Goal: Task Accomplishment & Management: Complete application form

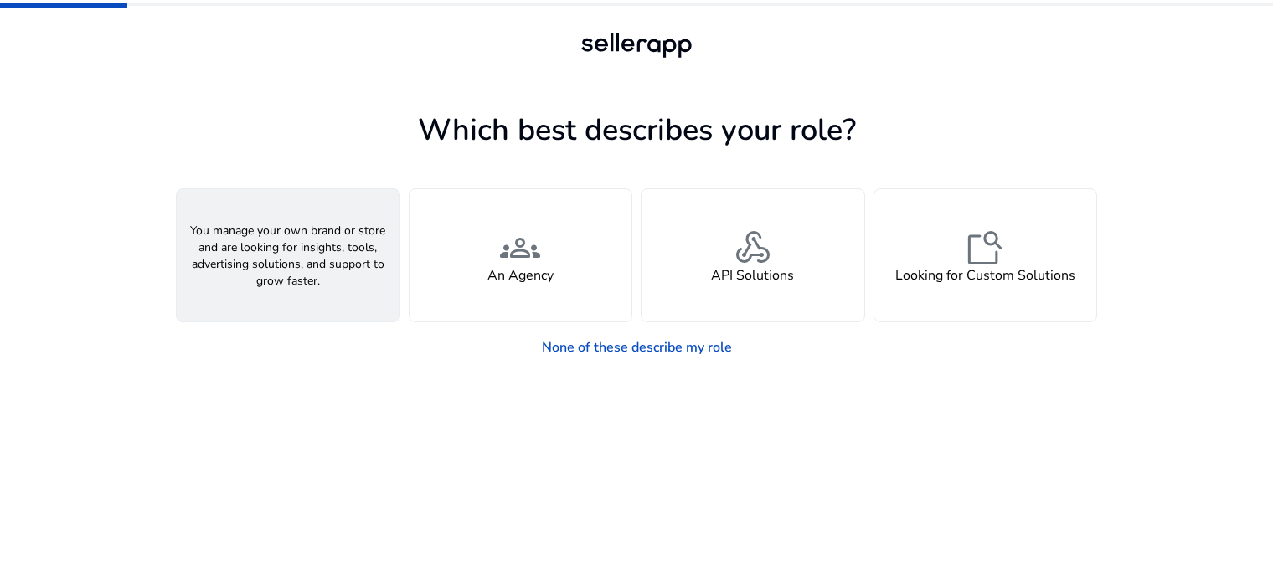
click at [308, 253] on div "person A Seller" at bounding box center [288, 255] width 223 height 132
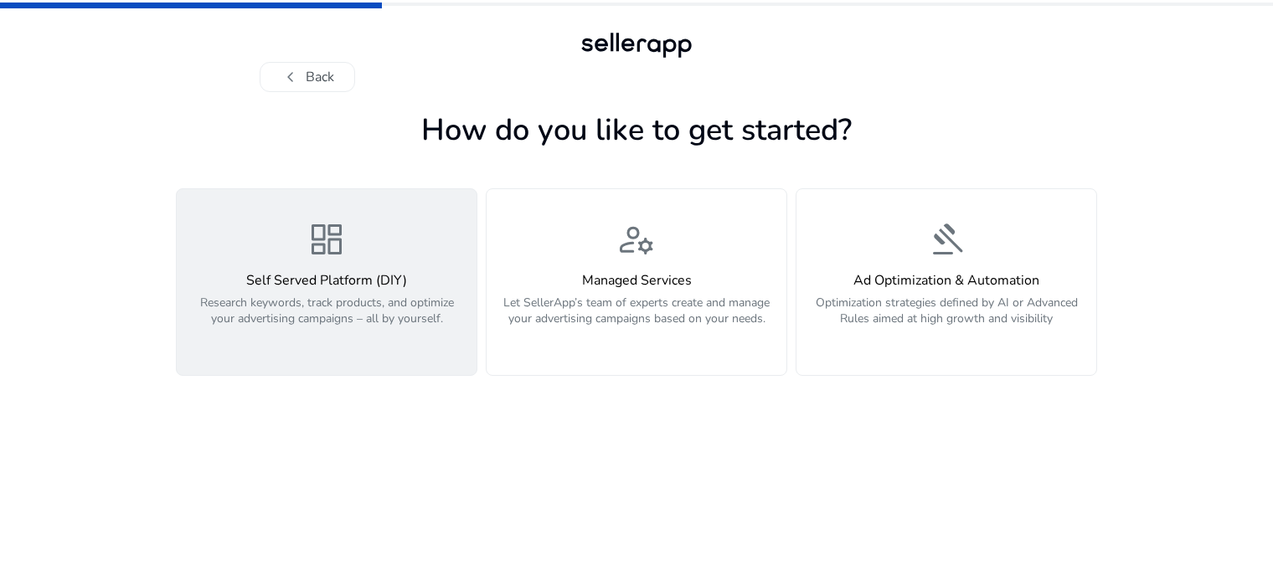
click at [336, 295] on p "Research keywords, track products, and optimize your advertising campaigns – al…" at bounding box center [327, 320] width 280 height 50
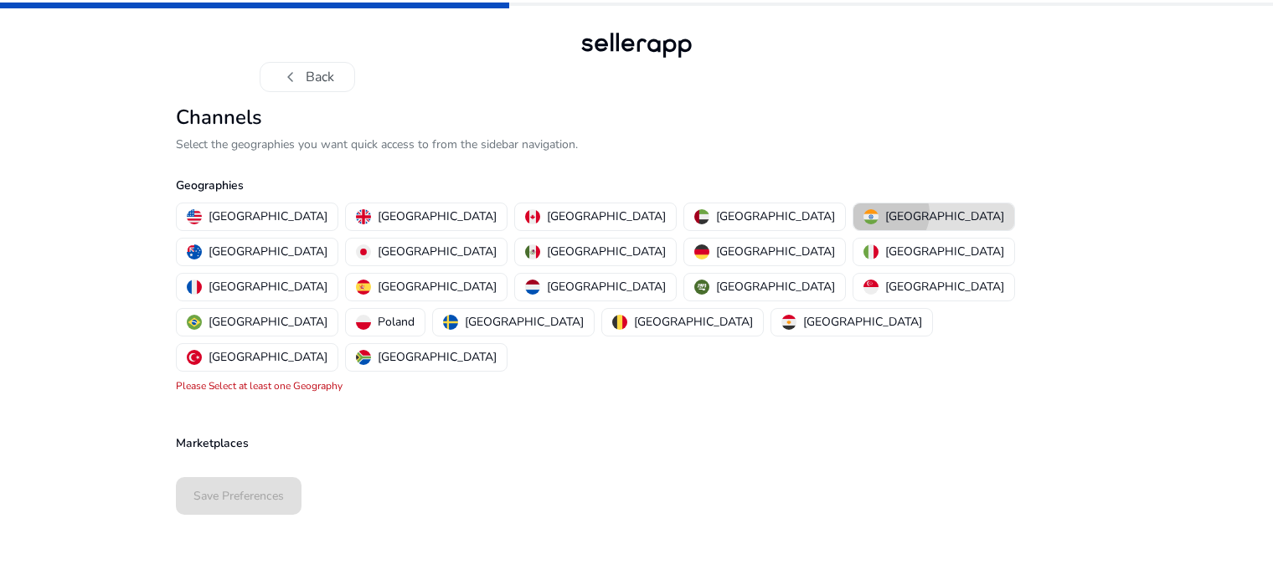
click at [885, 214] on p "[GEOGRAPHIC_DATA]" at bounding box center [944, 217] width 119 height 18
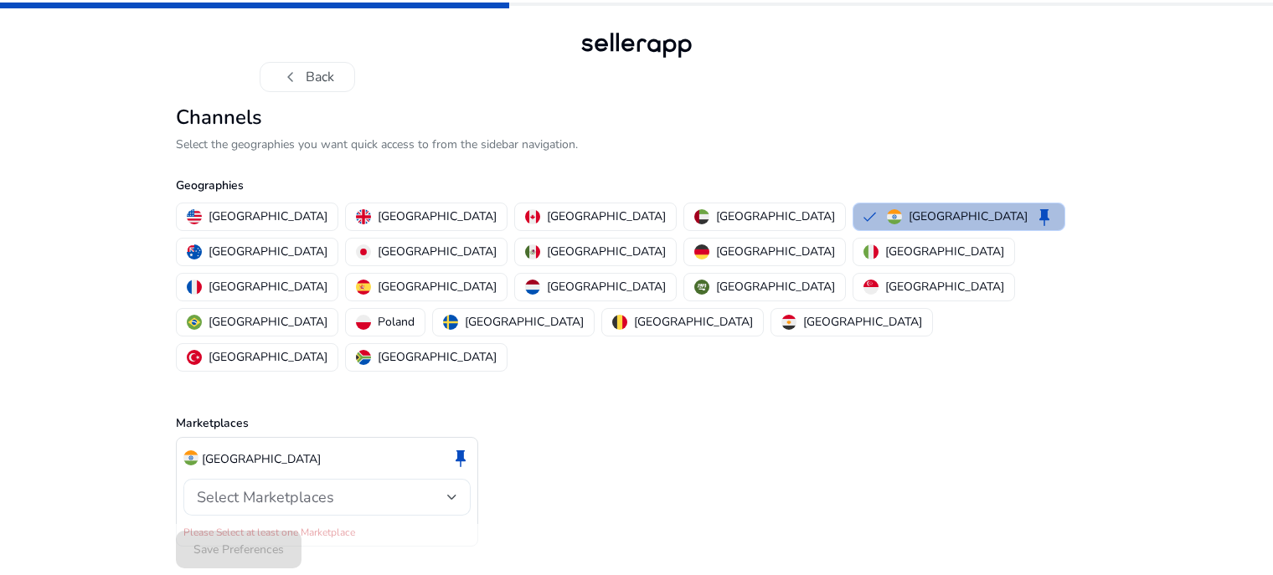
click at [413, 488] on div "Select Marketplaces" at bounding box center [322, 497] width 250 height 18
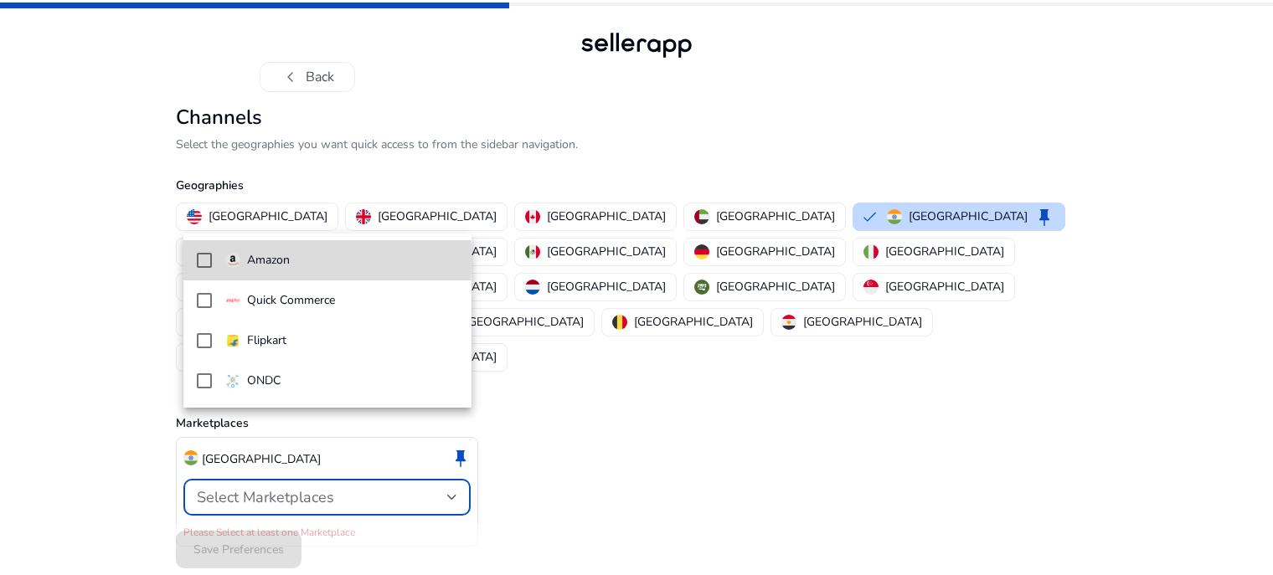
click at [199, 257] on mat-pseudo-checkbox at bounding box center [204, 260] width 15 height 15
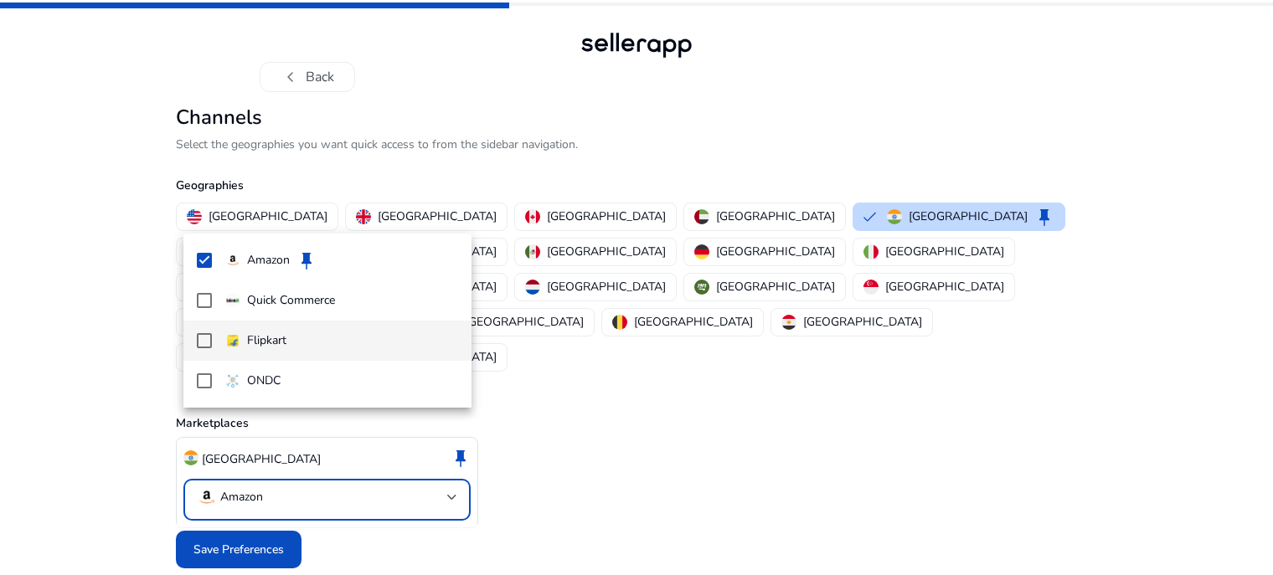
click at [207, 334] on mat-pseudo-checkbox at bounding box center [204, 340] width 15 height 15
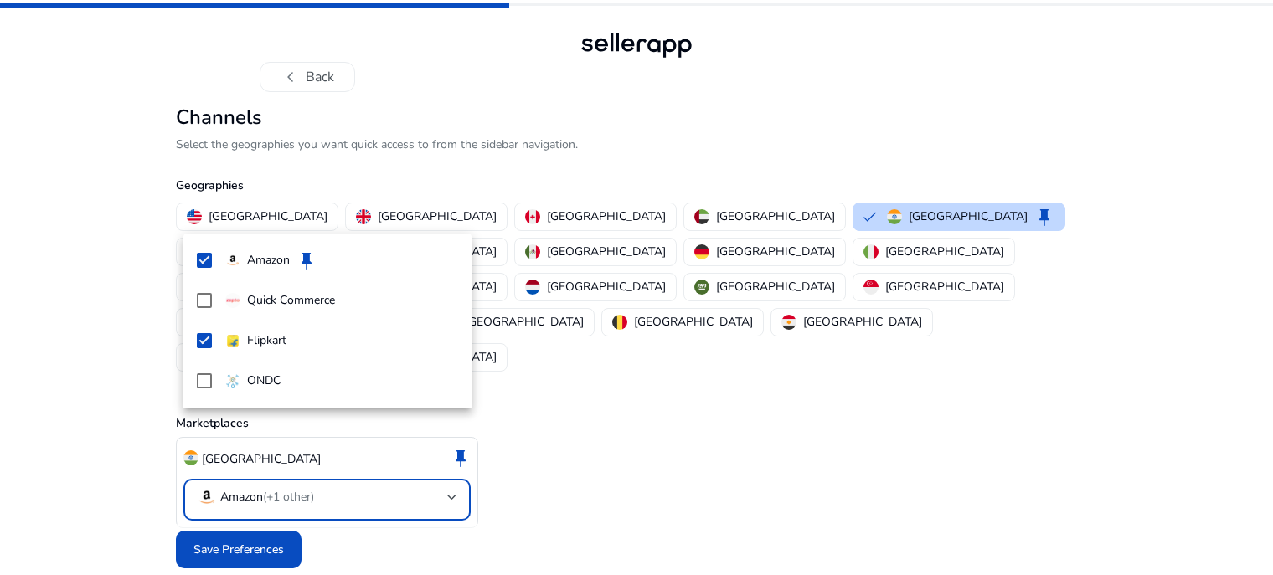
click at [251, 495] on div at bounding box center [636, 287] width 1273 height 575
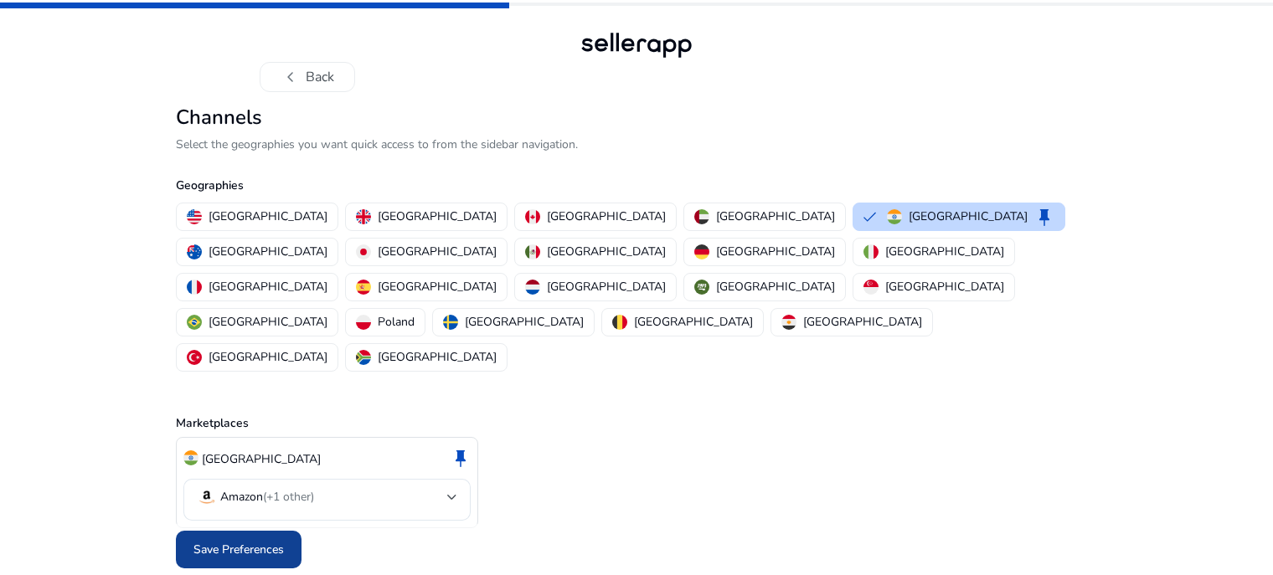
click at [234, 541] on span "Save Preferences" at bounding box center [239, 550] width 90 height 18
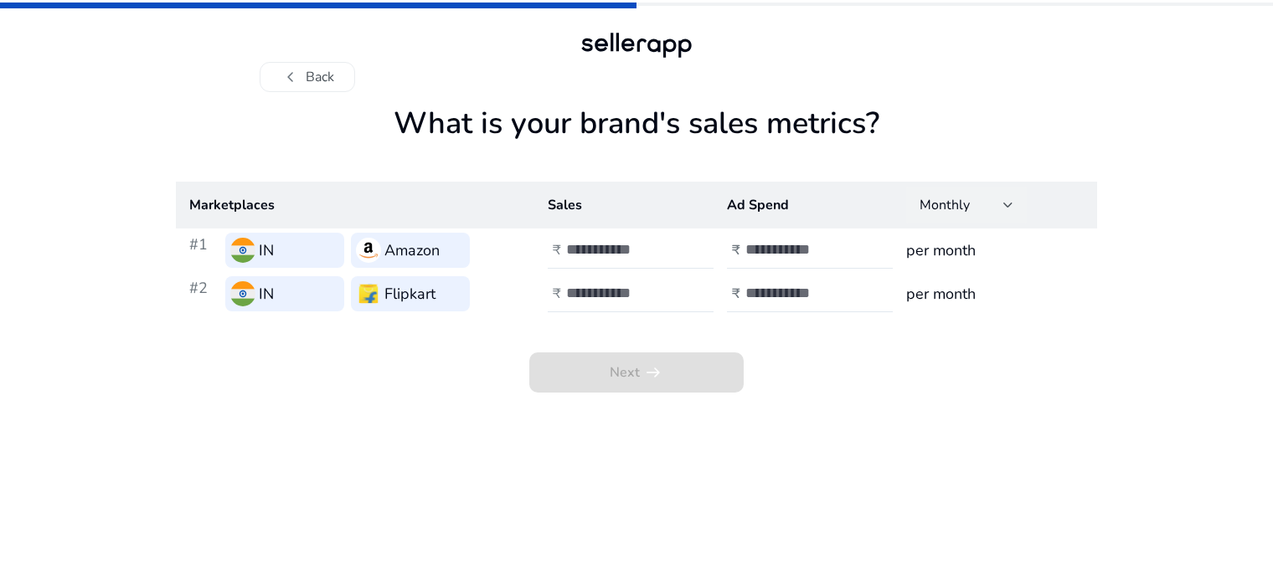
click at [1010, 204] on div at bounding box center [1009, 205] width 10 height 7
click at [1010, 204] on div at bounding box center [636, 287] width 1273 height 575
click at [618, 250] on input "number" at bounding box center [622, 249] width 113 height 18
click at [673, 253] on input "**" at bounding box center [622, 249] width 113 height 18
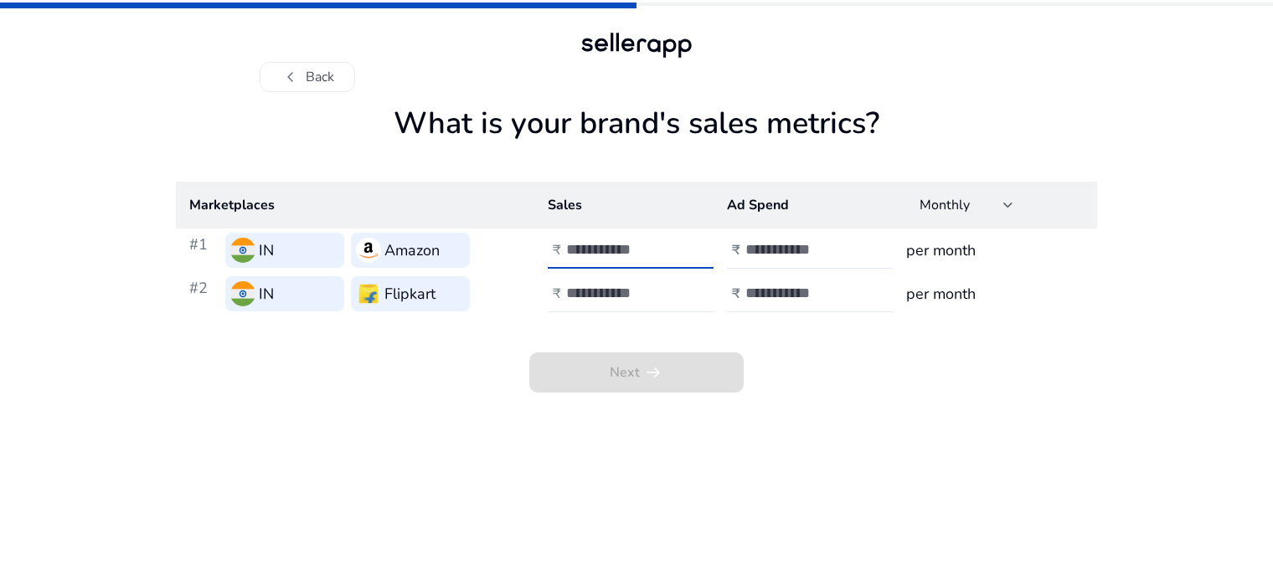
click at [672, 245] on input "**" at bounding box center [622, 249] width 113 height 18
click at [672, 245] on input "*" at bounding box center [622, 249] width 113 height 18
type input "*"
click at [672, 245] on input "*" at bounding box center [622, 249] width 113 height 18
click at [622, 253] on input "*" at bounding box center [622, 249] width 113 height 18
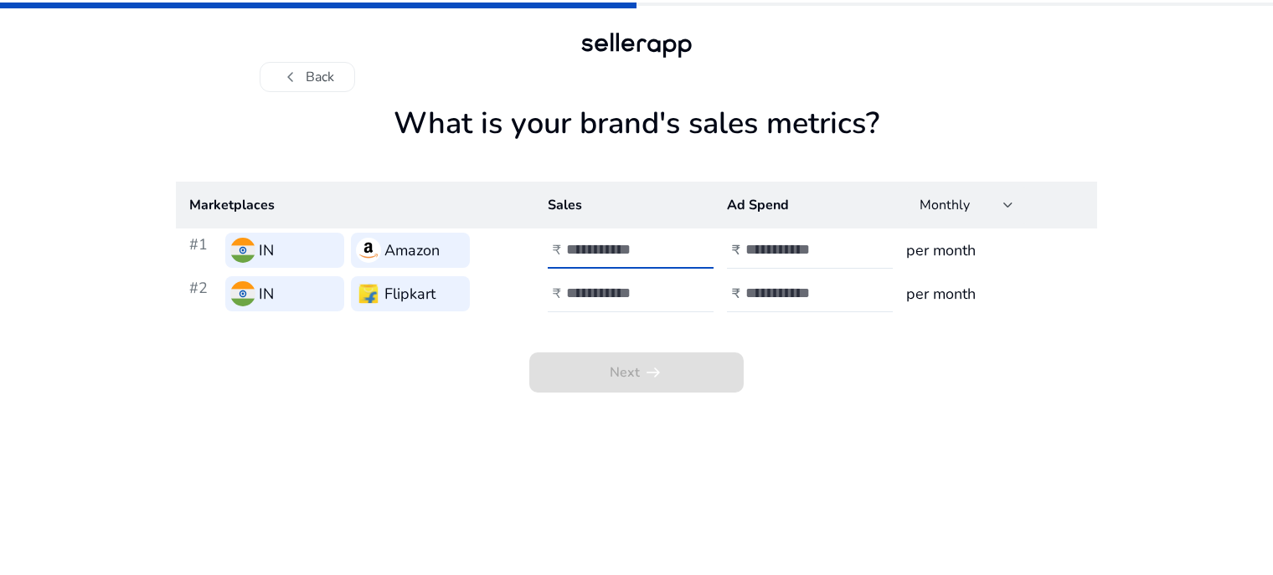
type input "*"
type input "*****"
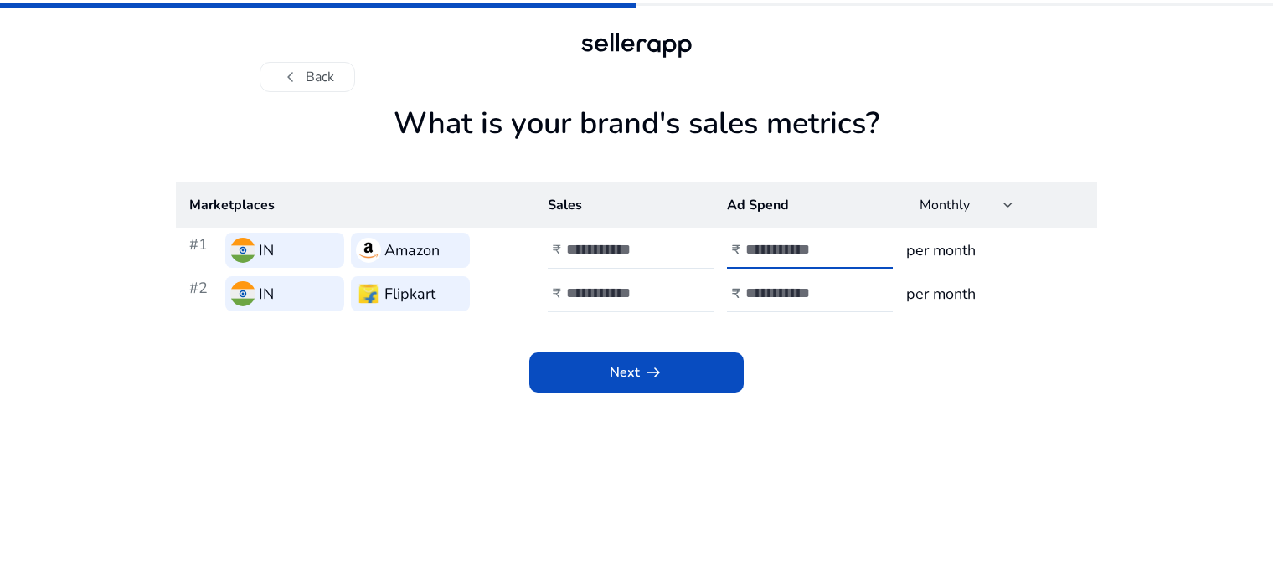
type input "****"
click at [595, 290] on input "number" at bounding box center [622, 293] width 113 height 18
type input "*****"
type input "****"
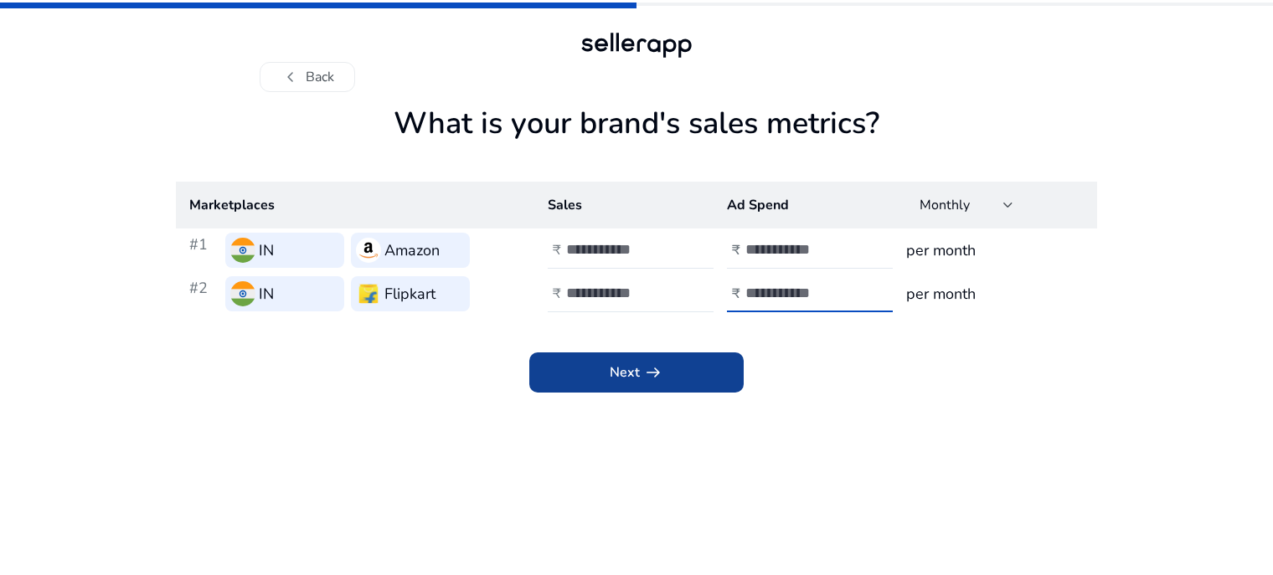
click at [632, 380] on span "Next arrow_right_alt" at bounding box center [637, 373] width 54 height 20
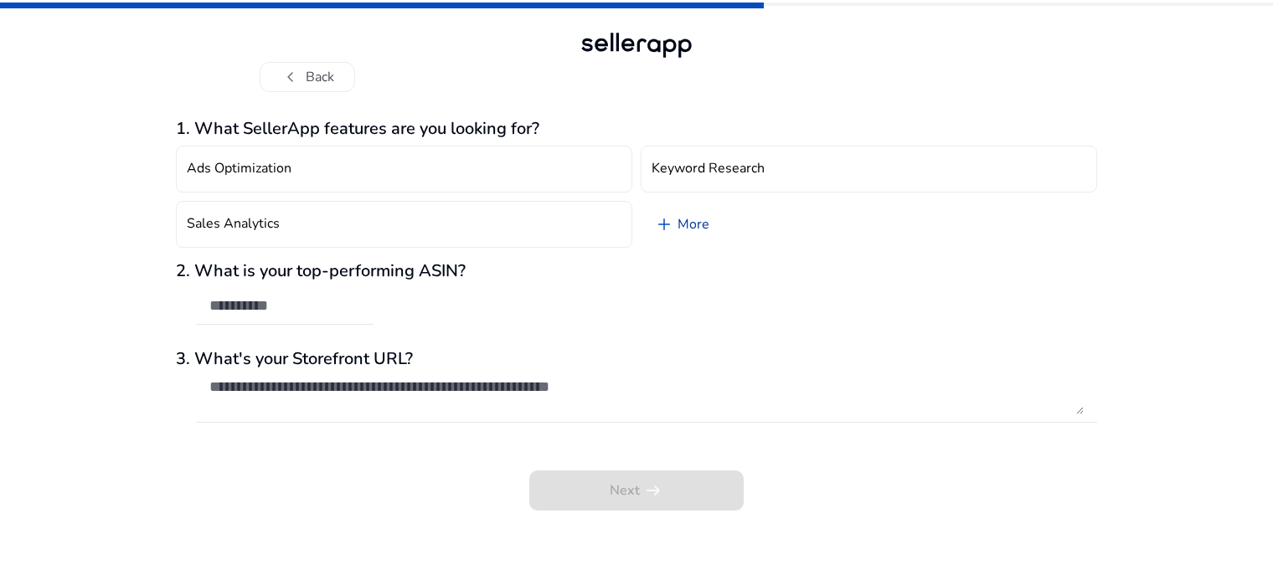
click at [669, 224] on span "add" at bounding box center [664, 224] width 20 height 20
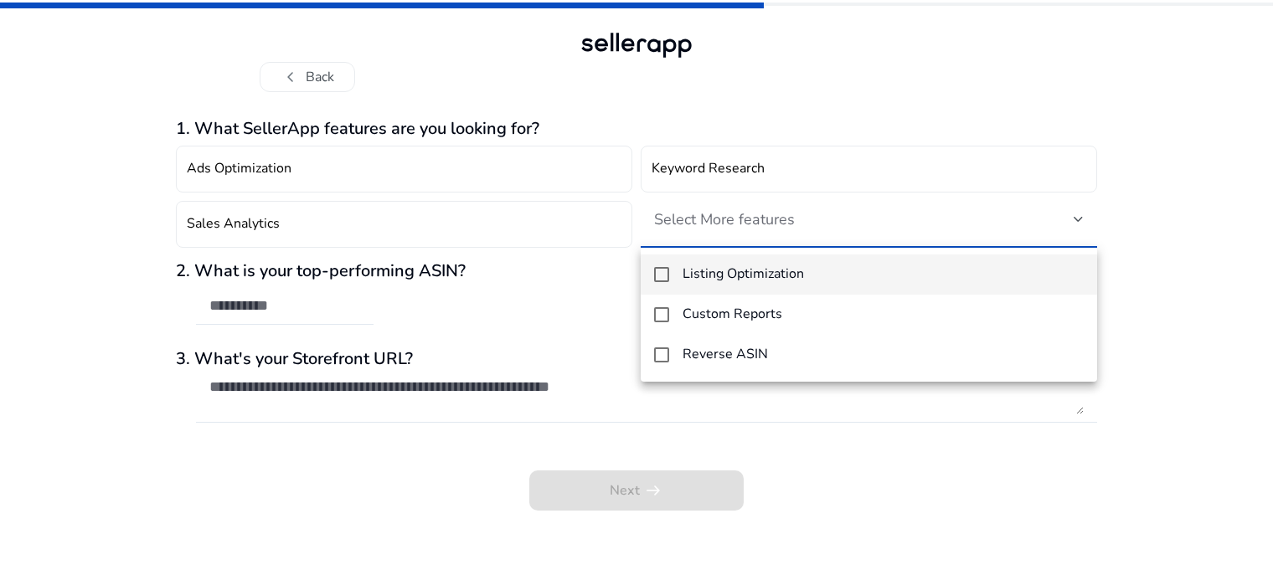
click at [758, 173] on div at bounding box center [636, 287] width 1273 height 575
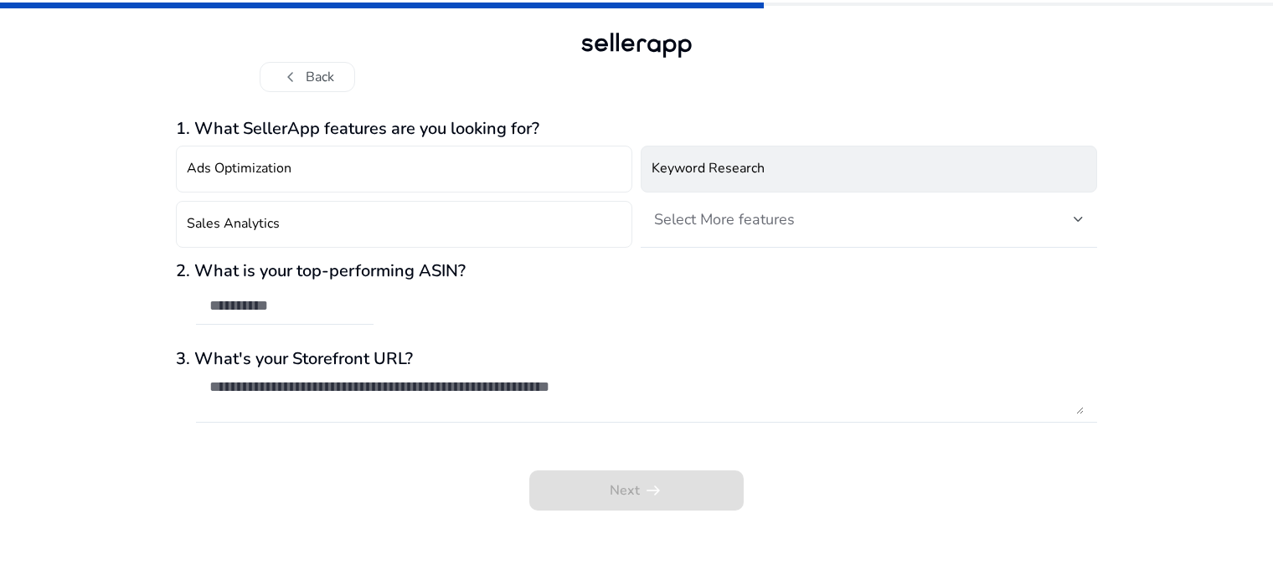
click at [938, 177] on button "Keyword Research" at bounding box center [869, 169] width 457 height 47
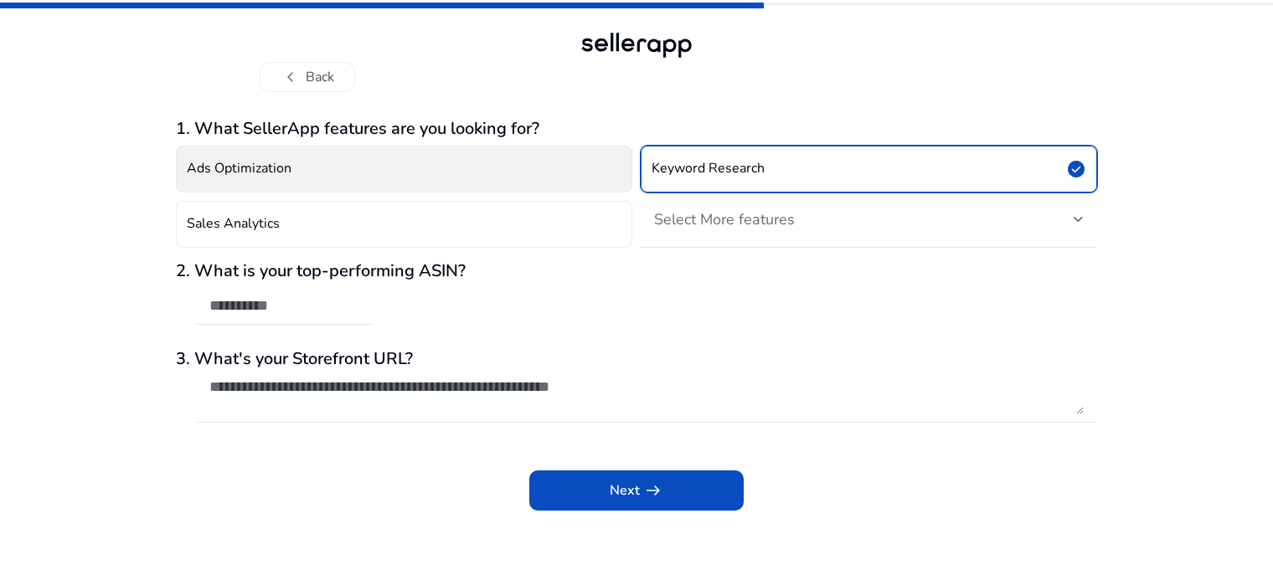
click at [406, 175] on button "Ads Optimization" at bounding box center [404, 169] width 457 height 47
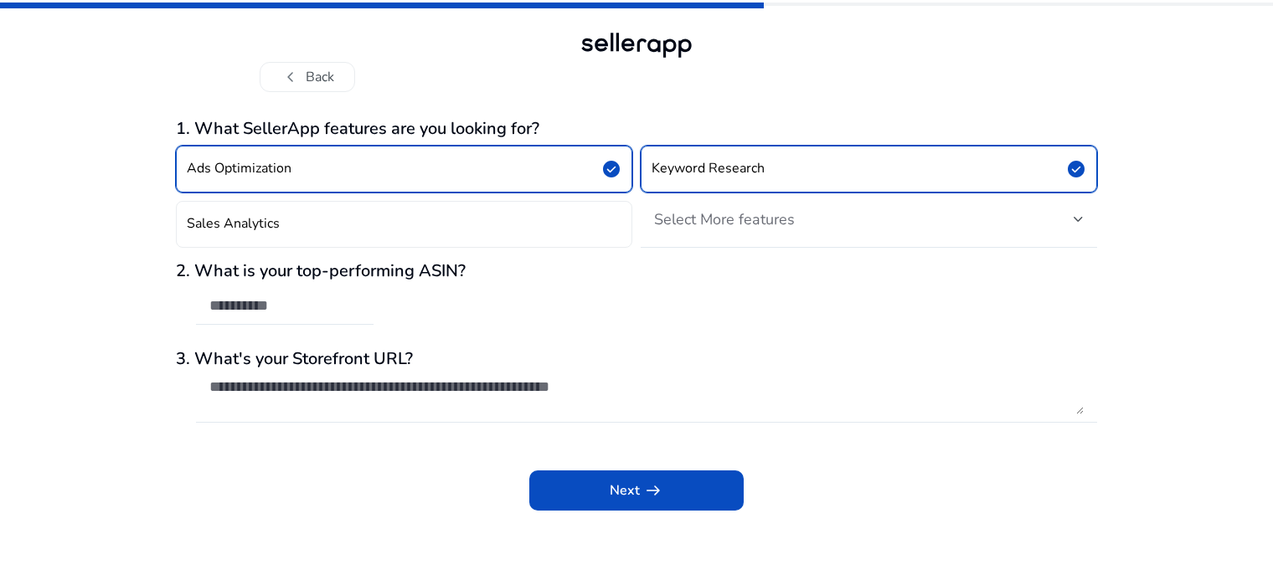
click at [406, 175] on button "Ads Optimization check_circle" at bounding box center [404, 169] width 457 height 47
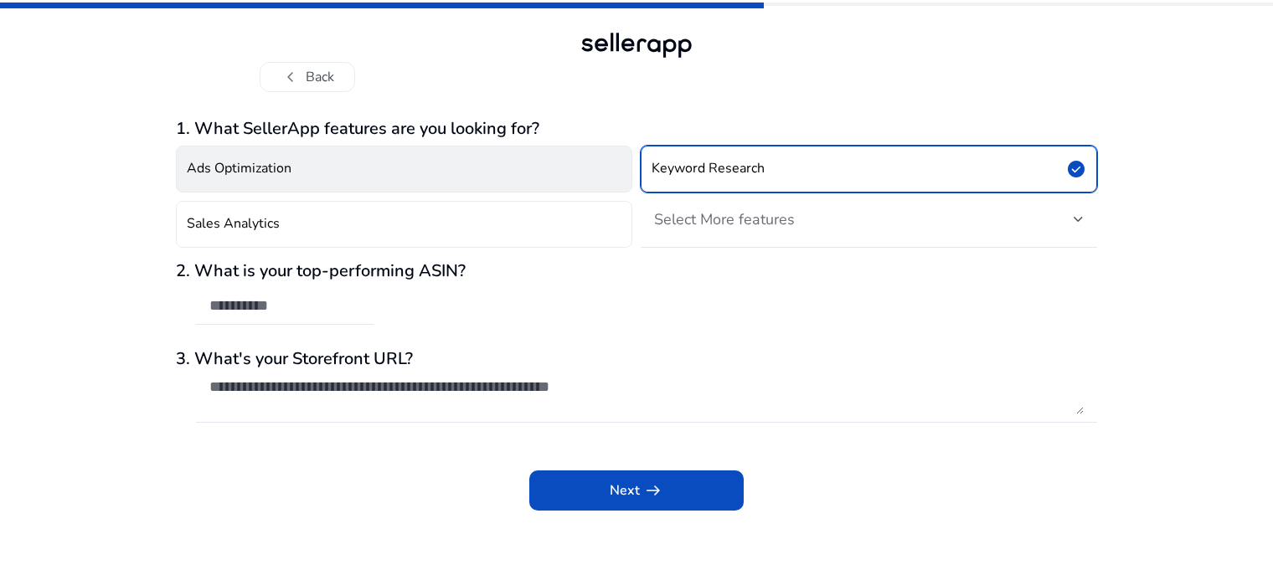
click at [406, 175] on button "Ads Optimization" at bounding box center [404, 169] width 457 height 47
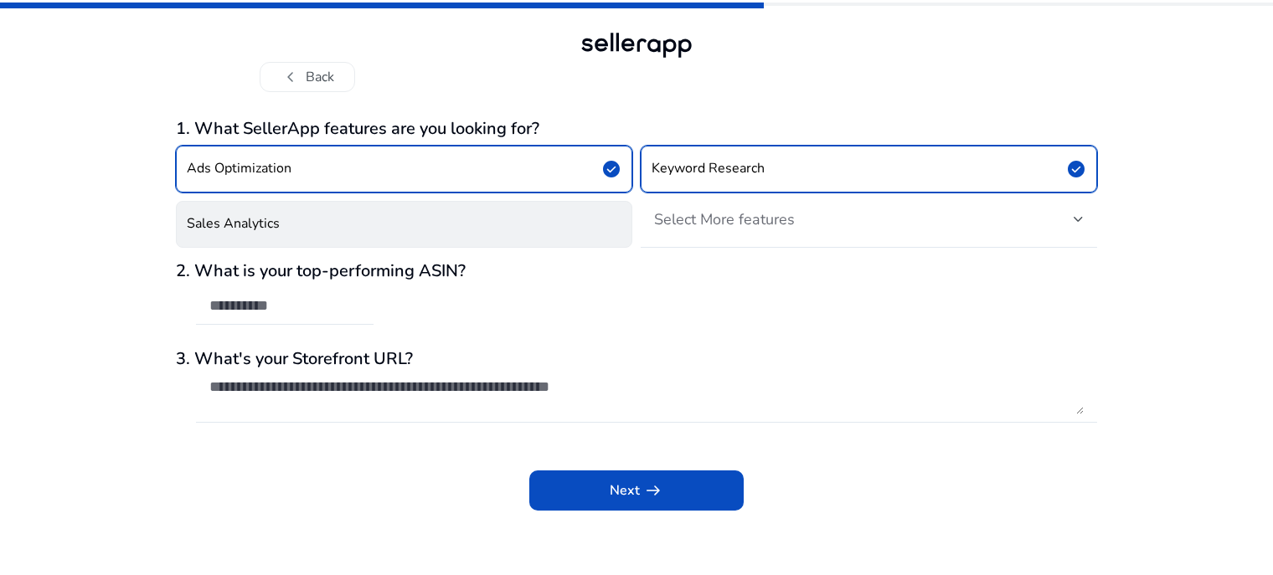
click at [387, 221] on button "Sales Analytics" at bounding box center [404, 224] width 457 height 47
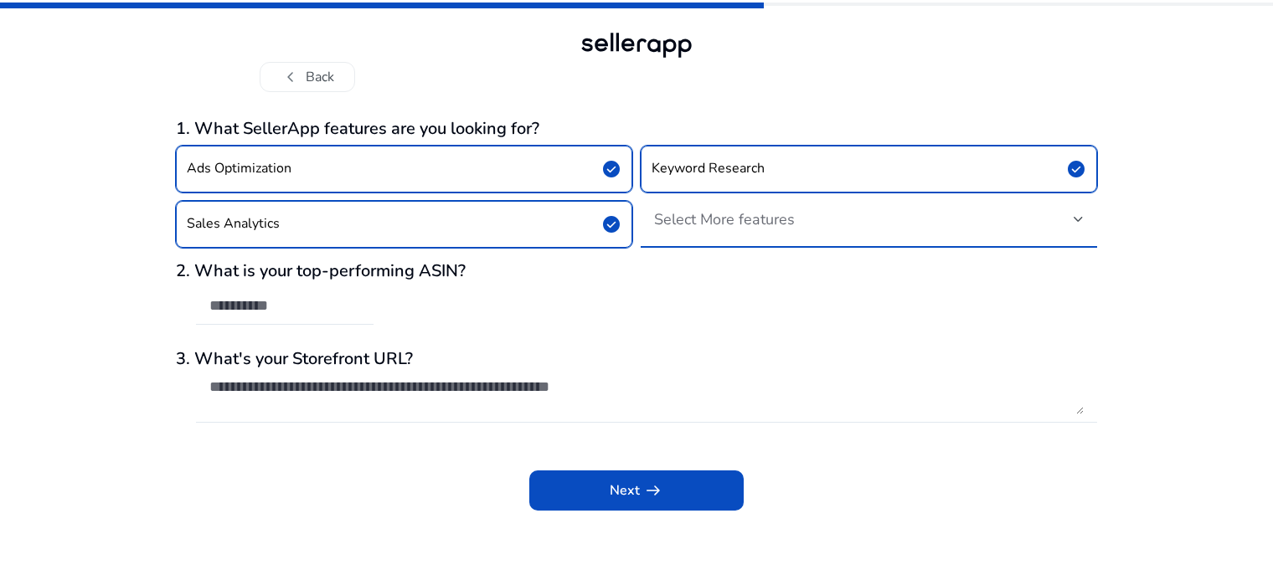
click at [696, 221] on span "Select More features" at bounding box center [724, 219] width 141 height 20
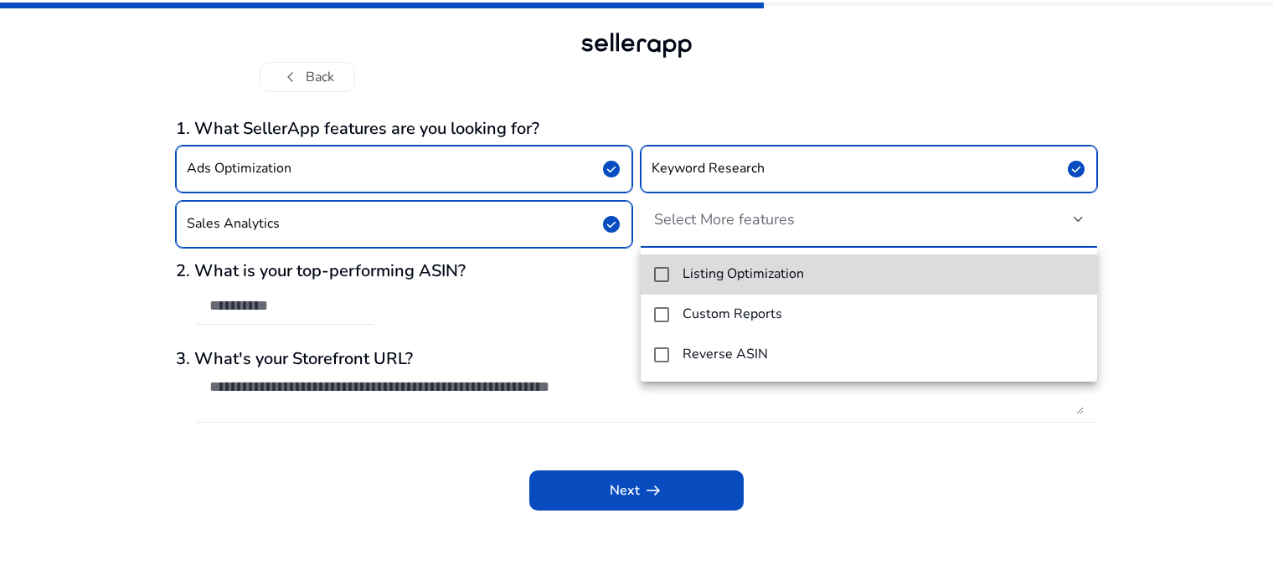
click at [663, 275] on mat-pseudo-checkbox at bounding box center [661, 274] width 15 height 15
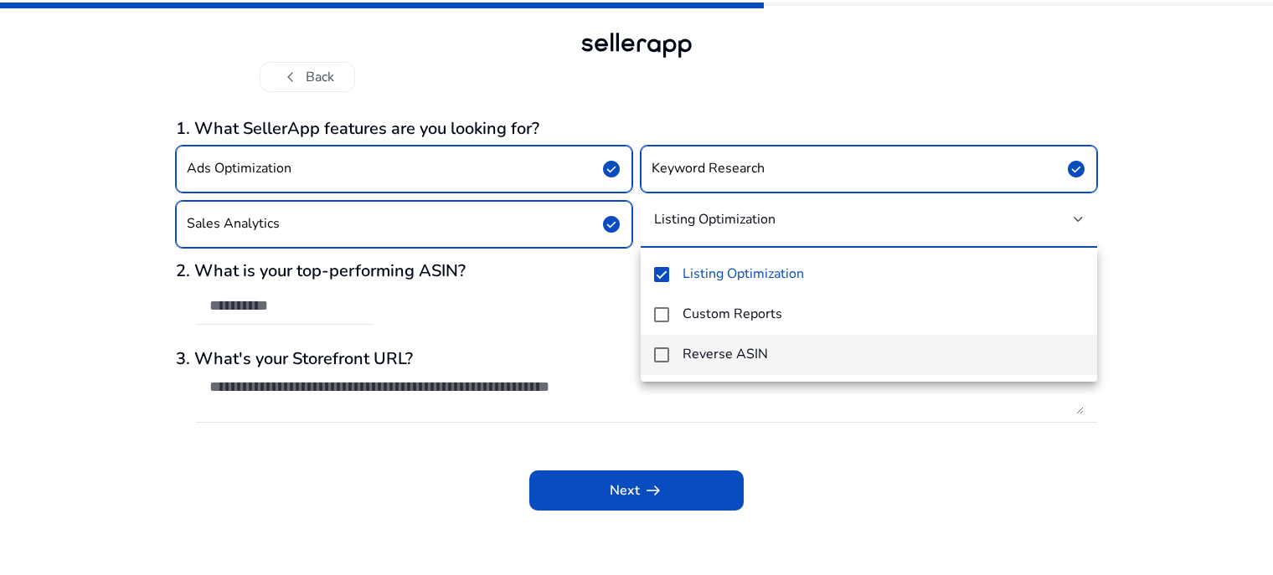
click at [660, 358] on mat-pseudo-checkbox at bounding box center [661, 355] width 15 height 15
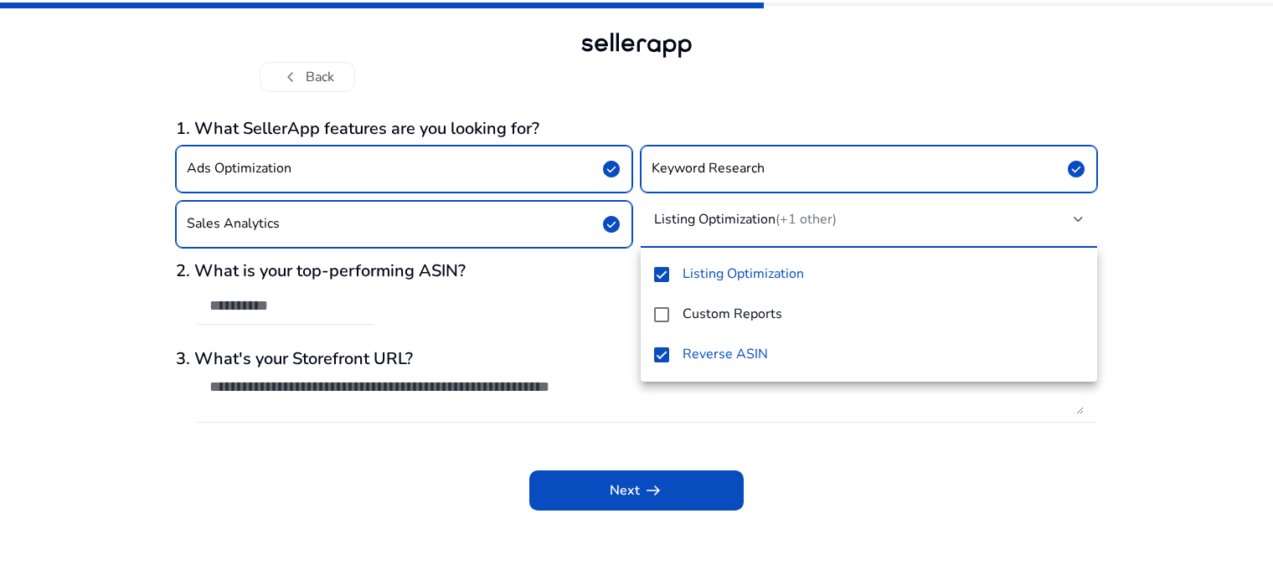
click at [602, 488] on div at bounding box center [636, 287] width 1273 height 575
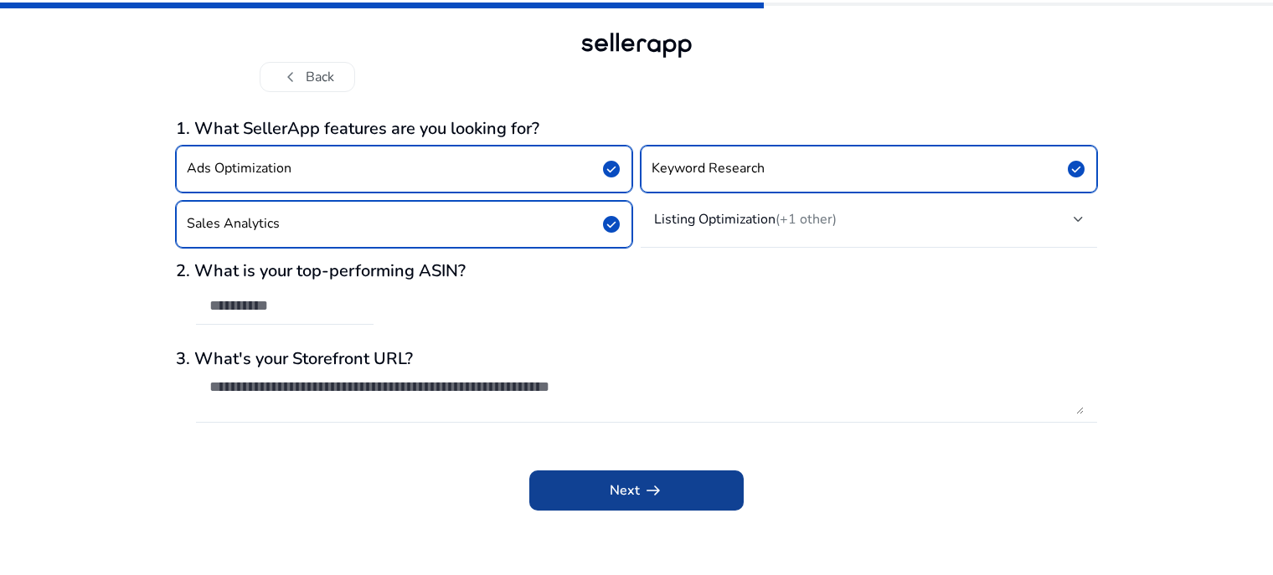
click at [623, 495] on span "Next arrow_right_alt" at bounding box center [637, 491] width 54 height 20
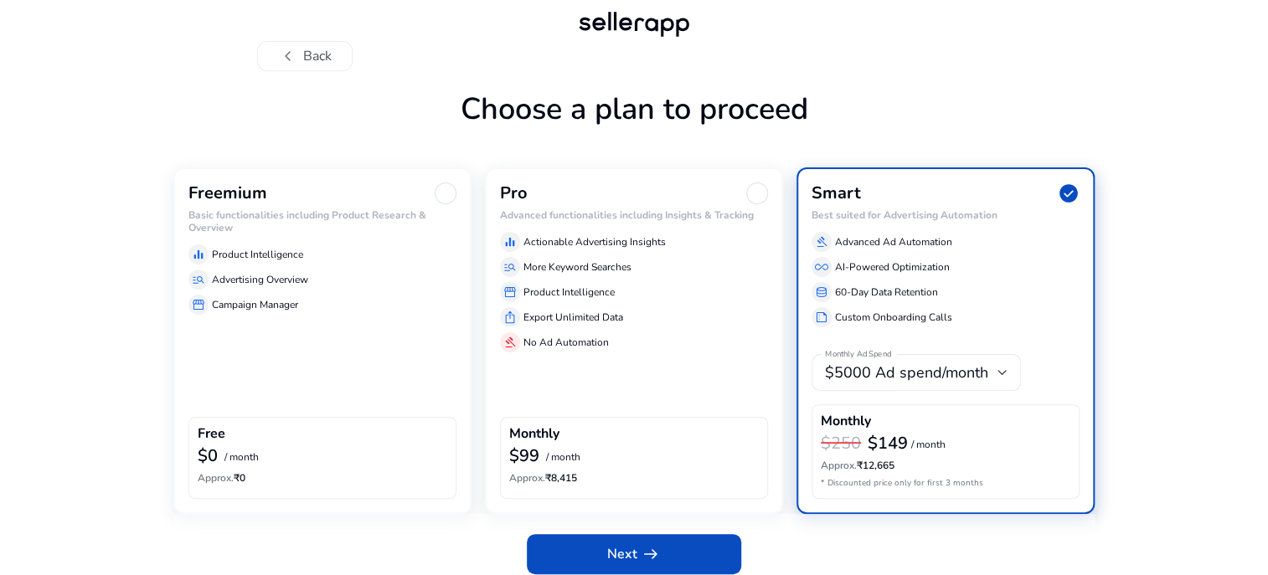
scroll to position [32, 0]
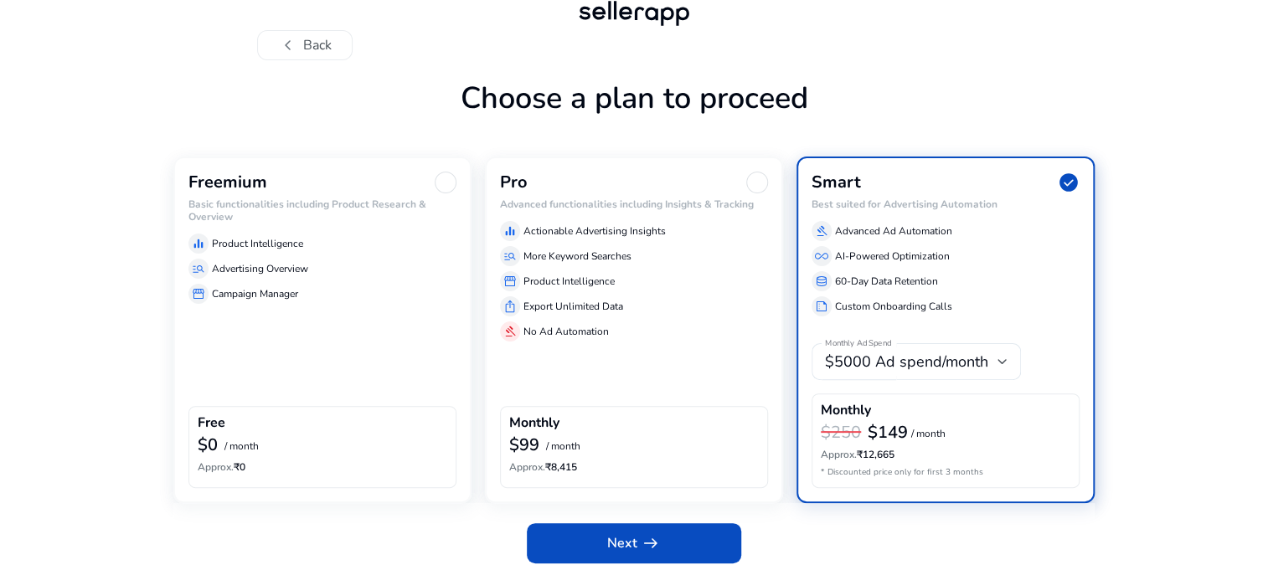
click at [278, 405] on div "Freemium Basic functionalities including Product Research & Overview equalizer …" at bounding box center [322, 330] width 298 height 346
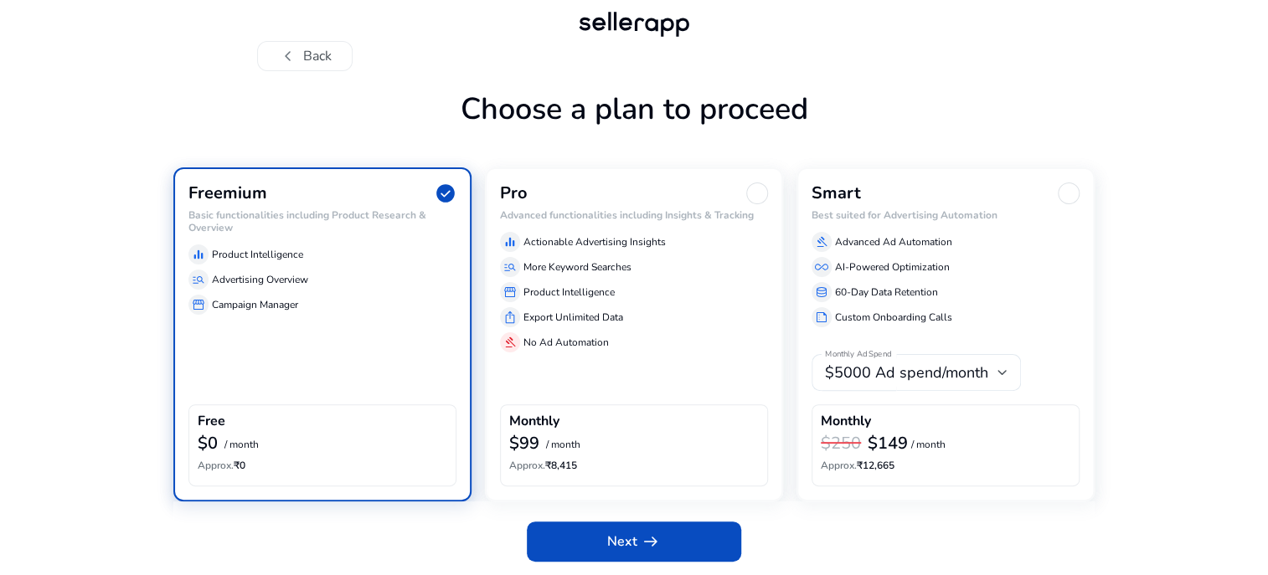
scroll to position [19, 0]
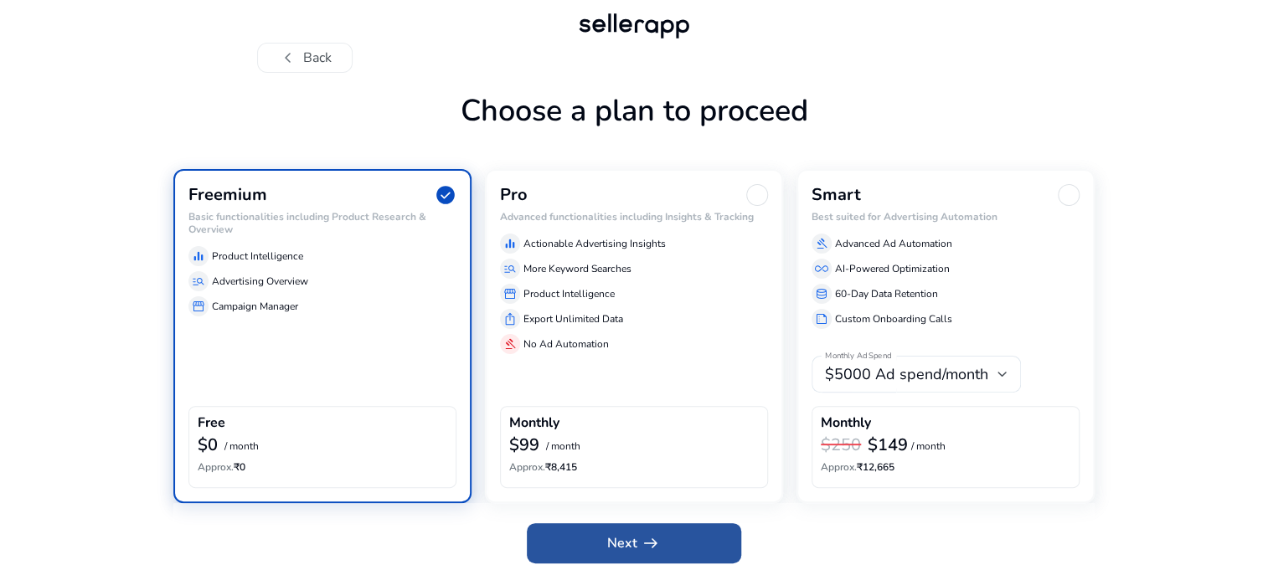
click at [608, 537] on span "Next arrow_right_alt" at bounding box center [634, 544] width 54 height 20
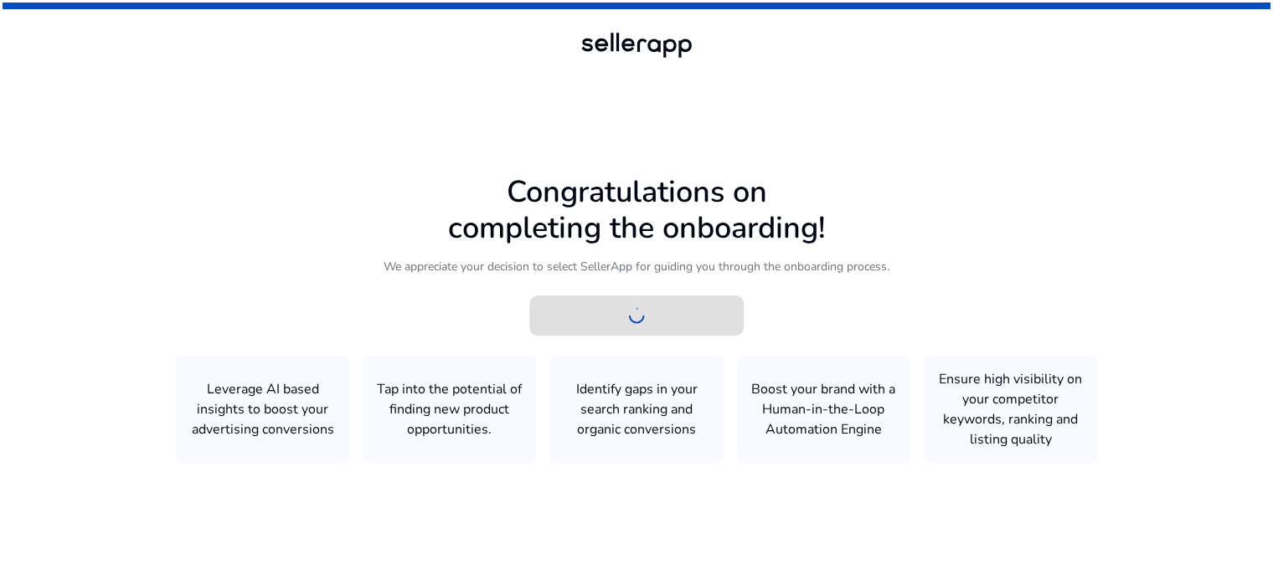
scroll to position [0, 0]
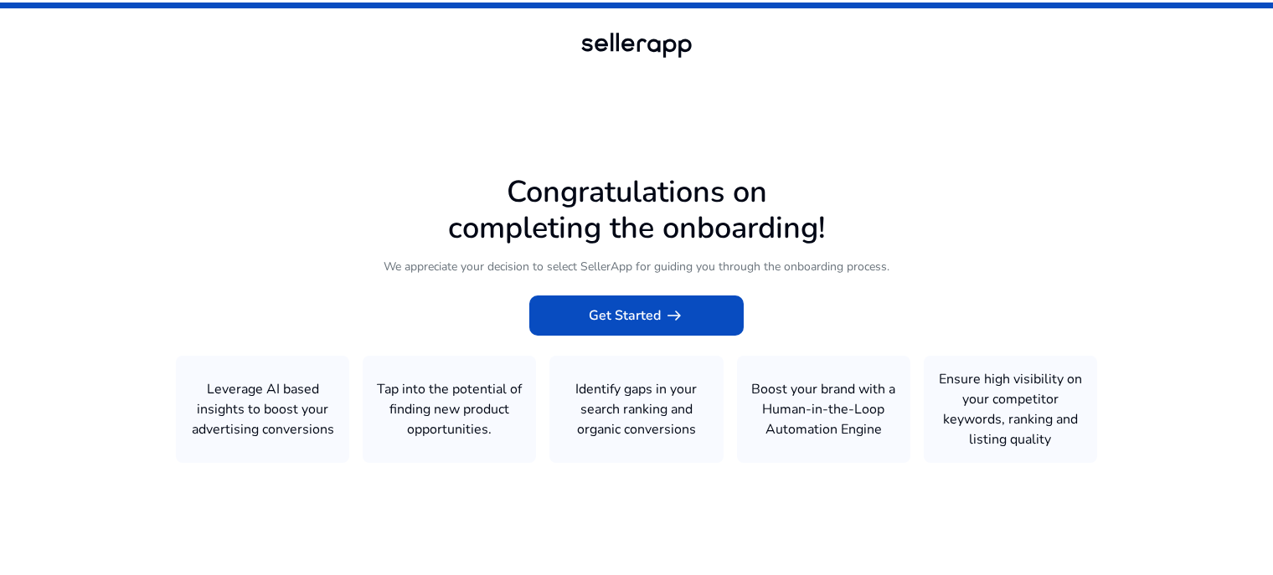
click at [268, 415] on icon at bounding box center [636, 285] width 1273 height 570
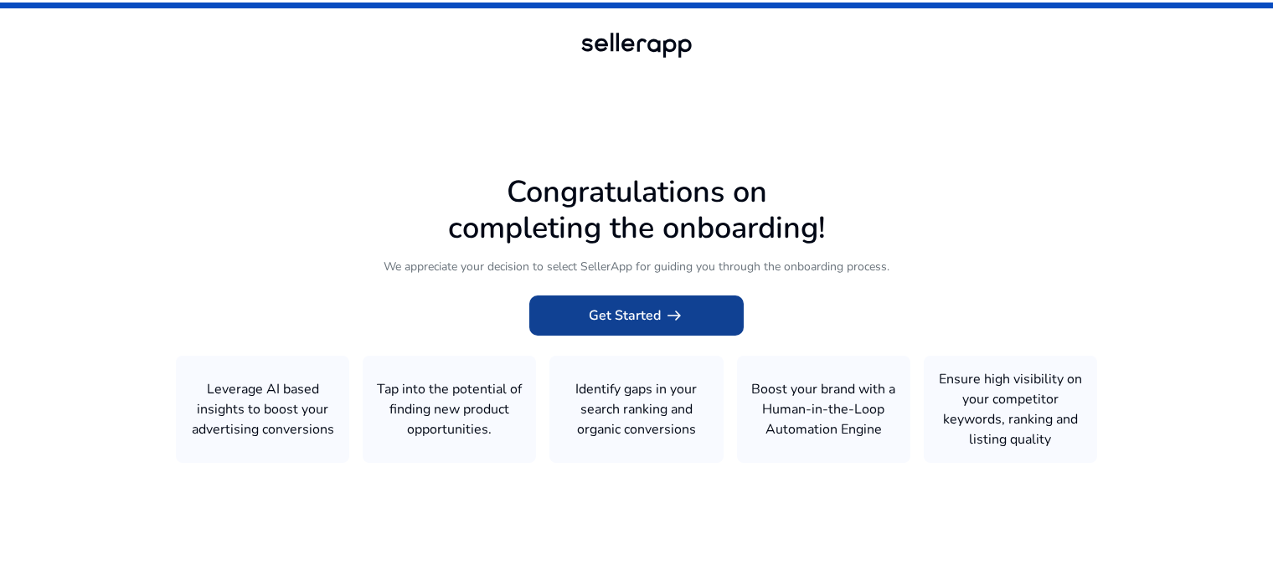
click at [626, 312] on span "Get Started arrow_right_alt" at bounding box center [636, 316] width 95 height 20
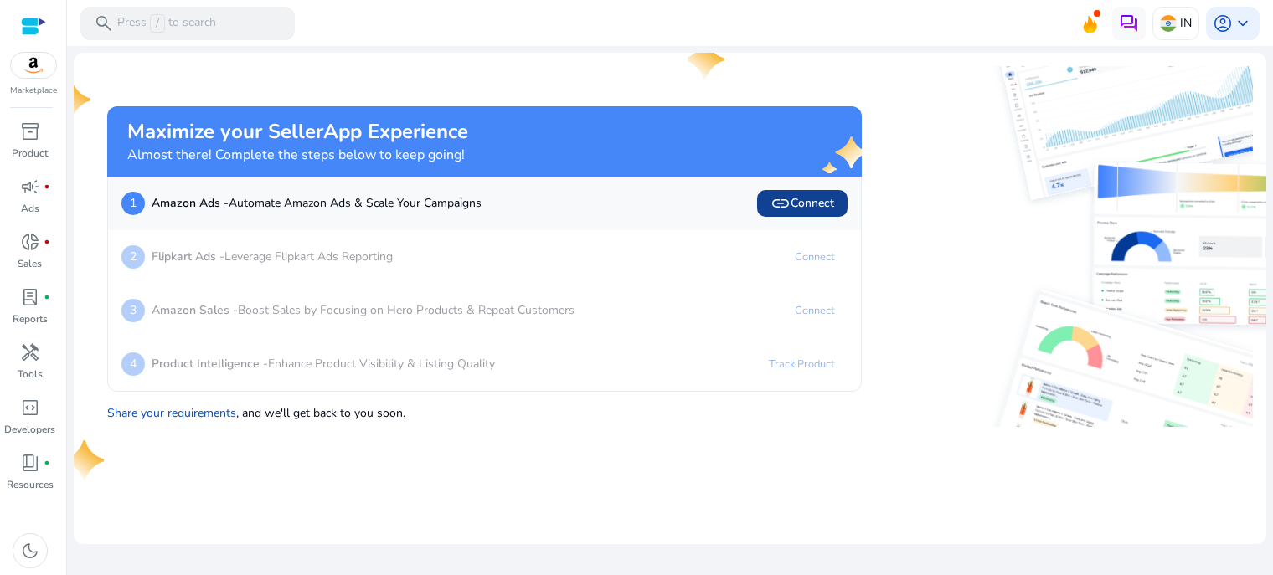
click at [793, 201] on span "link Connect" at bounding box center [803, 204] width 64 height 20
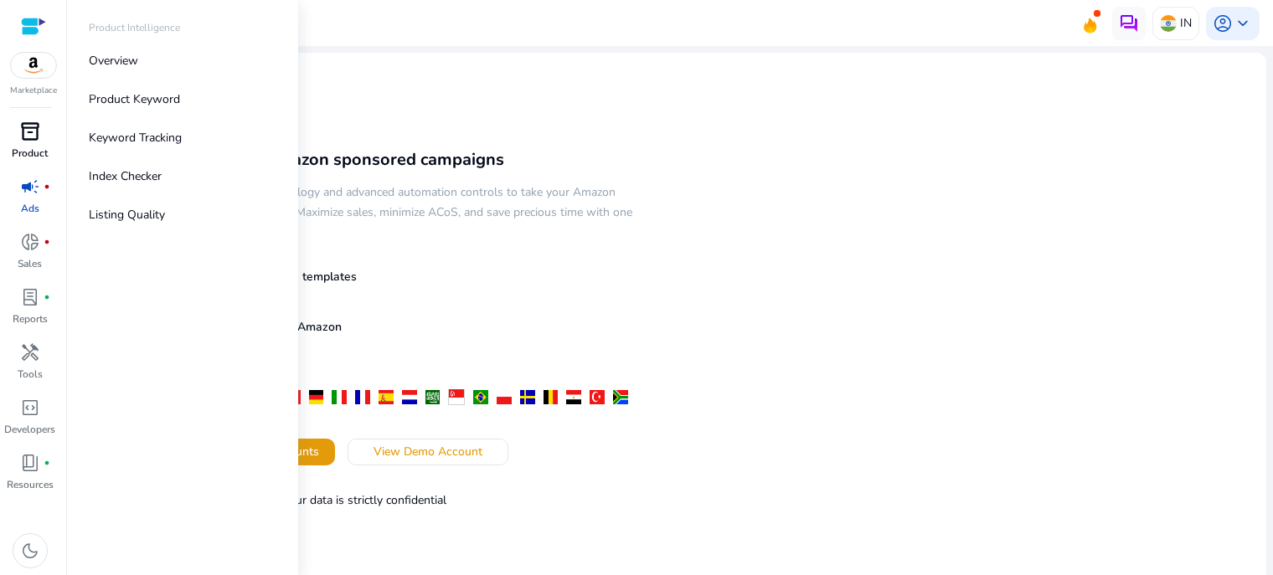
click at [18, 137] on div "inventory_2" at bounding box center [30, 131] width 47 height 27
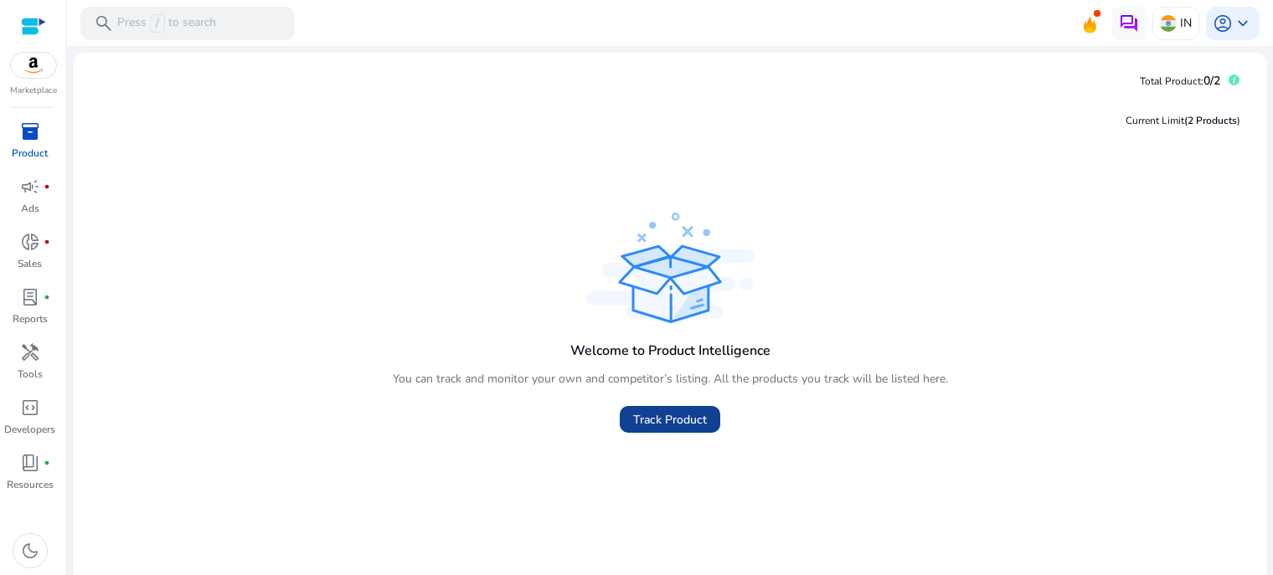
click at [684, 417] on span "Track Product" at bounding box center [670, 420] width 74 height 18
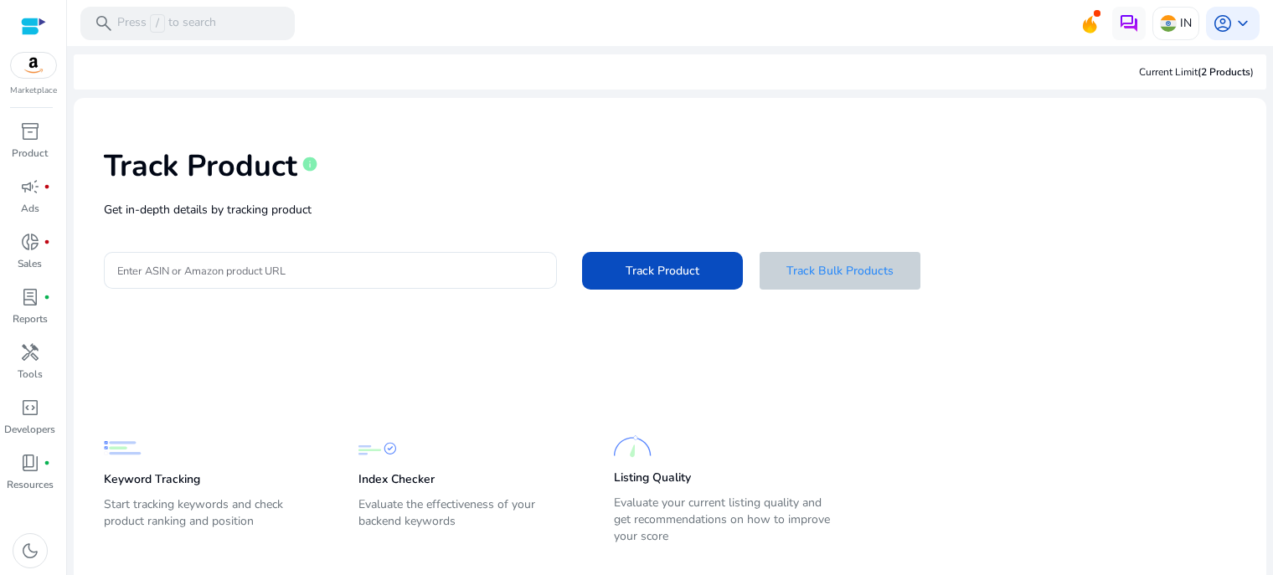
click at [853, 263] on span "Track Bulk Products" at bounding box center [840, 271] width 107 height 18
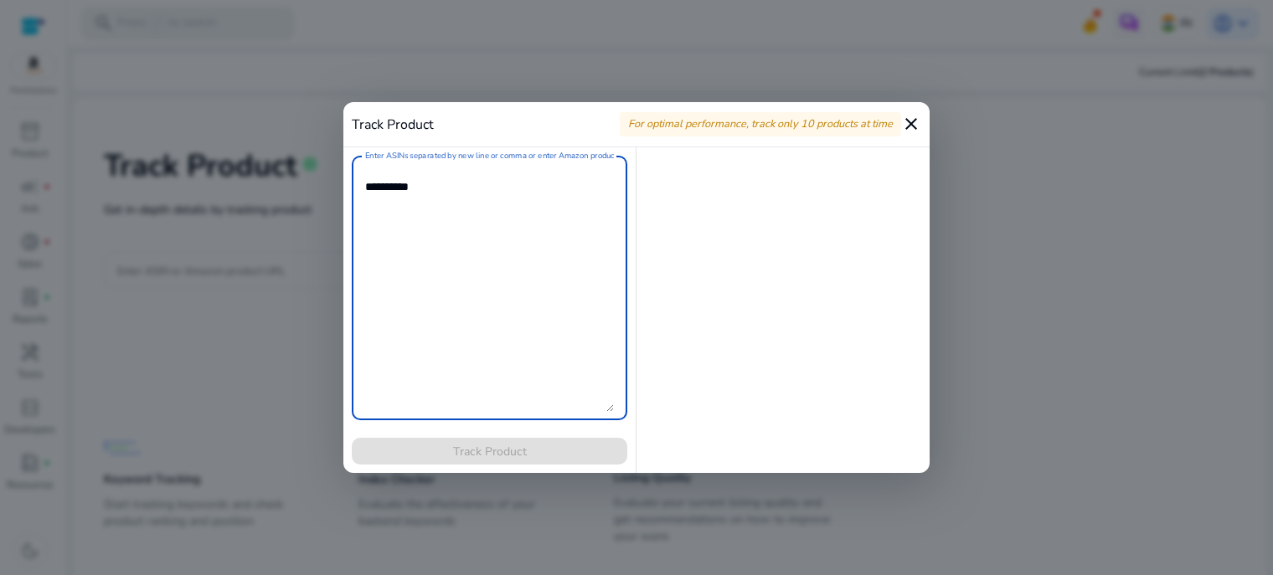
click at [909, 121] on mat-icon "close" at bounding box center [911, 124] width 20 height 20
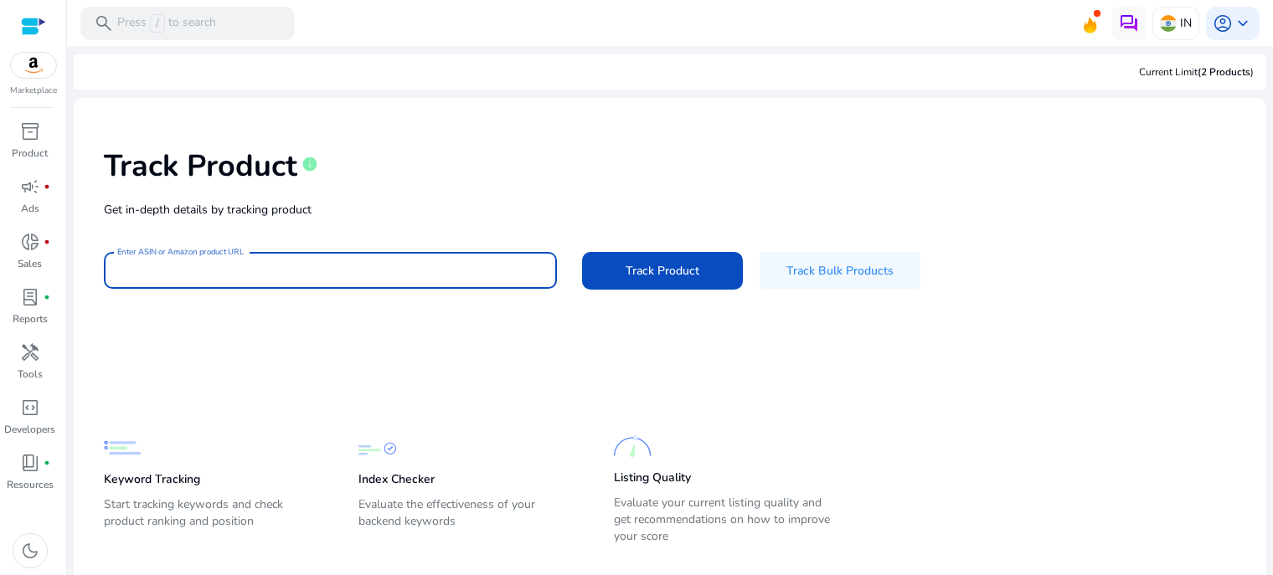
click at [288, 273] on input "Enter ASIN or Amazon product URL" at bounding box center [330, 270] width 426 height 18
paste input "**********"
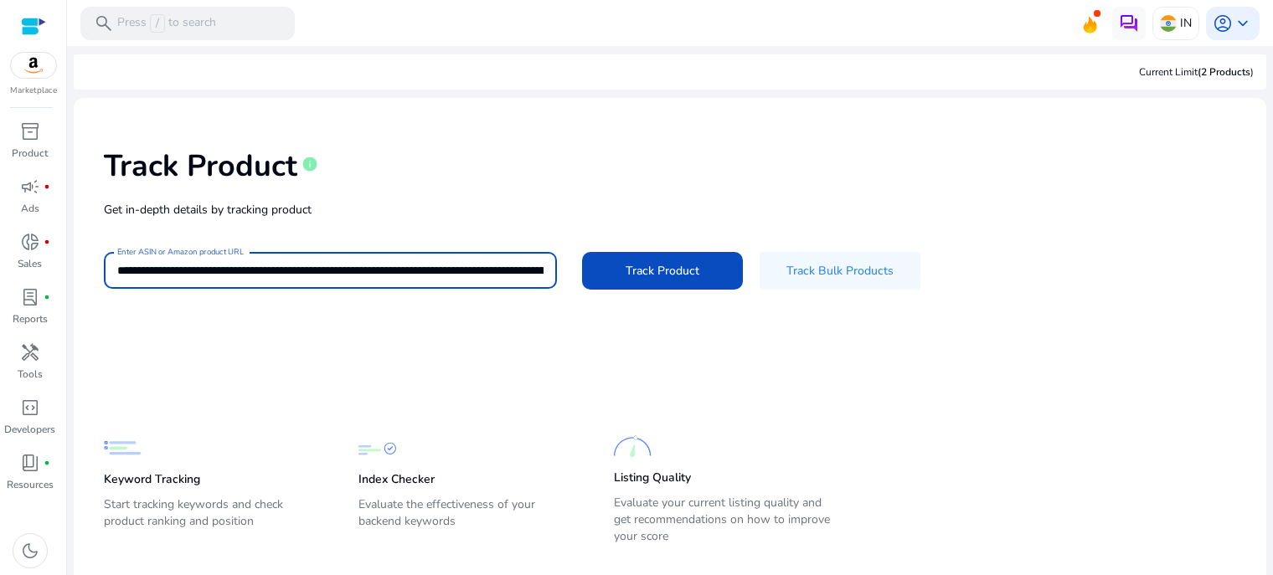
scroll to position [0, 4585]
type input "**********"
click at [629, 271] on span "Track Product" at bounding box center [663, 271] width 74 height 18
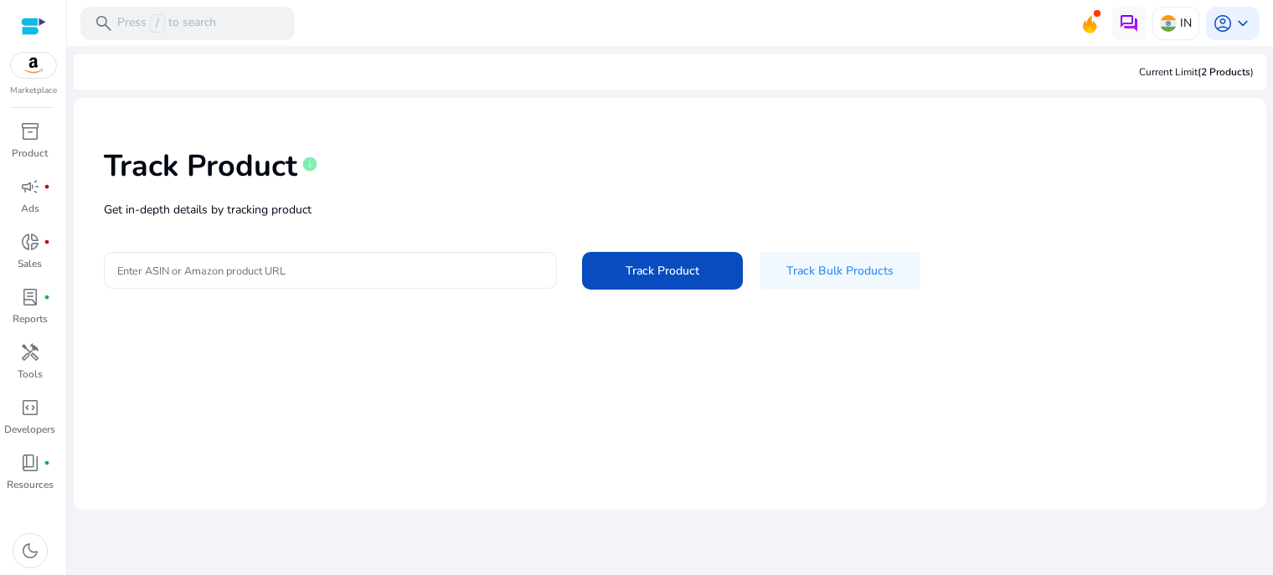
click at [342, 267] on input "Enter ASIN or Amazon product URL" at bounding box center [330, 270] width 426 height 18
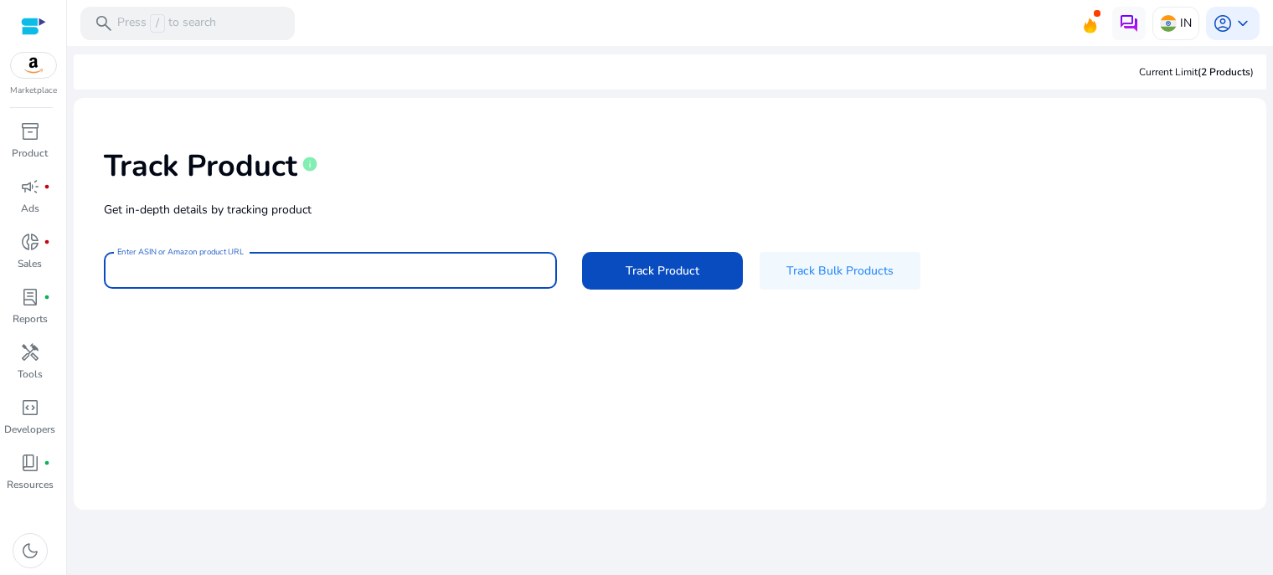
paste input "**********"
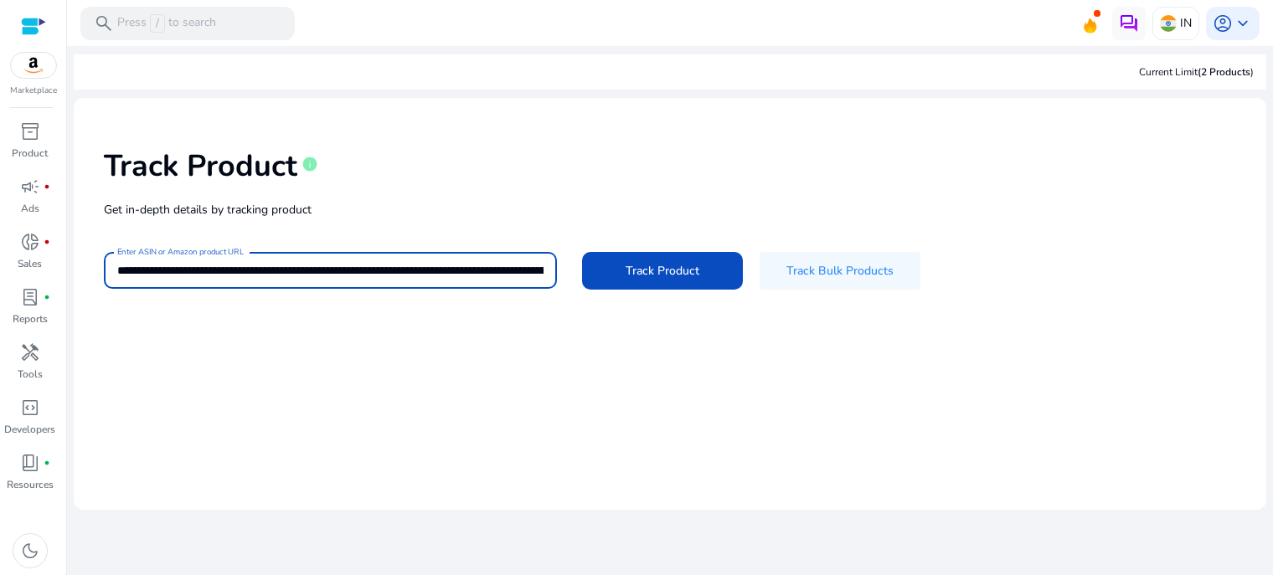
scroll to position [0, 560]
type input "**********"
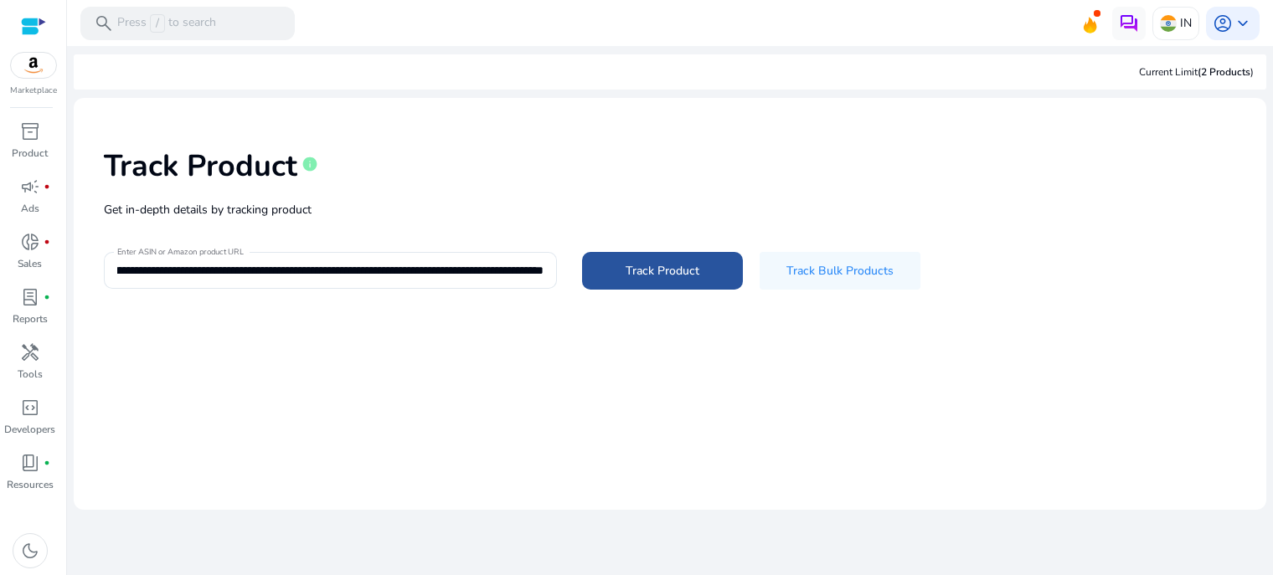
click at [666, 269] on span "Track Product" at bounding box center [663, 271] width 74 height 18
click at [392, 268] on input "**********" at bounding box center [330, 270] width 426 height 18
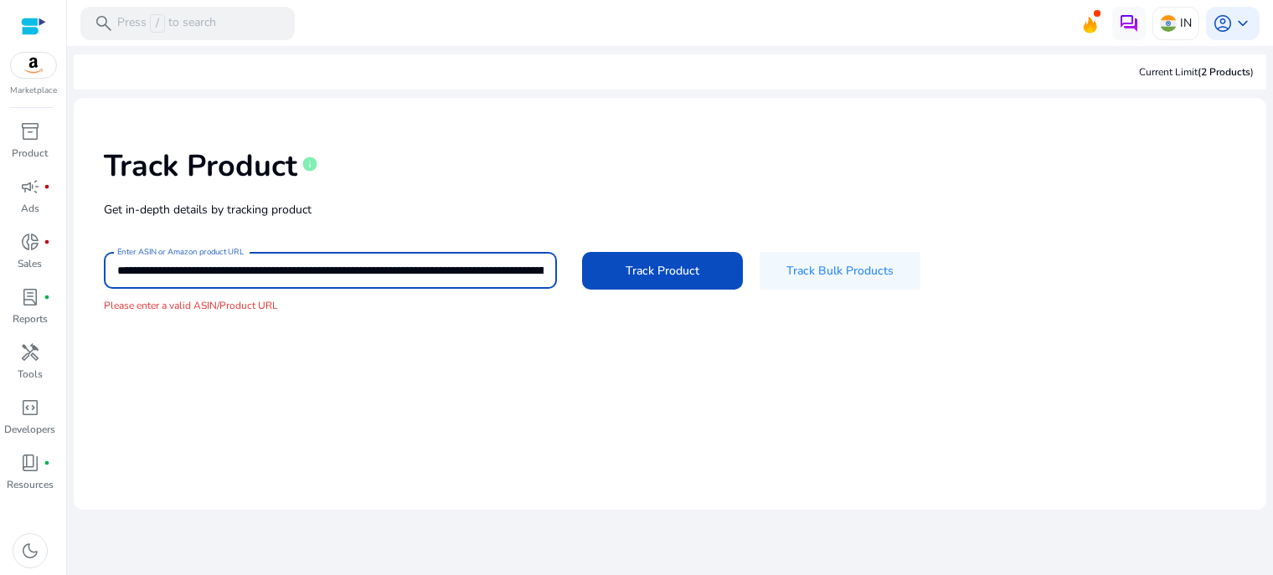
click at [392, 268] on input "**********" at bounding box center [330, 270] width 426 height 18
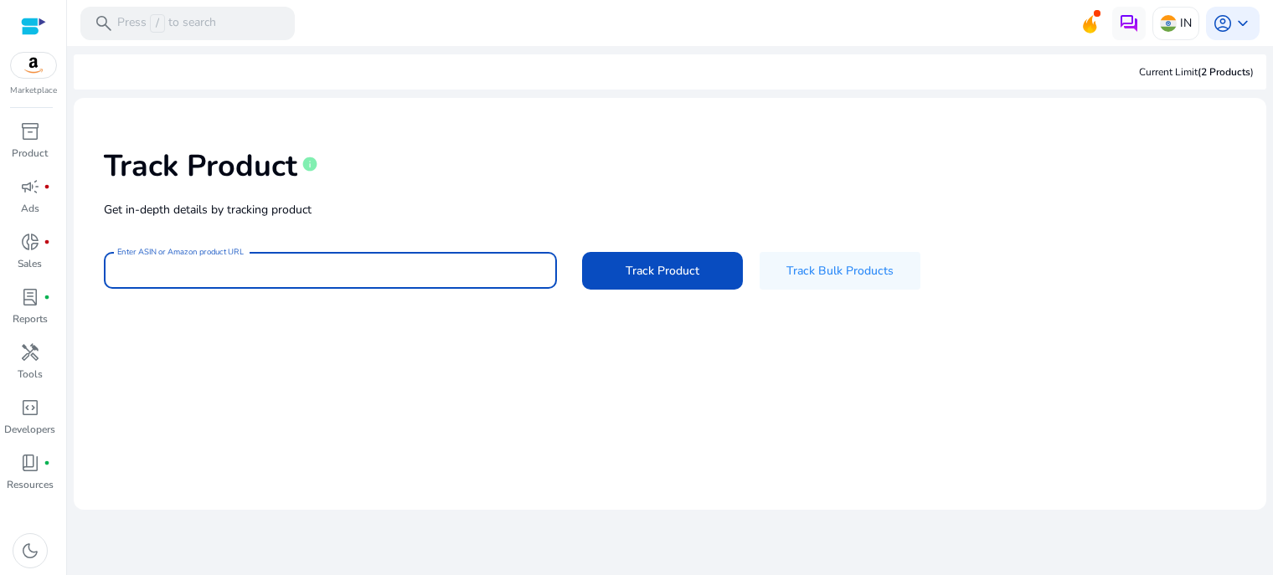
click at [392, 268] on input "Enter ASIN or Amazon product URL" at bounding box center [330, 270] width 426 height 18
paste input "**********"
type input "**********"
click at [660, 270] on span "Track Product" at bounding box center [663, 271] width 74 height 18
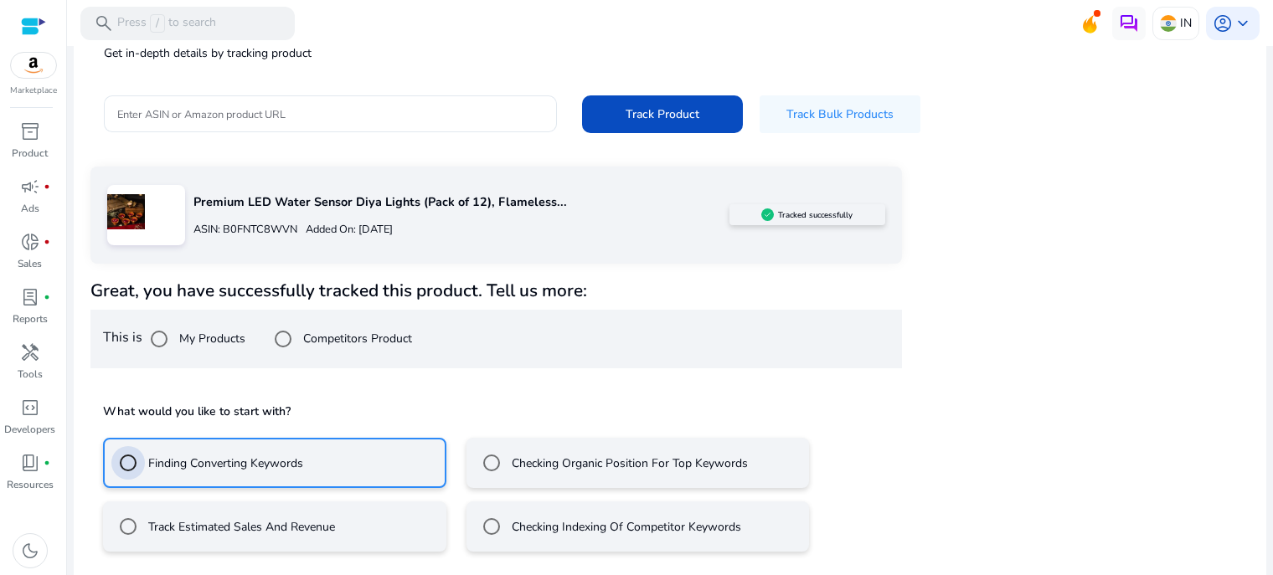
scroll to position [231, 0]
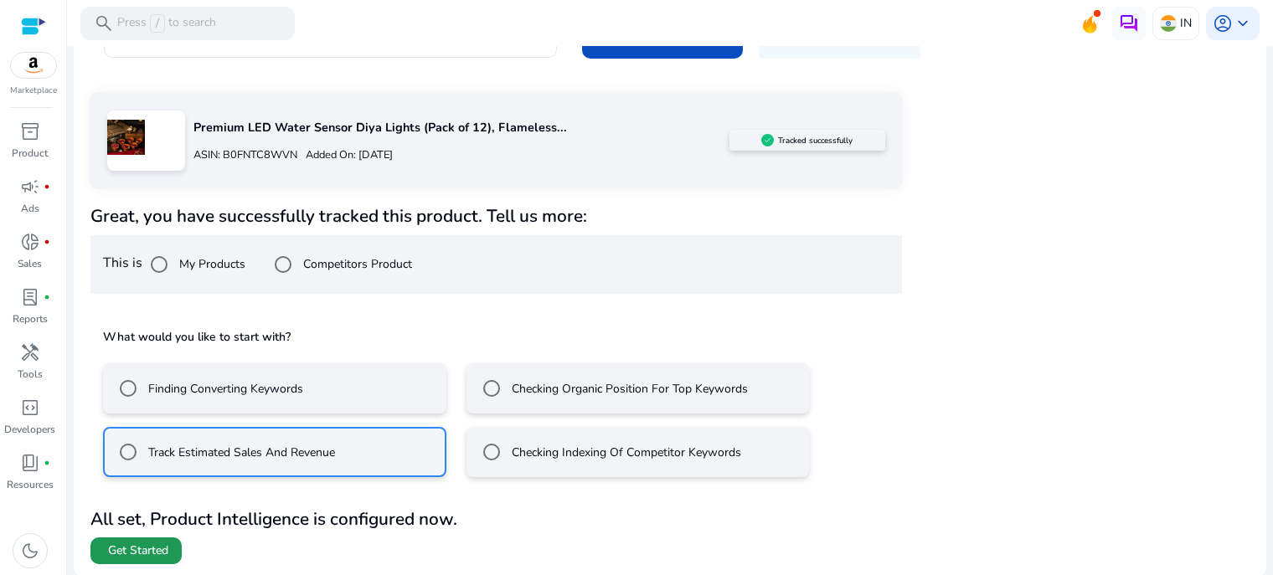
click at [132, 548] on span "Get Started" at bounding box center [138, 551] width 60 height 17
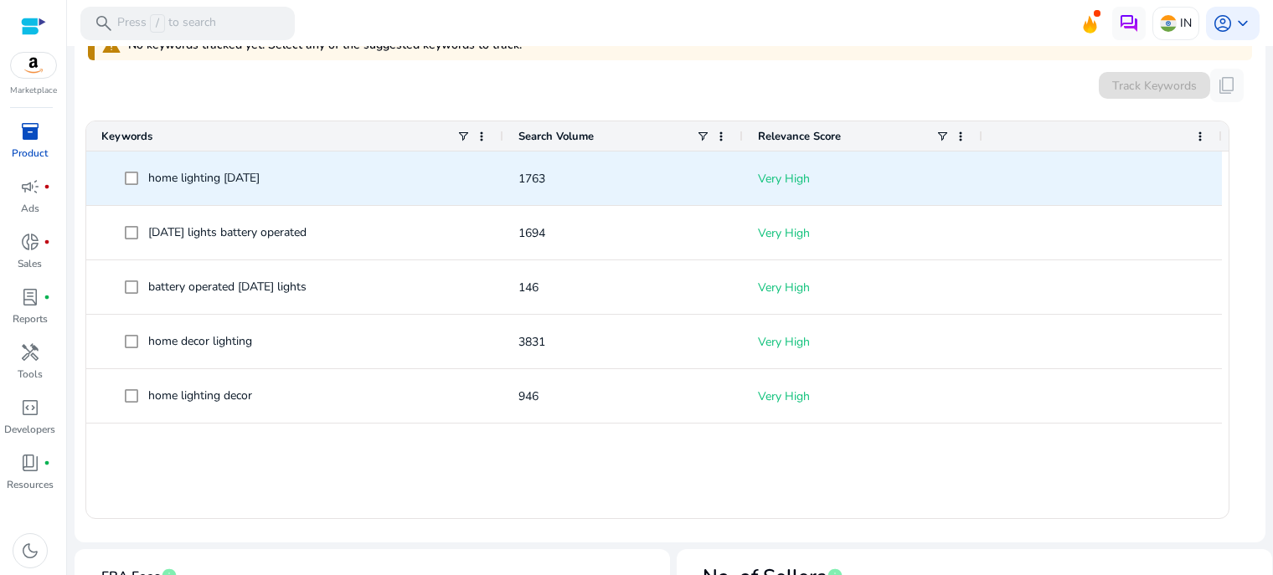
scroll to position [279, 0]
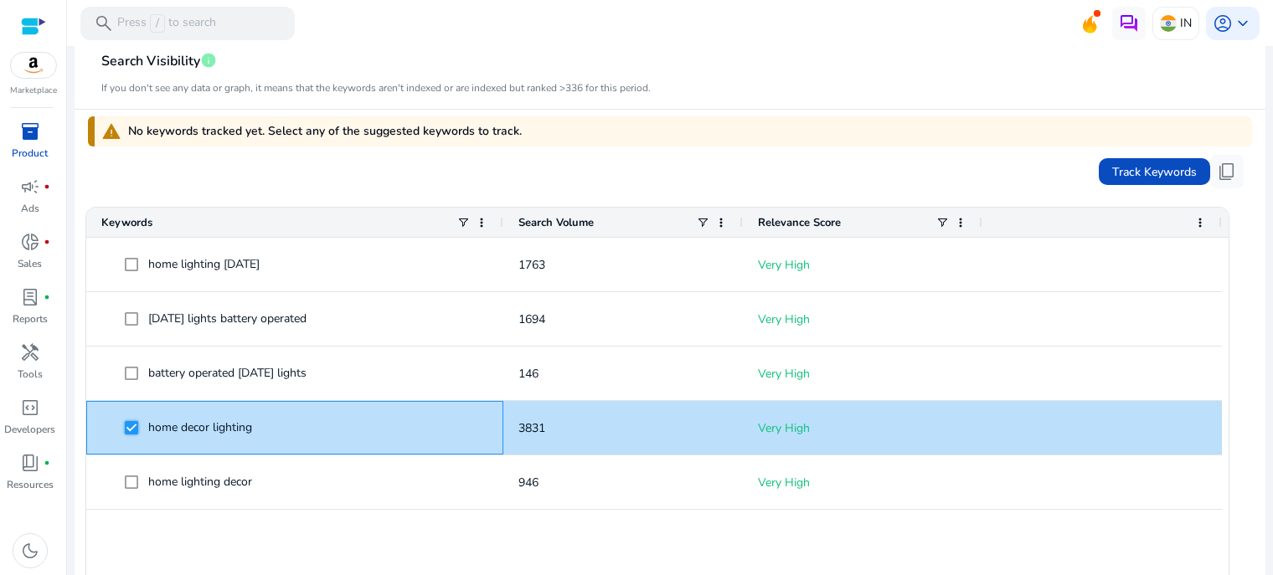
scroll to position [324, 0]
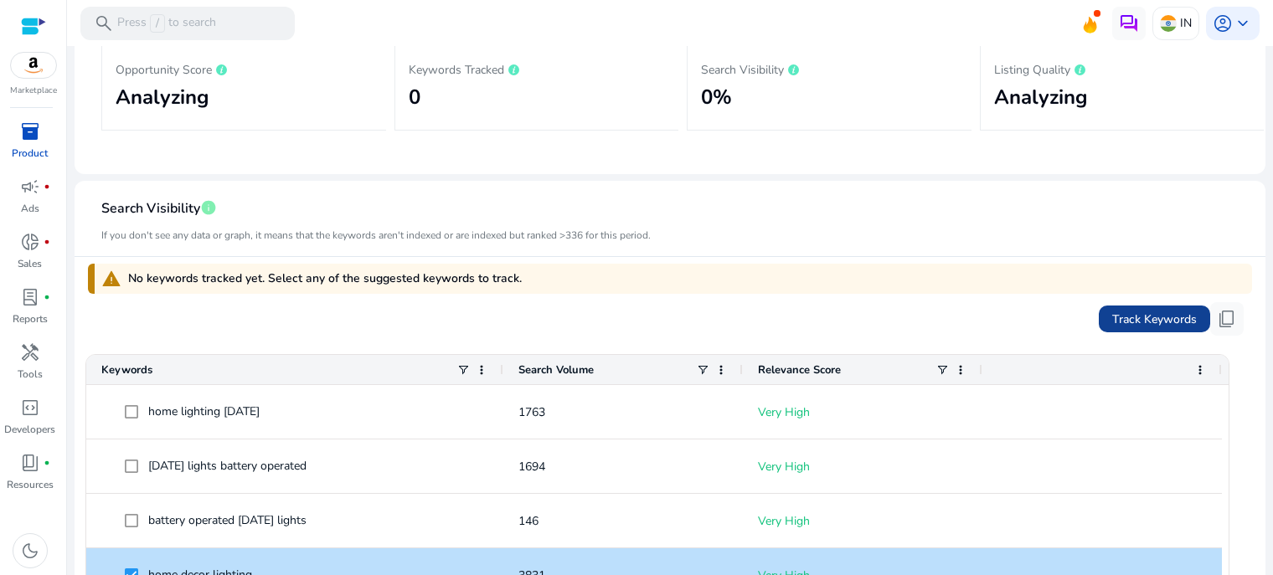
click at [1156, 316] on span "Track Keywords" at bounding box center [1154, 320] width 85 height 18
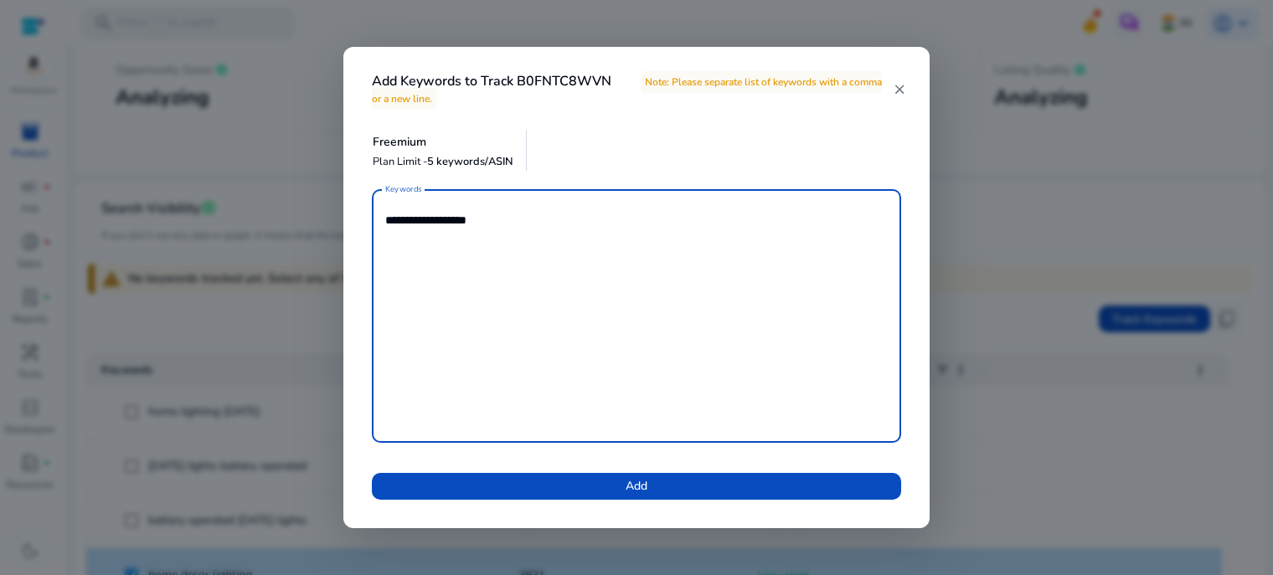
click at [901, 93] on mat-icon "close" at bounding box center [899, 89] width 13 height 15
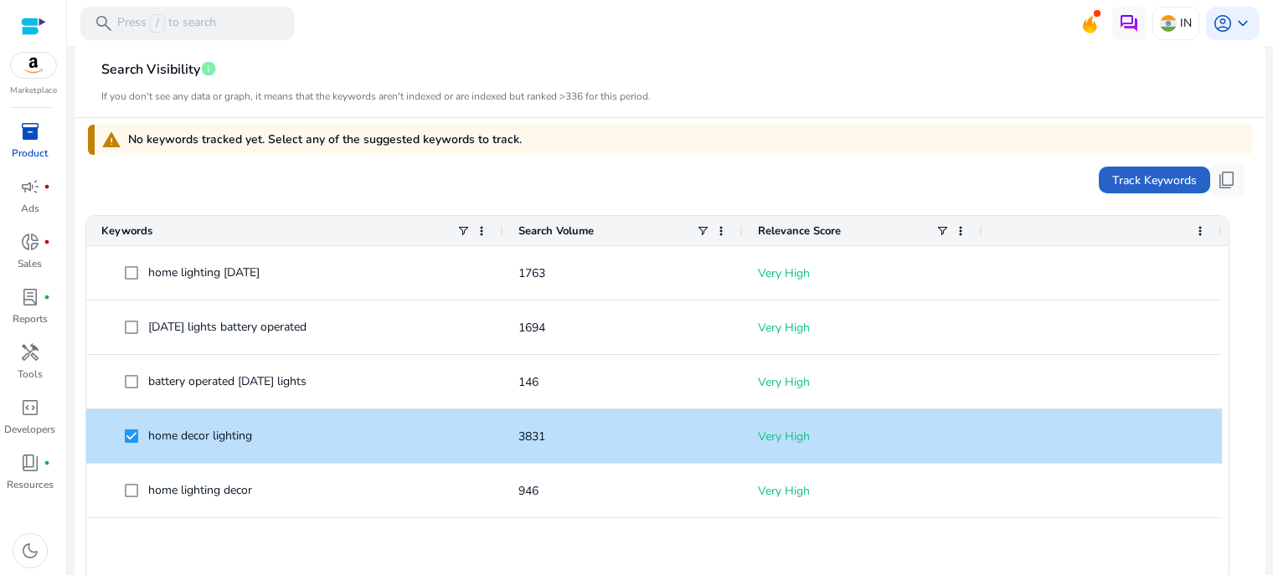
scroll to position [603, 0]
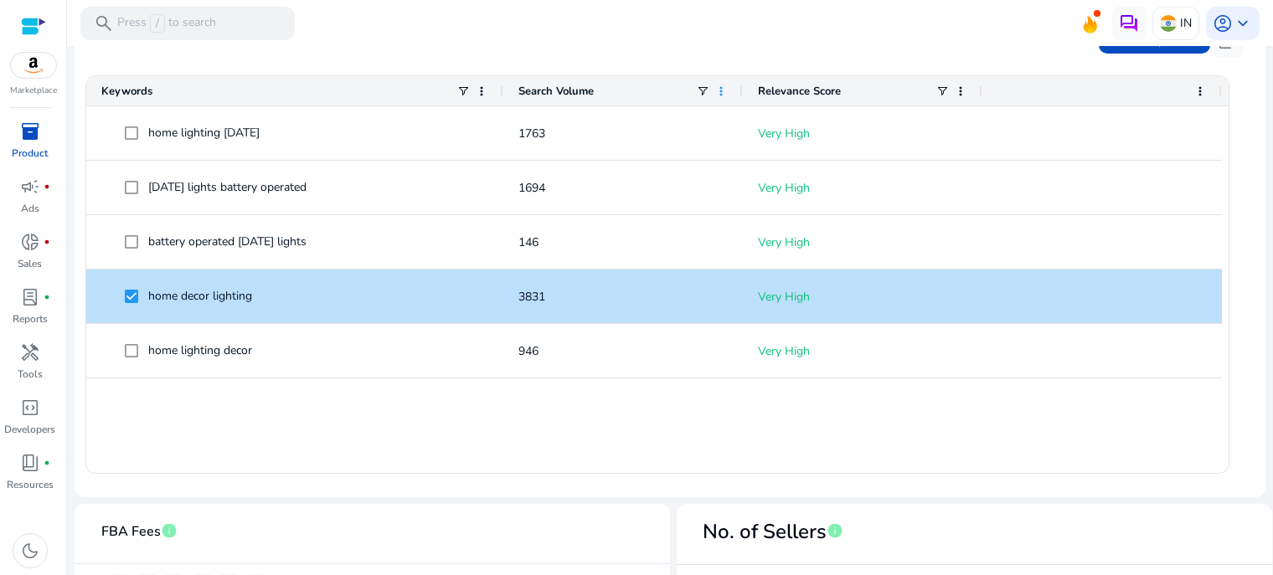
click at [720, 91] on span at bounding box center [721, 91] width 13 height 13
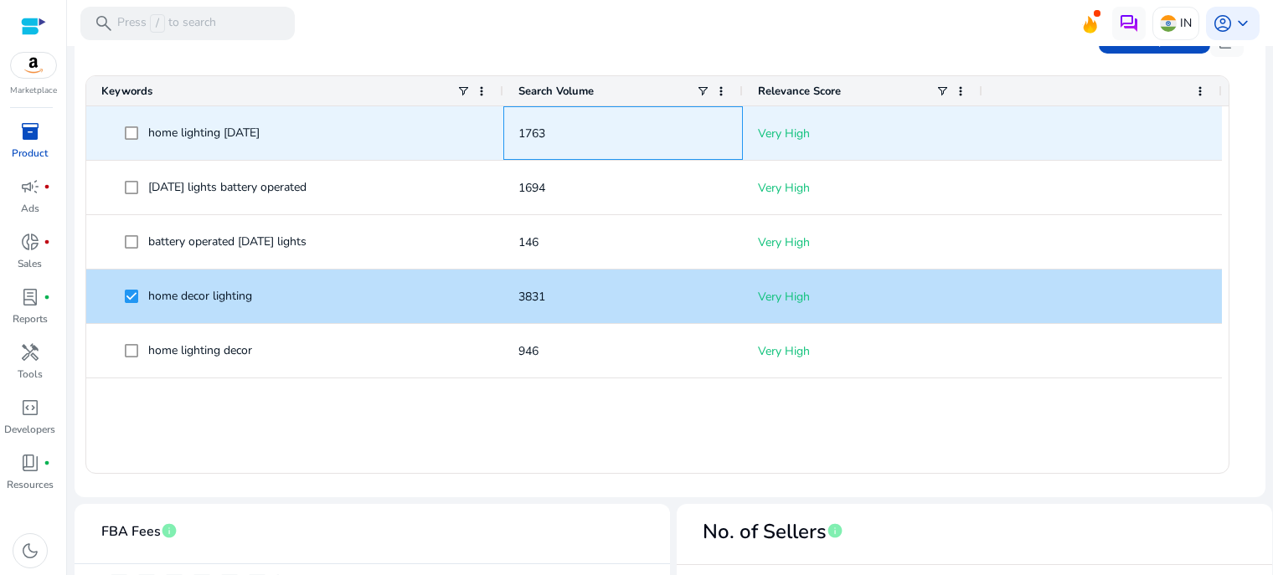
click at [648, 125] on span "1763" at bounding box center [623, 133] width 209 height 34
click at [804, 131] on p "Very High" at bounding box center [862, 133] width 209 height 34
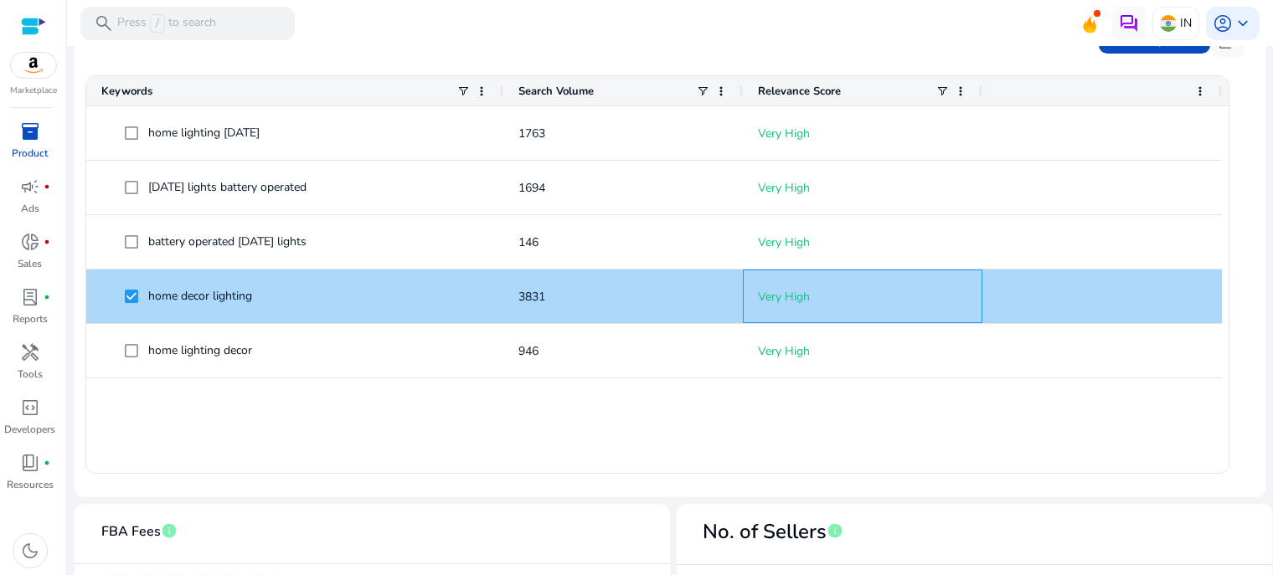
click at [794, 309] on p "Very High" at bounding box center [862, 297] width 209 height 34
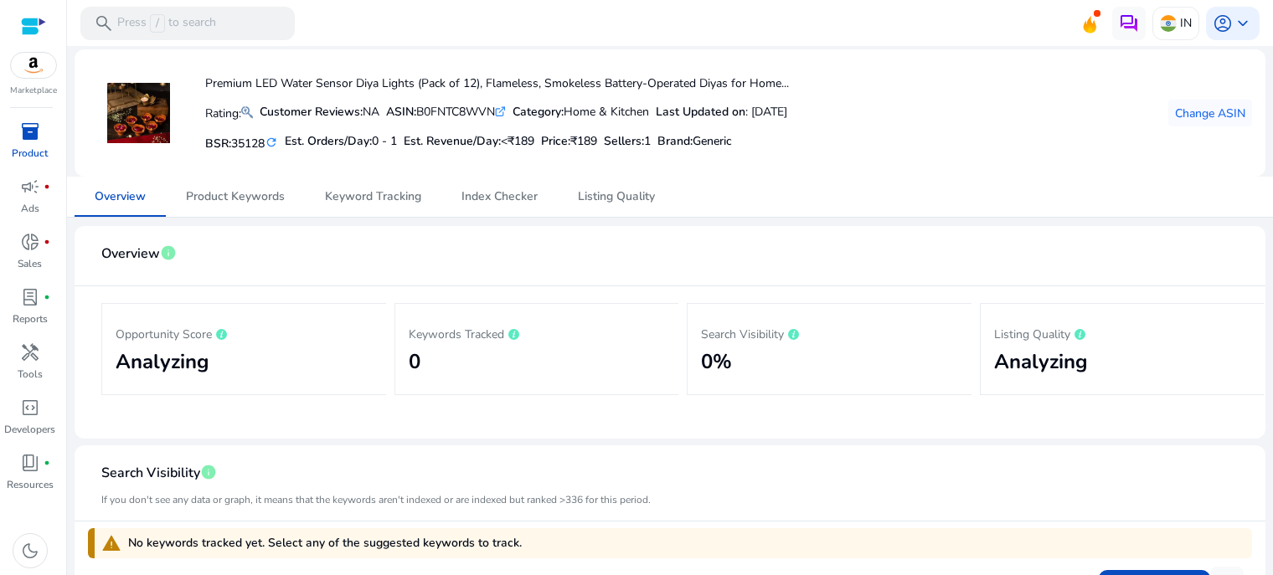
scroll to position [0, 0]
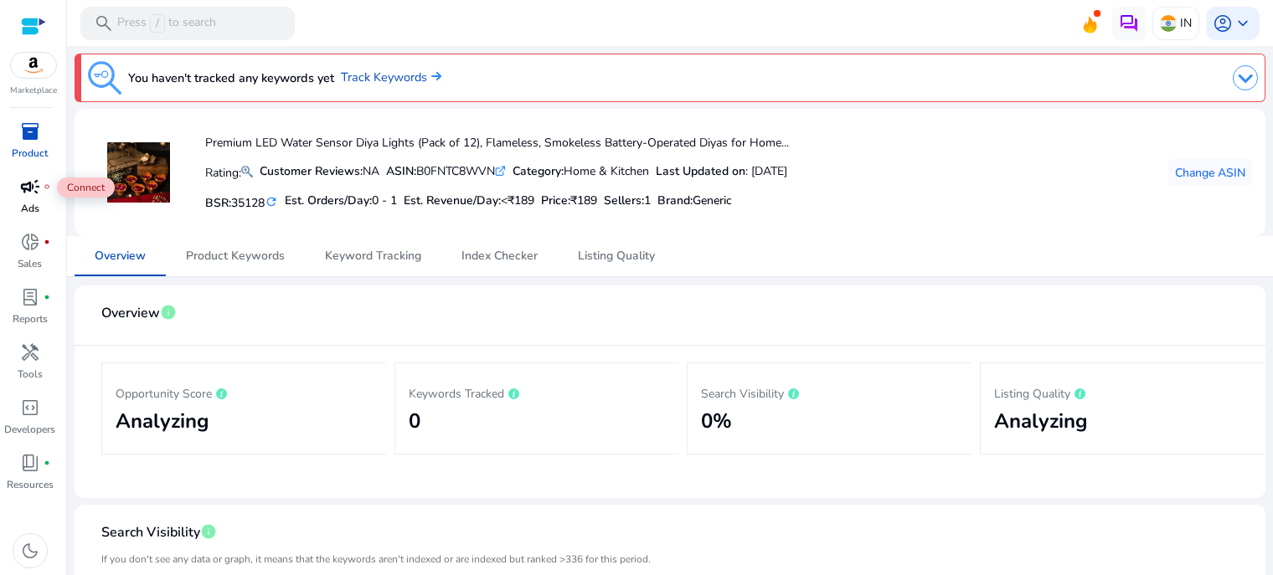
click at [36, 188] on span "campaign" at bounding box center [30, 187] width 20 height 20
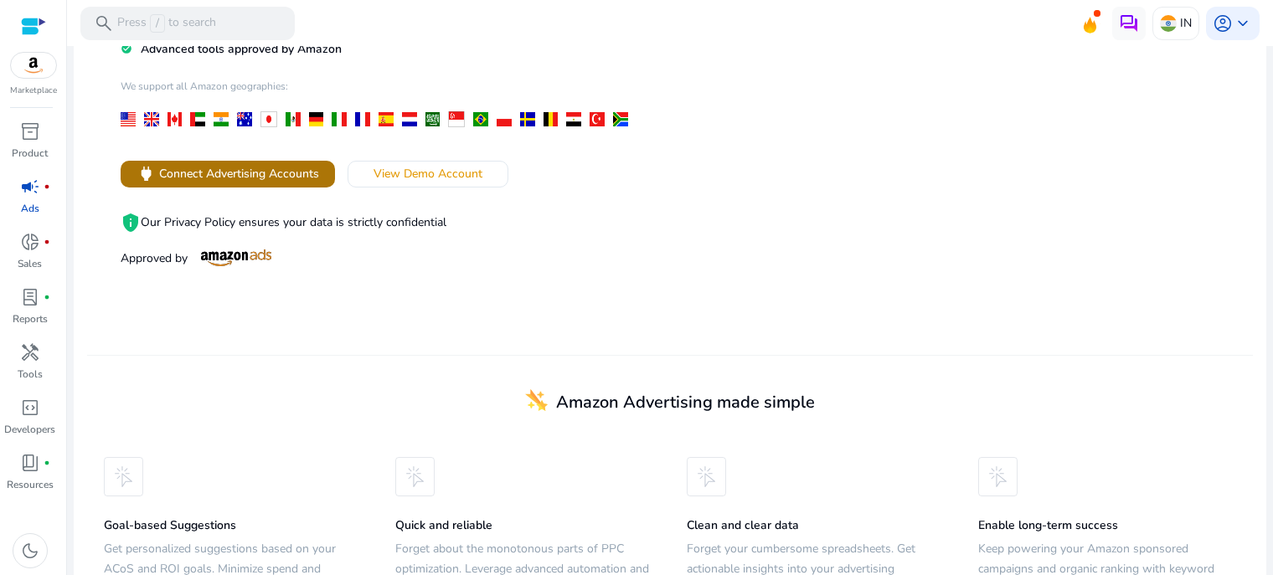
scroll to position [279, 0]
click at [436, 168] on span "View Demo Account" at bounding box center [428, 173] width 109 height 18
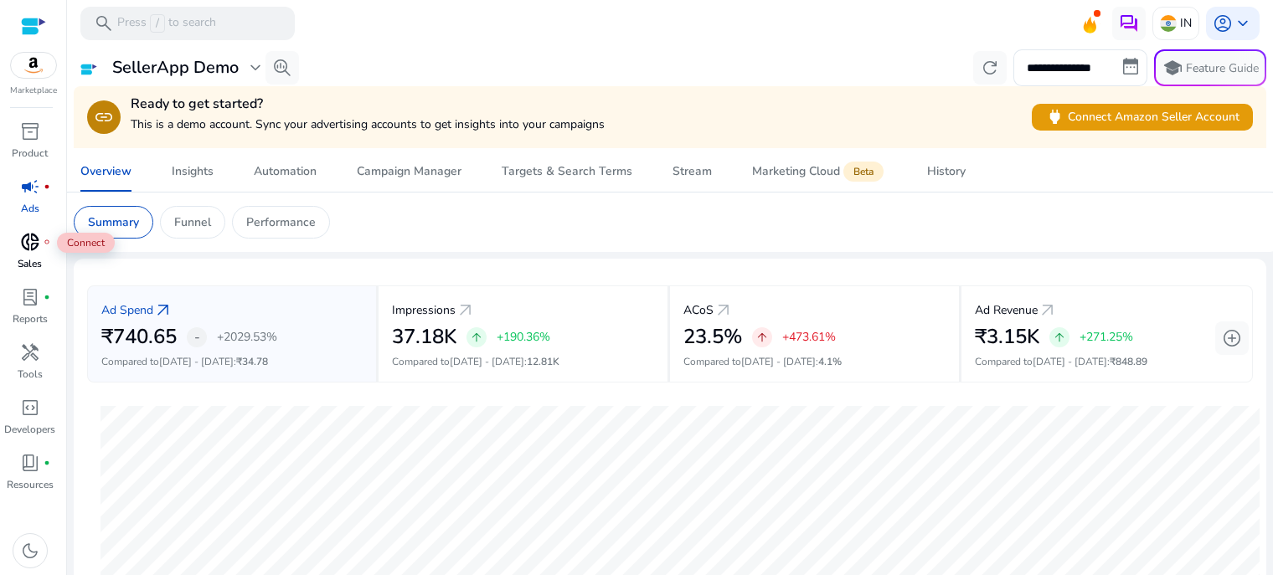
click at [37, 250] on span "donut_small" at bounding box center [30, 242] width 20 height 20
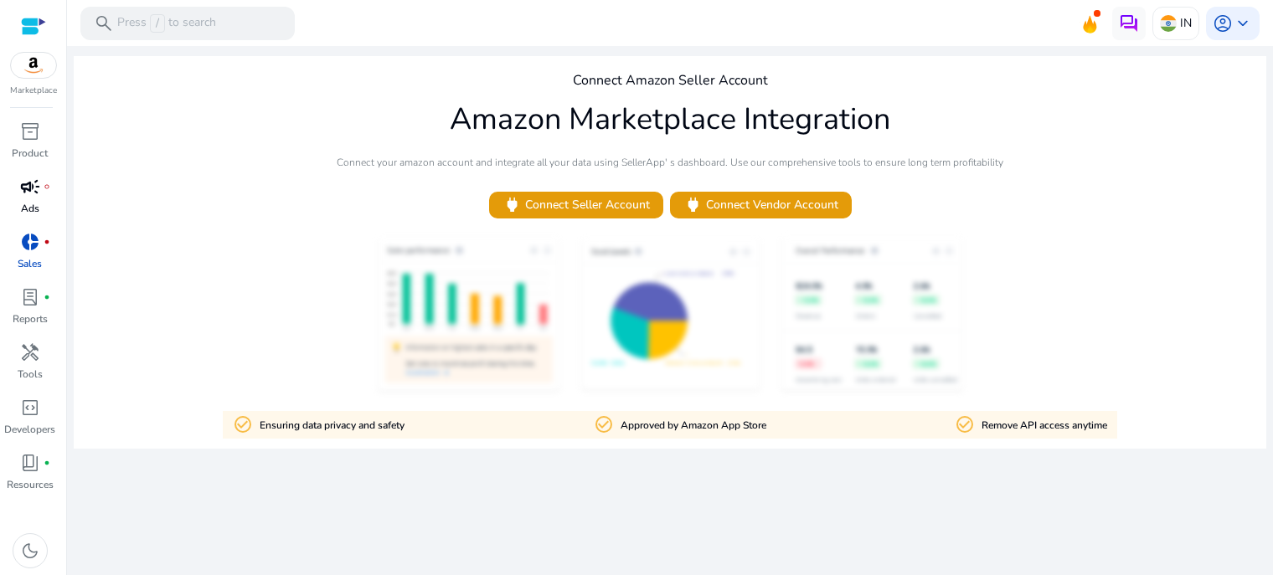
click at [23, 183] on span "campaign" at bounding box center [30, 187] width 20 height 20
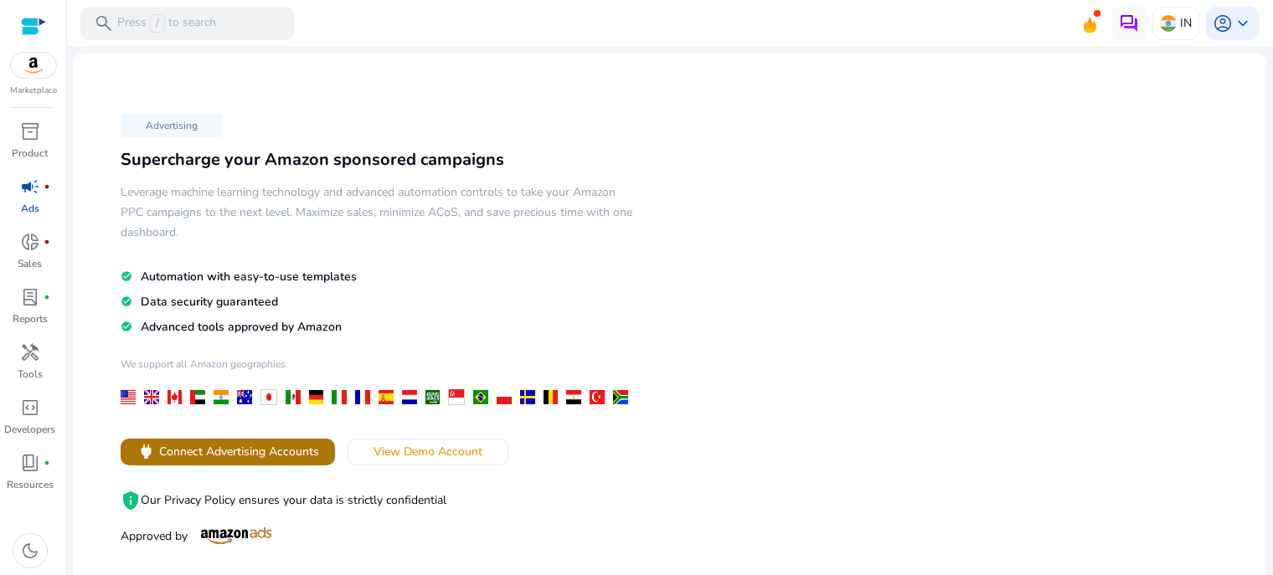
click at [207, 454] on span "Connect Advertising Accounts" at bounding box center [239, 452] width 160 height 18
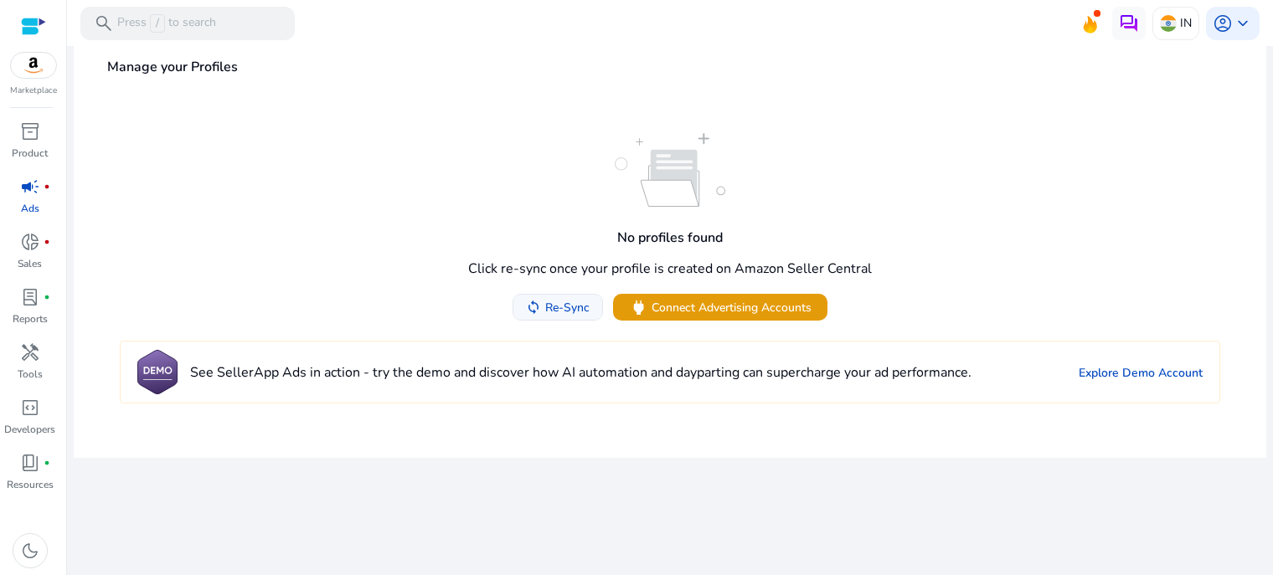
click at [560, 306] on span "Re-Sync" at bounding box center [567, 308] width 44 height 18
click at [704, 307] on span "Connect Advertising Accounts" at bounding box center [732, 308] width 160 height 18
click at [1149, 371] on link "Explore Demo Account" at bounding box center [1141, 373] width 124 height 18
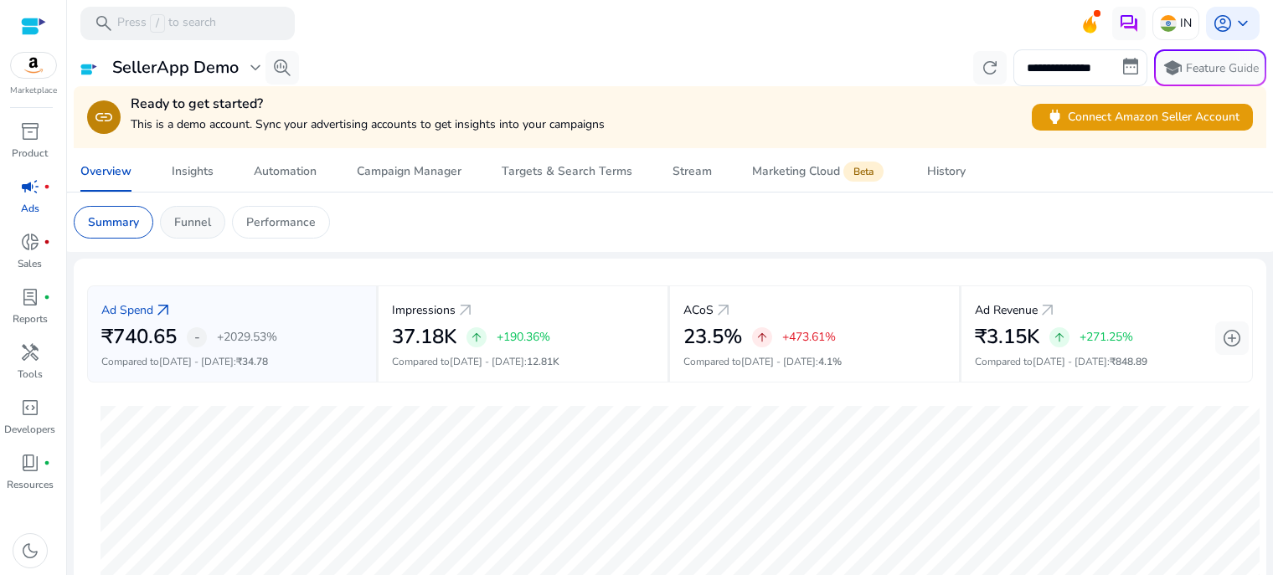
click at [180, 214] on p "Funnel" at bounding box center [192, 223] width 37 height 18
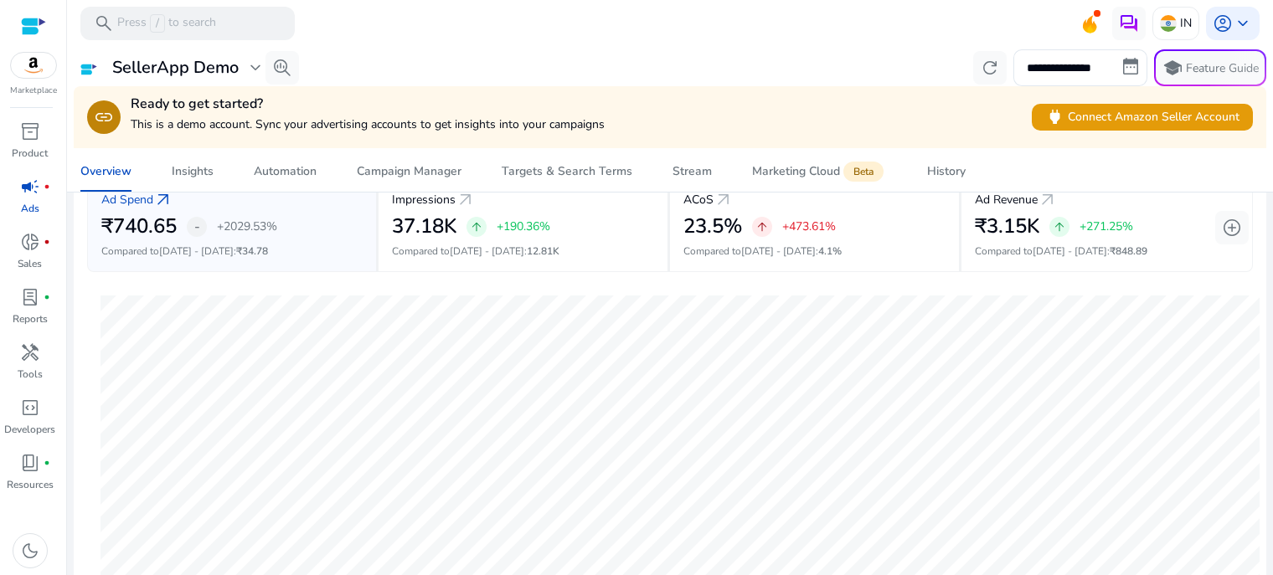
scroll to position [139, 0]
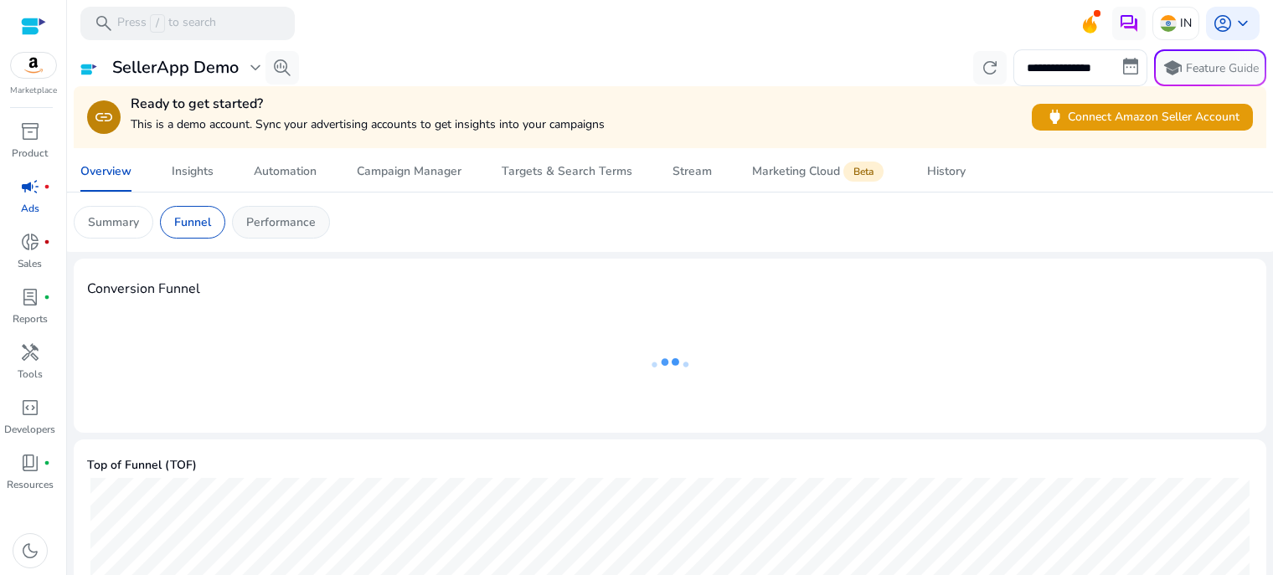
click at [285, 222] on p "Performance" at bounding box center [281, 223] width 70 height 18
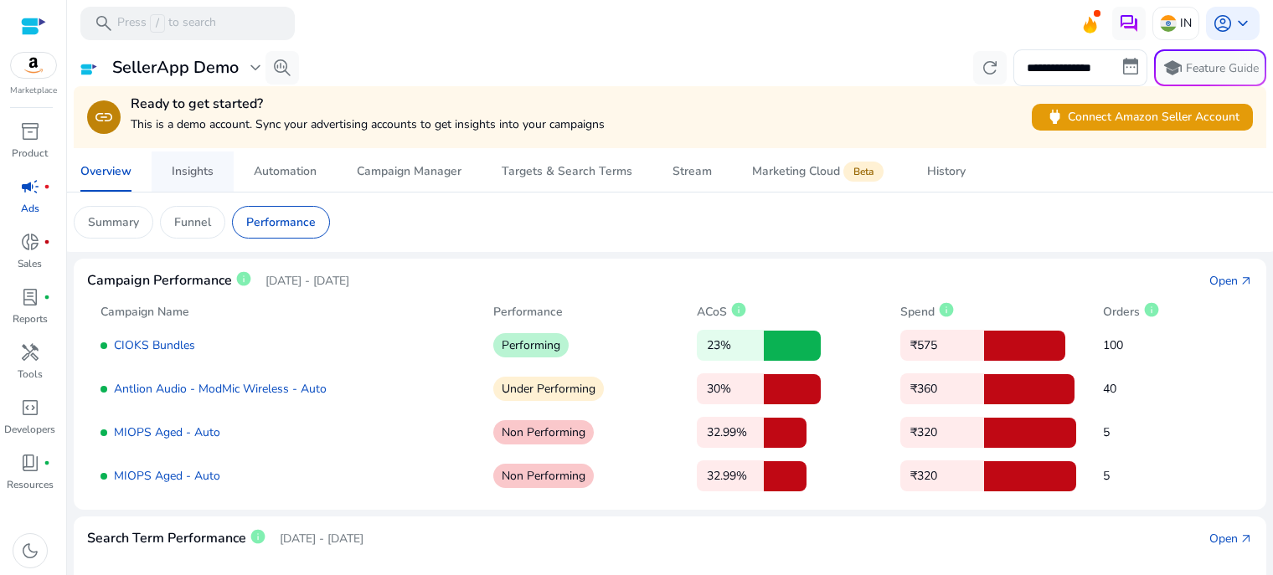
click at [187, 162] on span "Insights" at bounding box center [193, 172] width 42 height 40
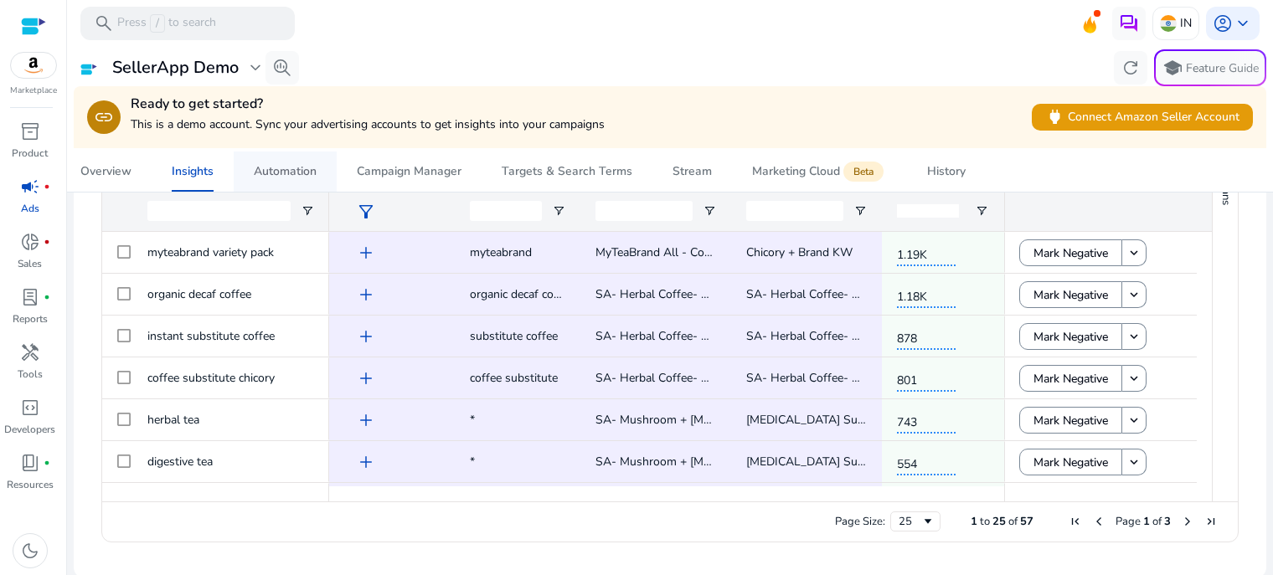
click at [297, 167] on div "Automation" at bounding box center [285, 172] width 63 height 12
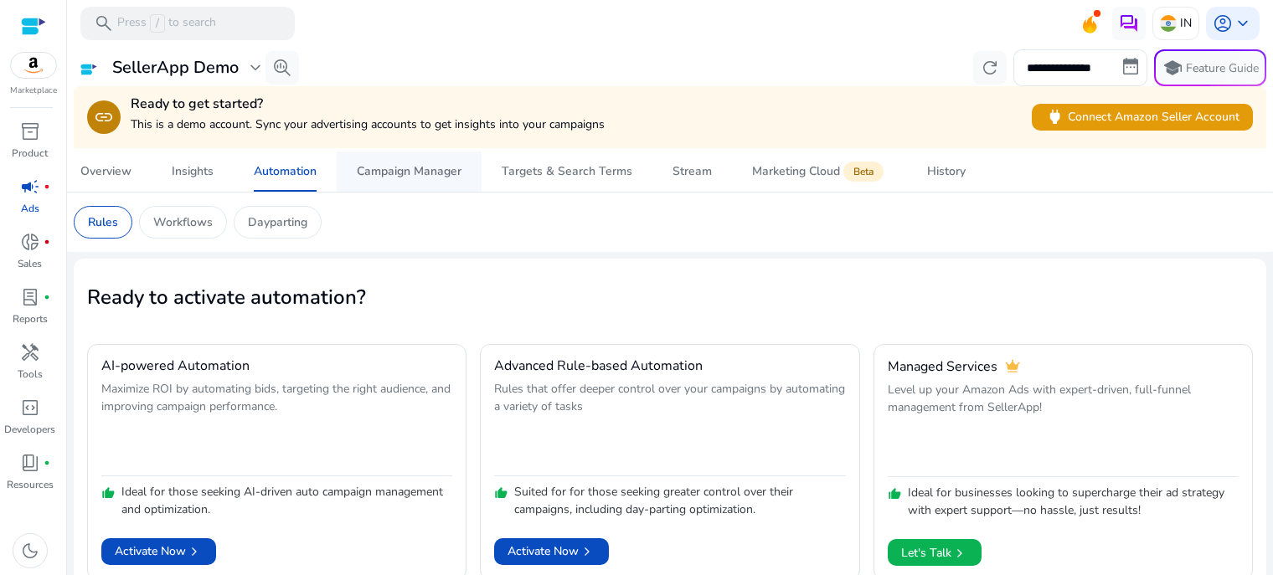
click at [412, 172] on div "Campaign Manager" at bounding box center [409, 172] width 105 height 12
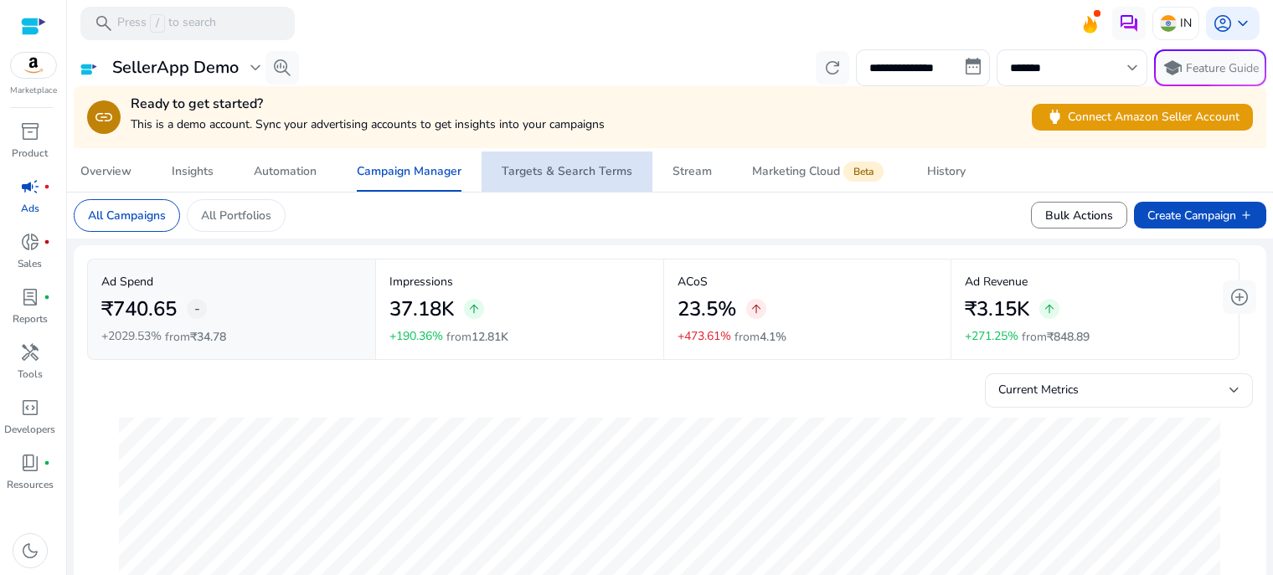
click at [586, 174] on div "Targets & Search Terms" at bounding box center [567, 172] width 131 height 12
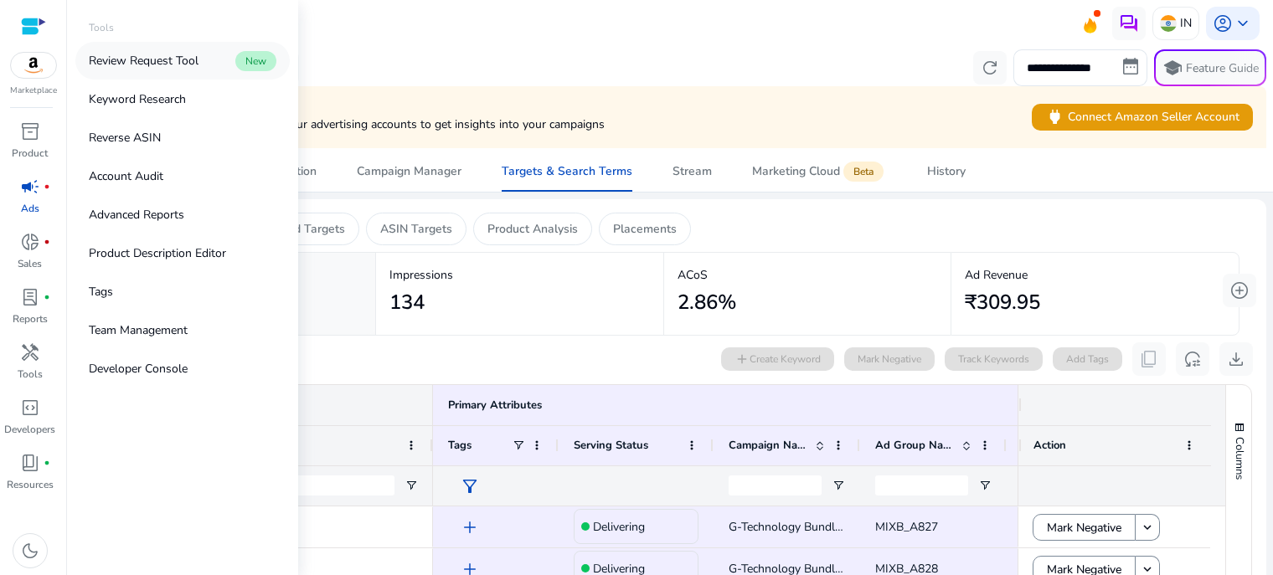
click at [163, 59] on p "Review Request Tool" at bounding box center [144, 61] width 110 height 18
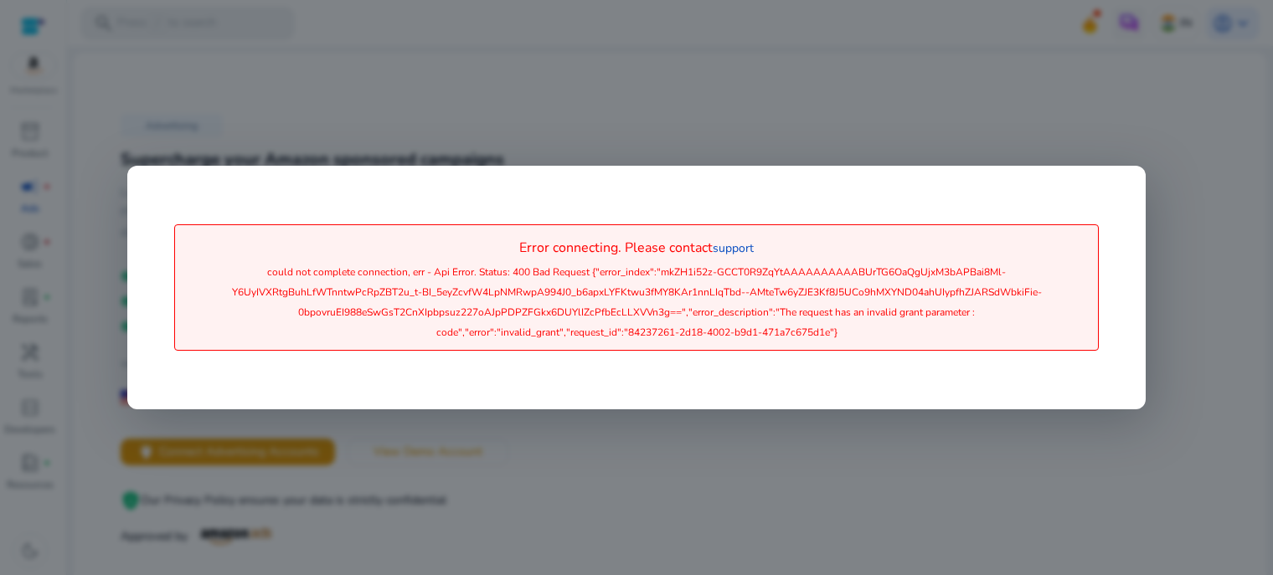
click at [875, 119] on div at bounding box center [636, 287] width 1273 height 575
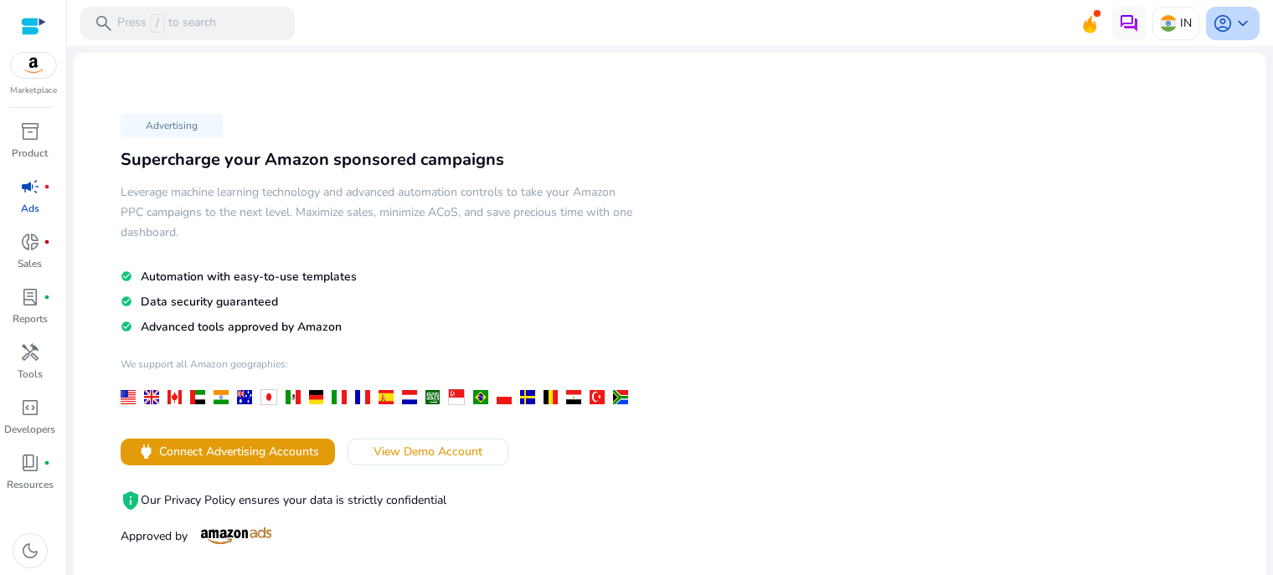
click at [1240, 23] on span "keyboard_arrow_down" at bounding box center [1243, 23] width 20 height 20
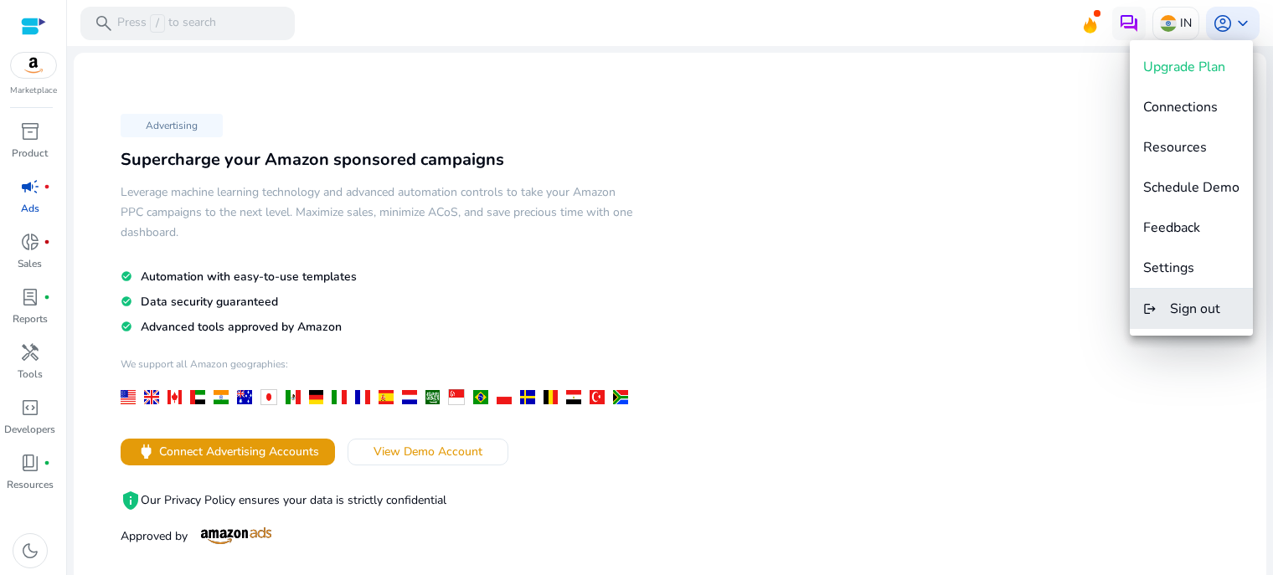
click at [1187, 307] on span "Sign out" at bounding box center [1195, 309] width 50 height 18
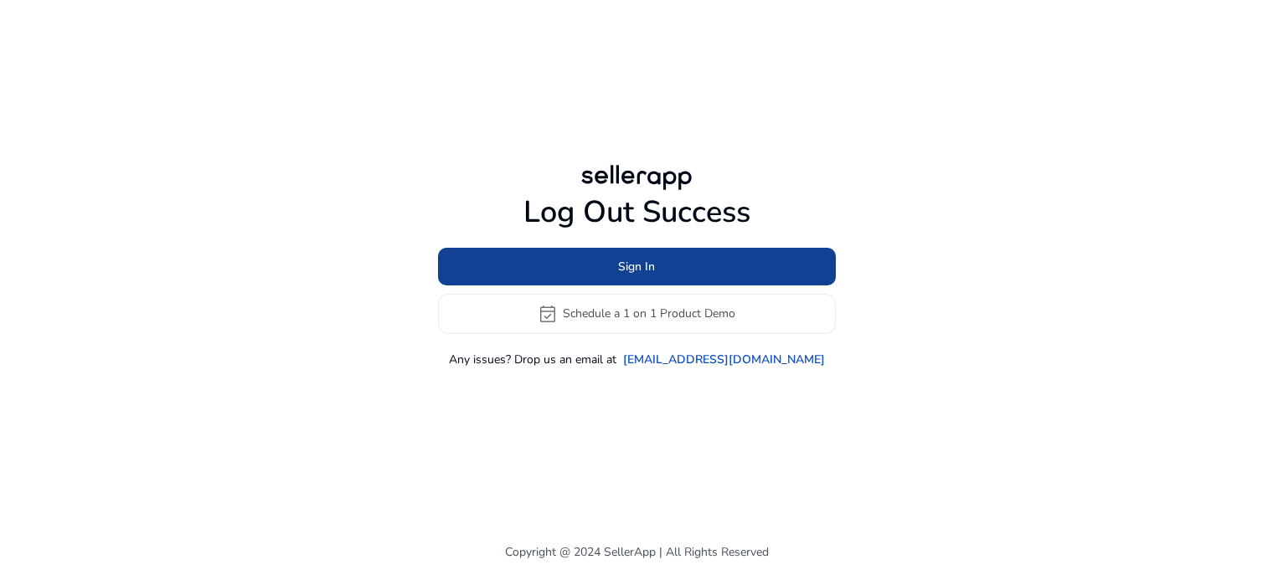
click at [649, 262] on span "Sign In" at bounding box center [636, 267] width 37 height 18
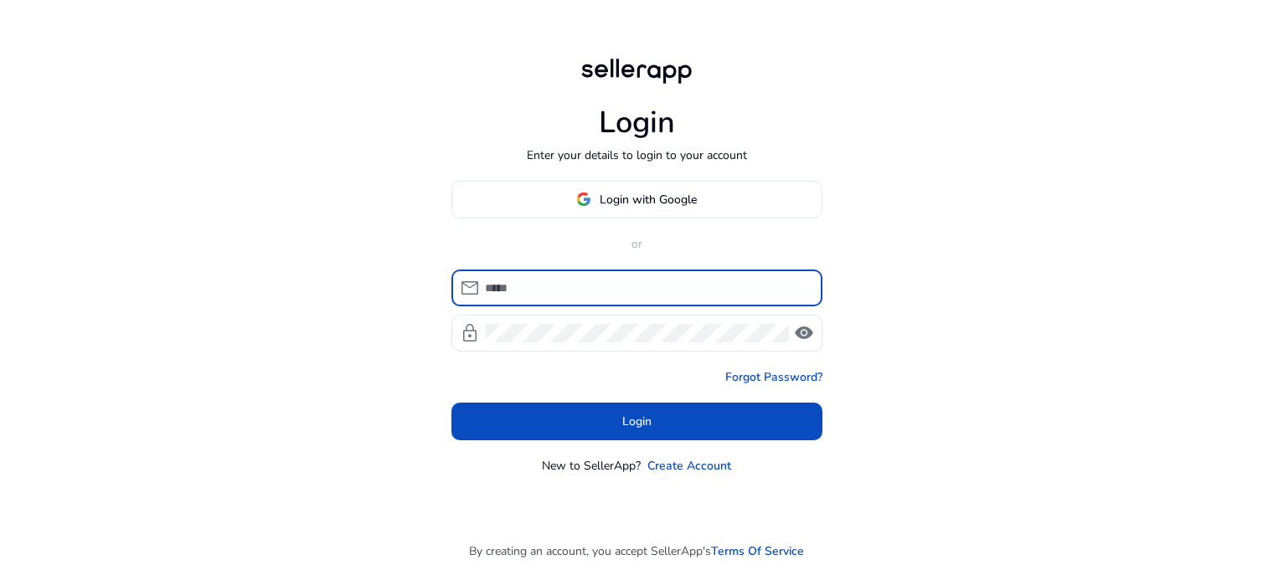
type input "**********"
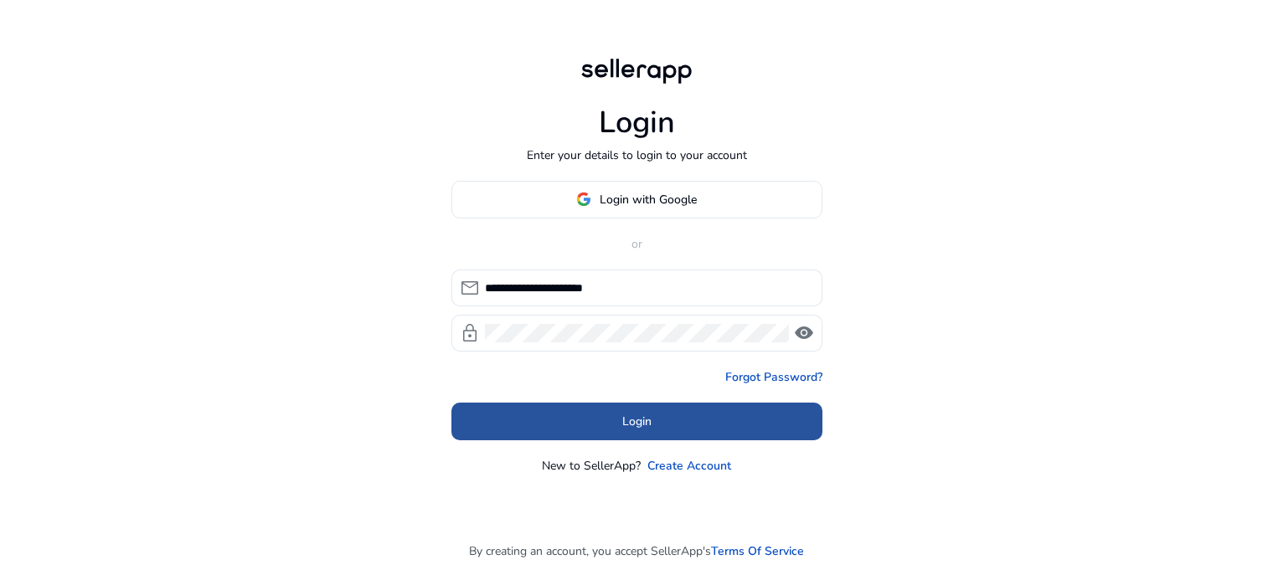
click at [660, 425] on span at bounding box center [637, 421] width 371 height 40
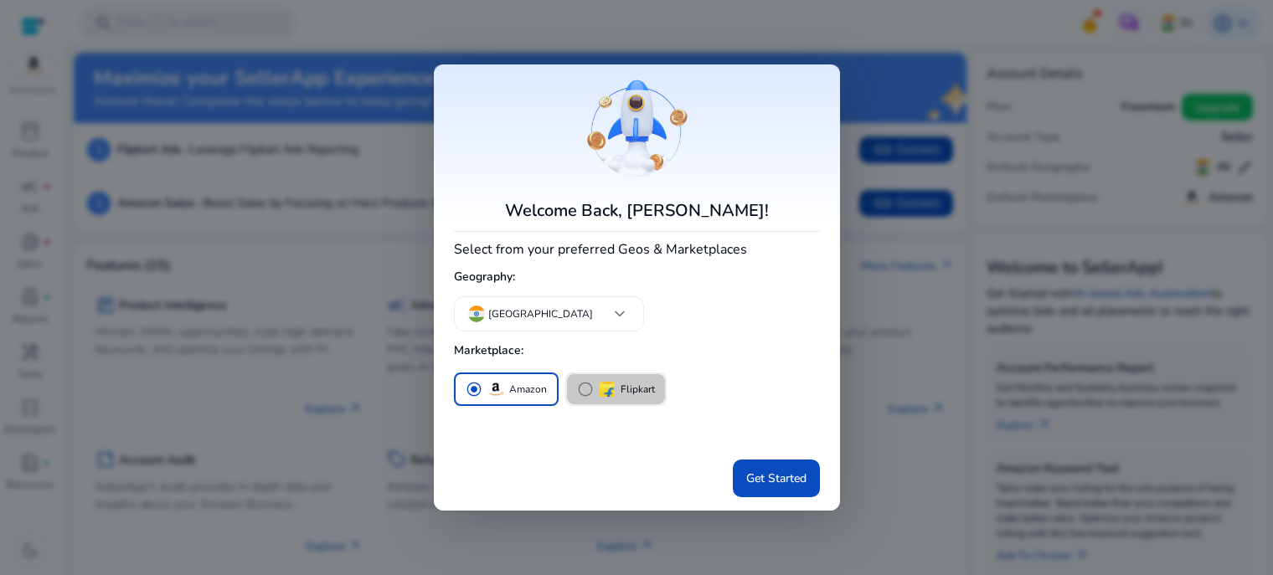
click at [583, 391] on span "radio_button_unchecked" at bounding box center [585, 389] width 17 height 17
click at [474, 384] on span "radio_button_unchecked" at bounding box center [474, 389] width 17 height 17
click at [582, 386] on span "radio_button_unchecked" at bounding box center [585, 389] width 17 height 17
click at [473, 389] on span "radio_button_unchecked" at bounding box center [474, 389] width 17 height 17
click at [763, 478] on span "Get Started" at bounding box center [776, 479] width 60 height 18
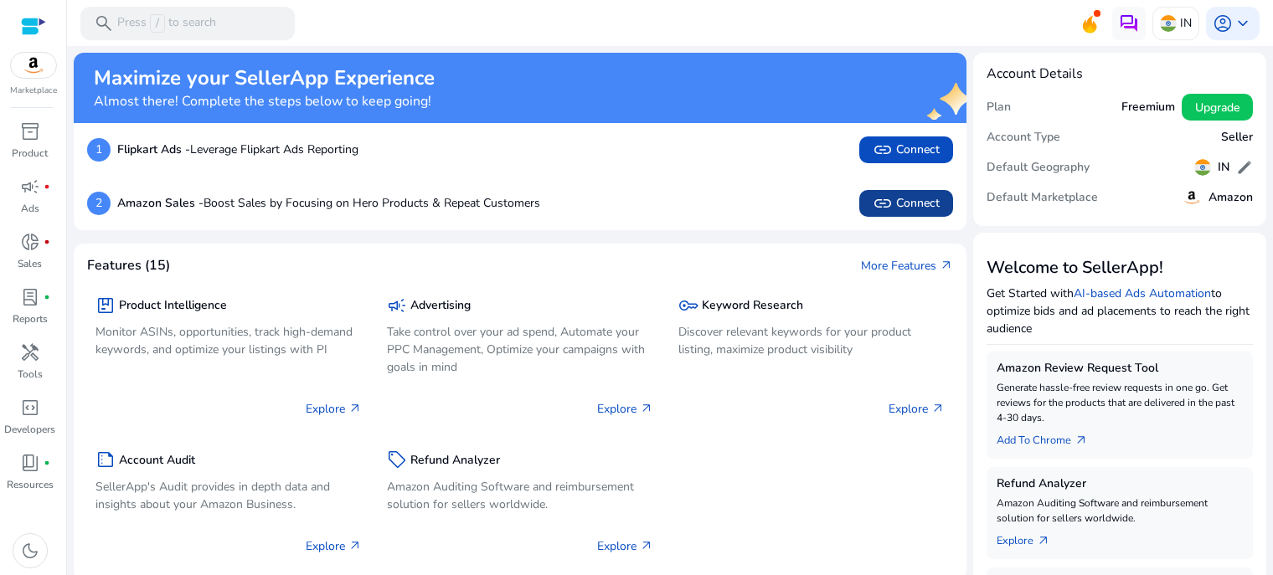
click at [891, 201] on span "link Connect" at bounding box center [906, 204] width 67 height 20
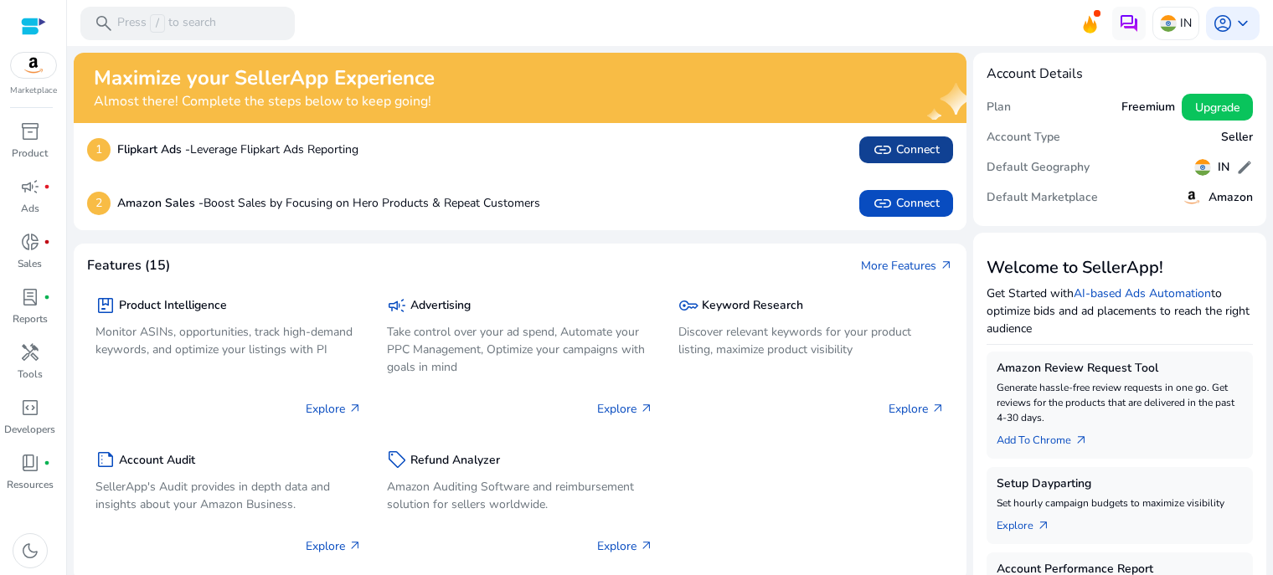
click at [909, 153] on span "link Connect" at bounding box center [906, 150] width 67 height 20
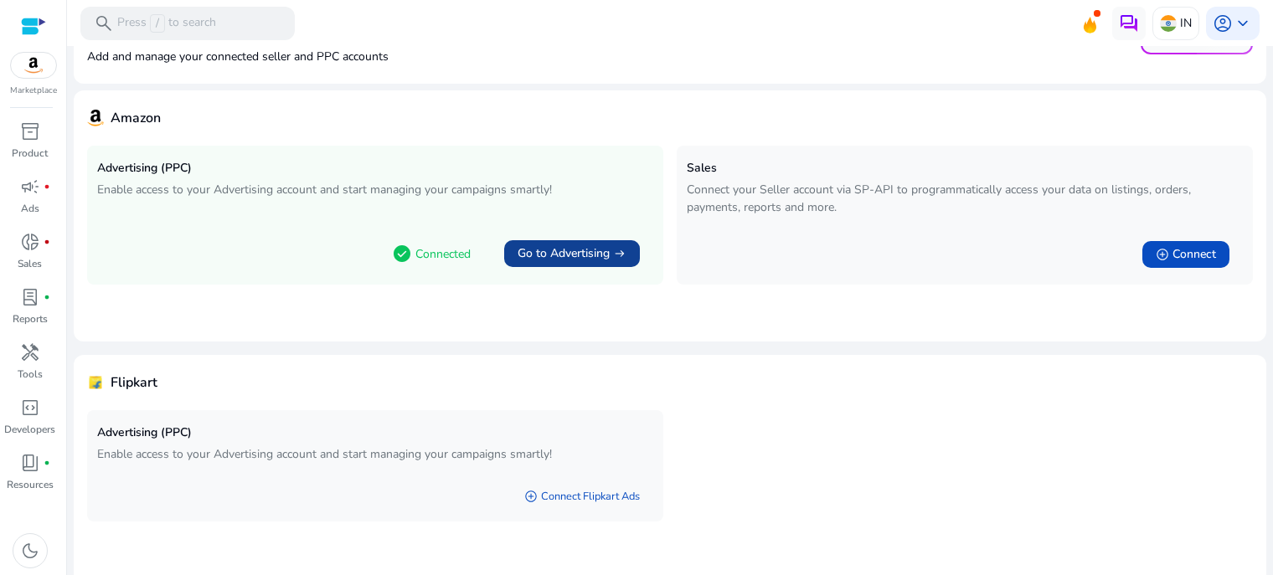
scroll to position [101, 0]
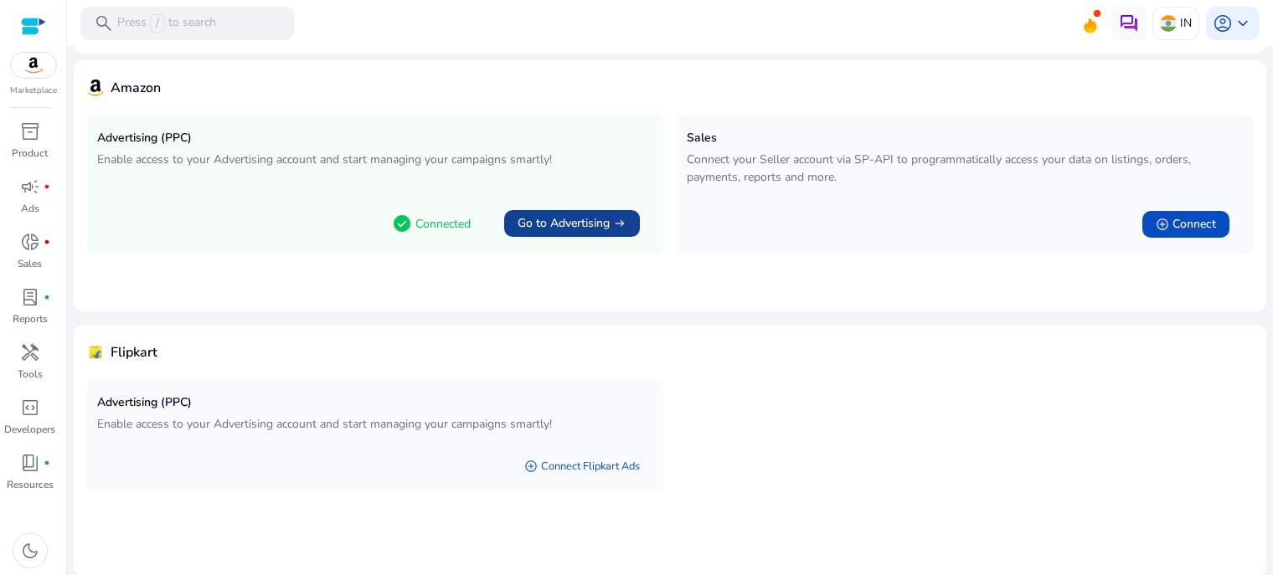
click at [586, 223] on span "Go to Advertising" at bounding box center [564, 223] width 92 height 17
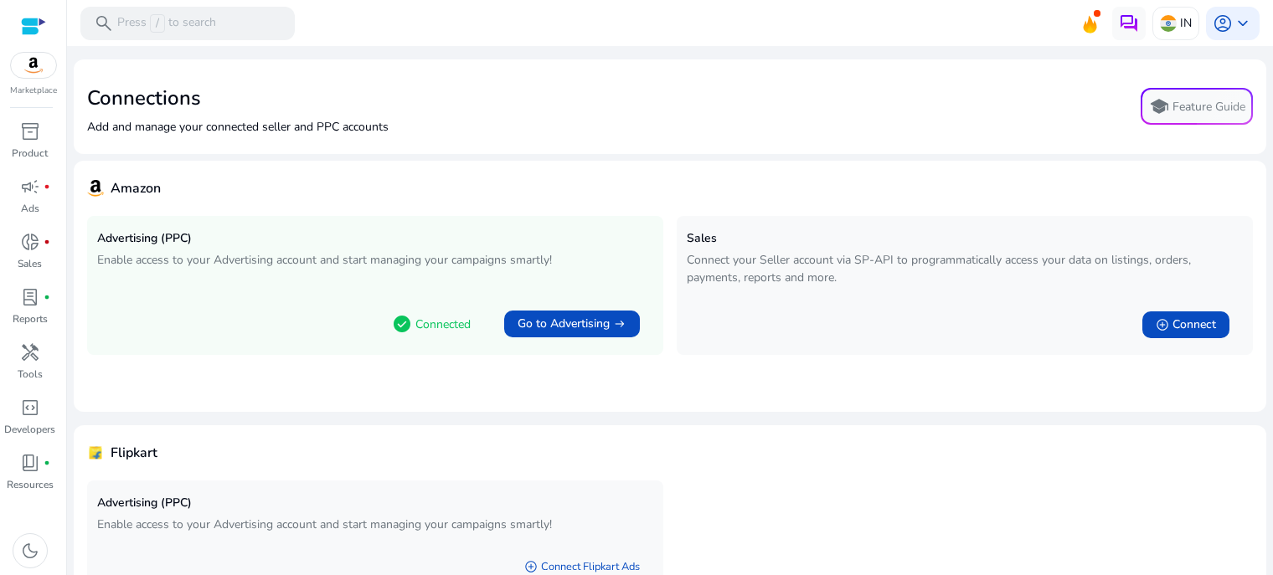
scroll to position [101, 0]
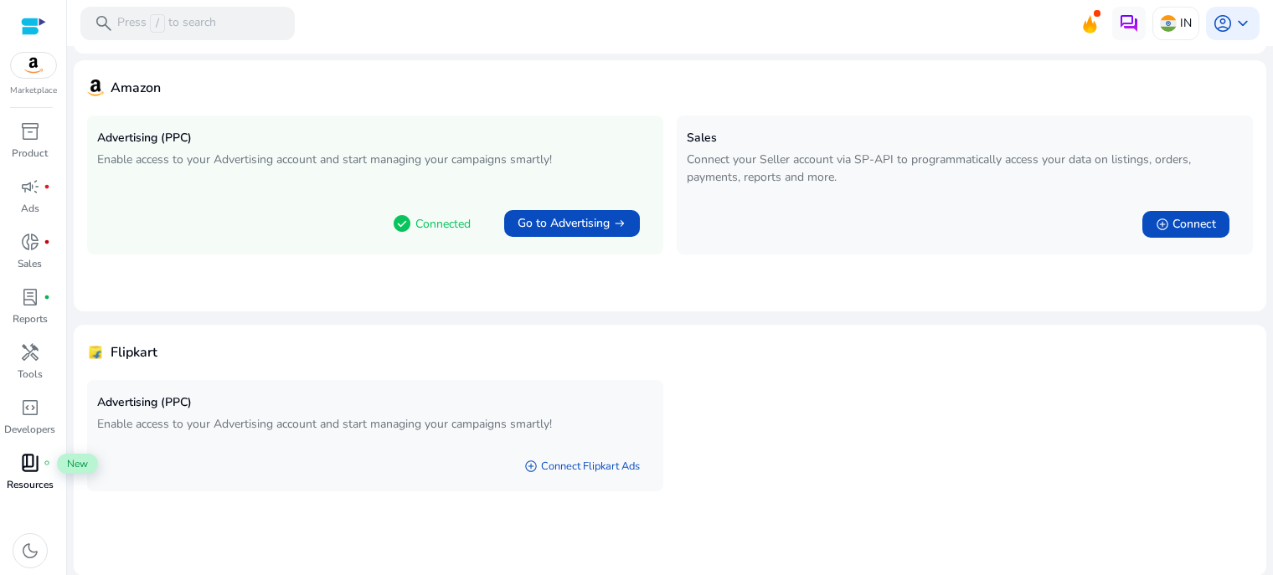
click at [32, 469] on span "book_4" at bounding box center [30, 463] width 20 height 20
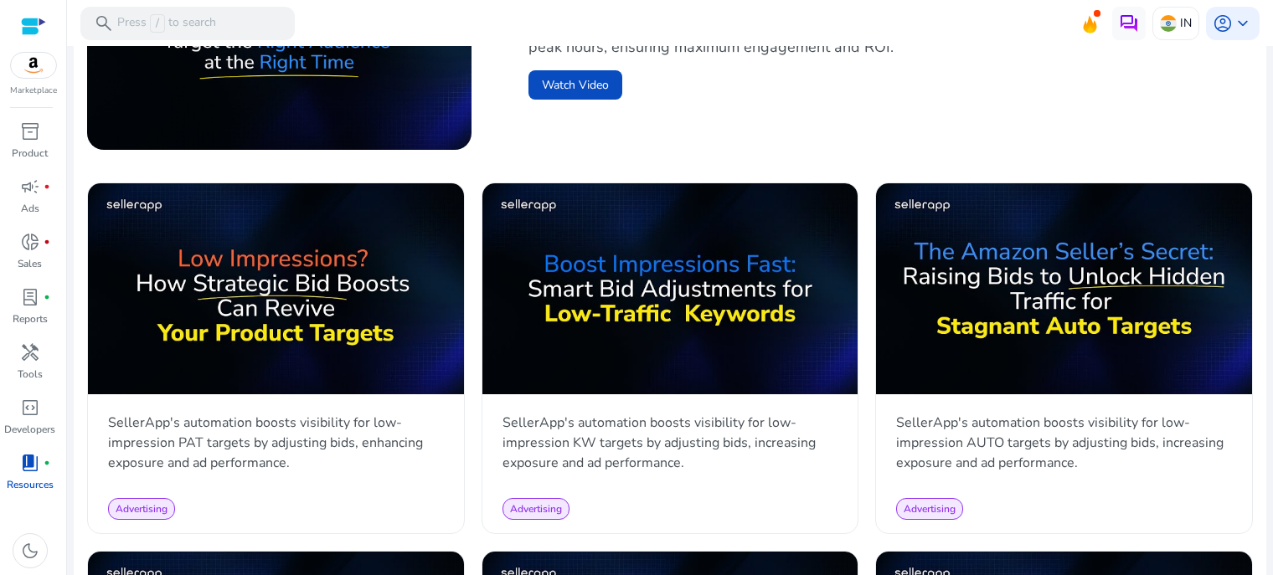
scroll to position [698, 0]
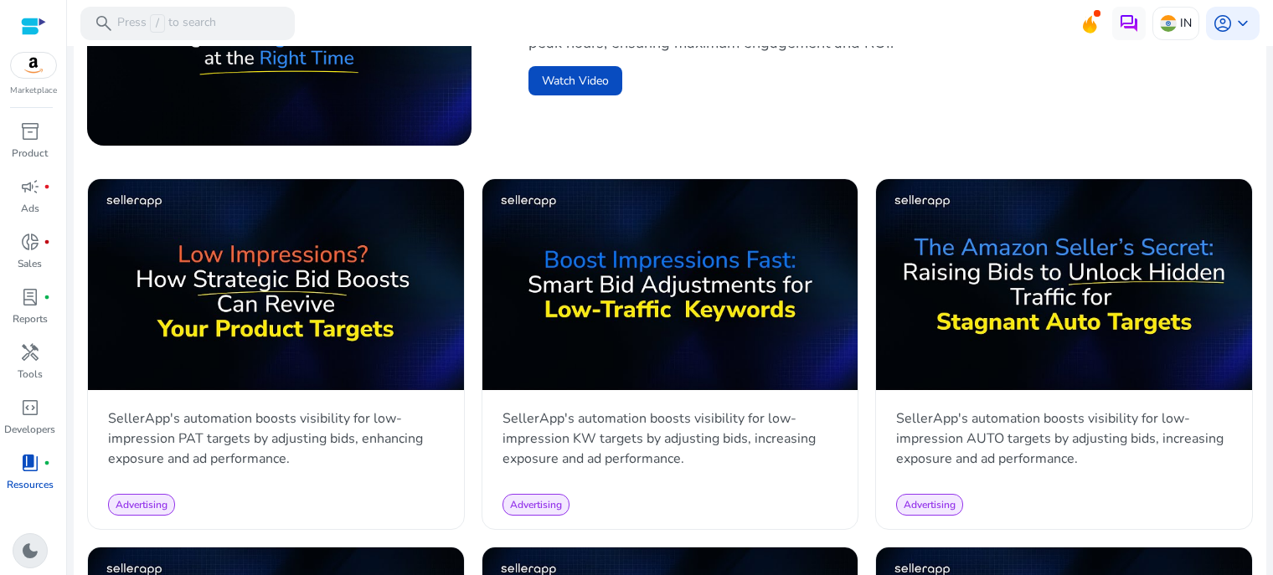
click at [34, 550] on span "dark_mode" at bounding box center [30, 551] width 20 height 20
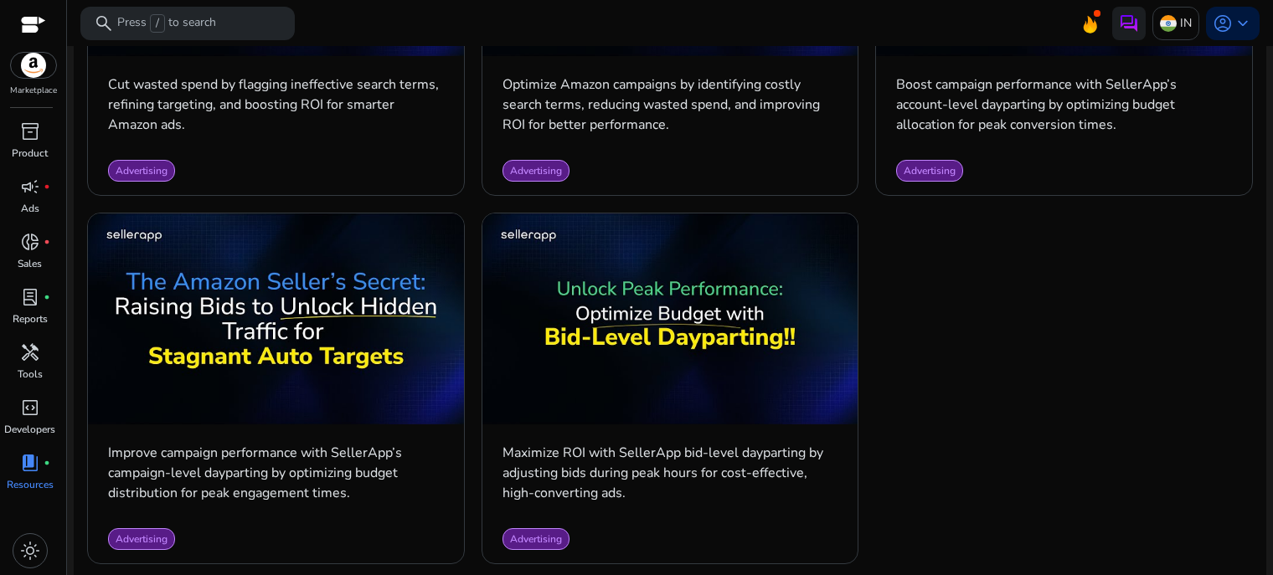
scroll to position [2144, 0]
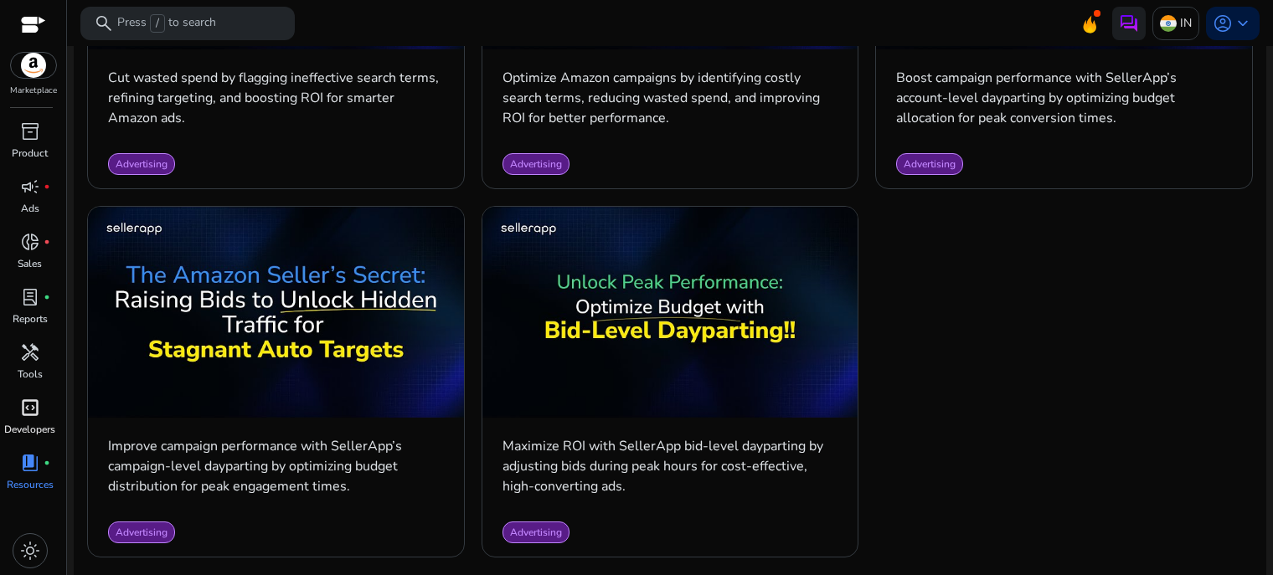
click at [32, 413] on span "code_blocks" at bounding box center [30, 408] width 20 height 20
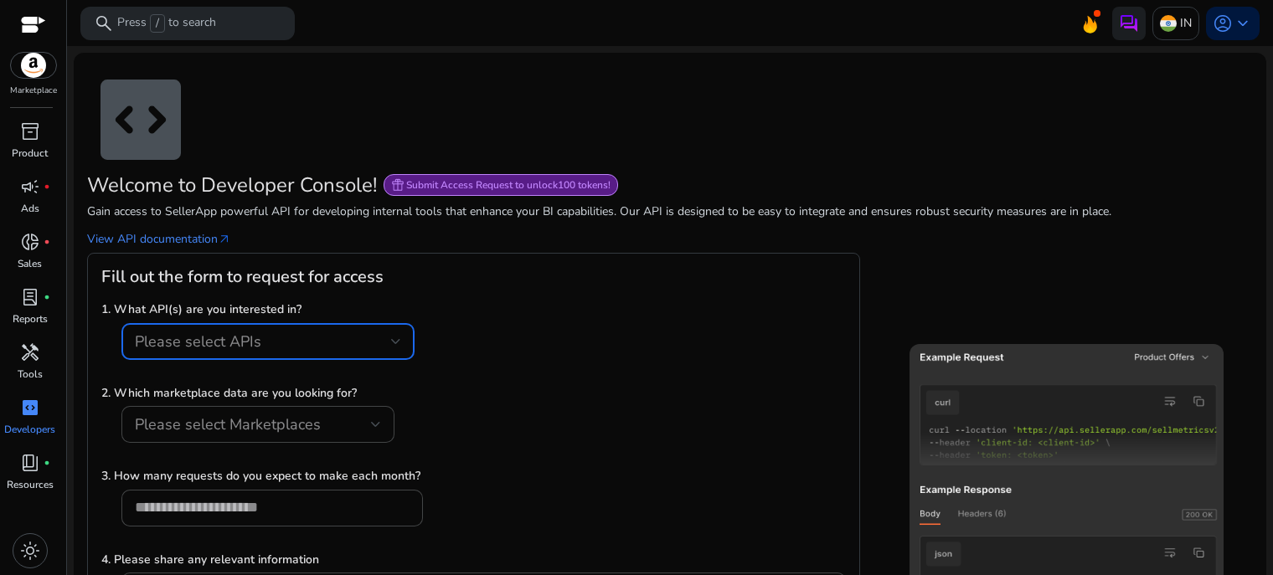
click at [387, 333] on div "Please select APIs" at bounding box center [263, 342] width 256 height 18
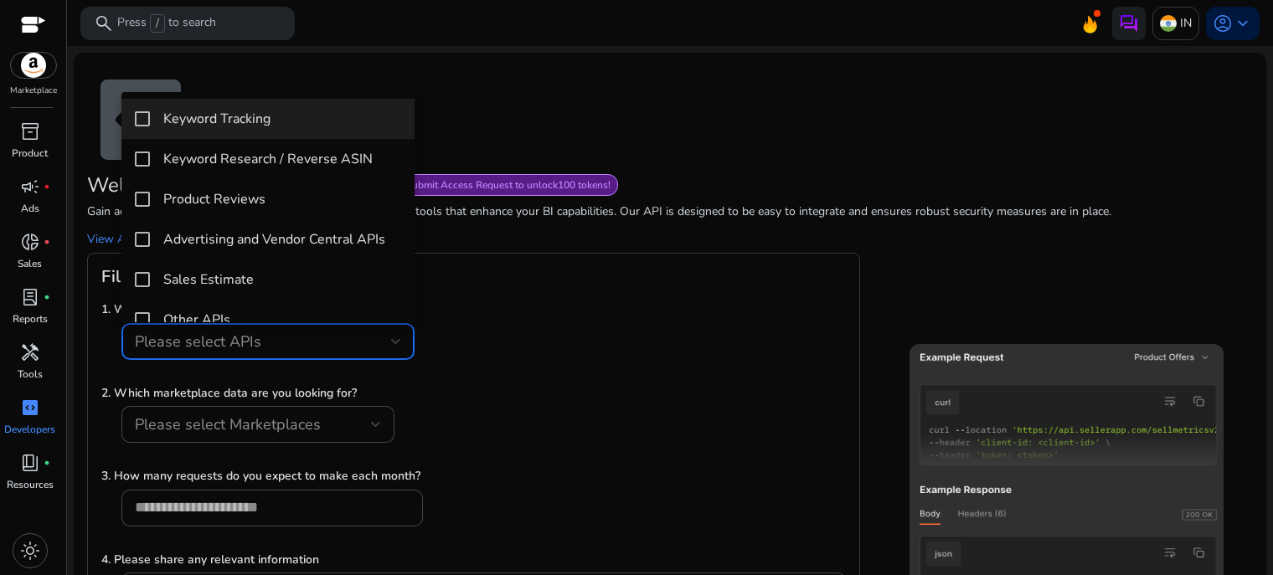
click at [565, 340] on div at bounding box center [636, 287] width 1273 height 575
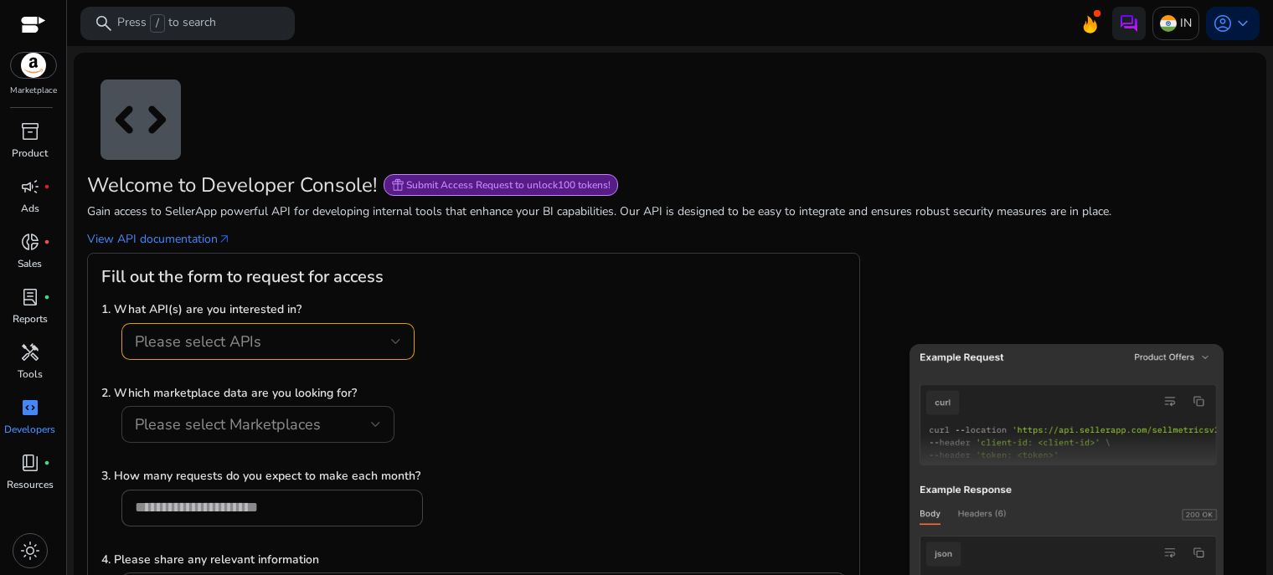
click at [374, 424] on div at bounding box center [376, 424] width 10 height 7
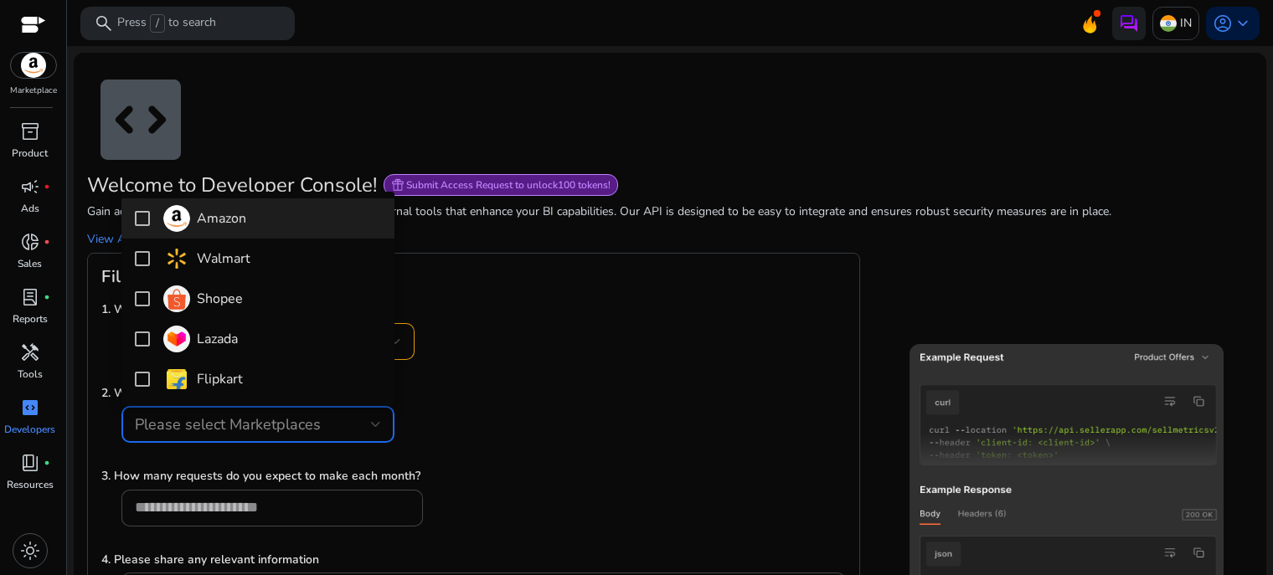
click at [564, 336] on div at bounding box center [636, 287] width 1273 height 575
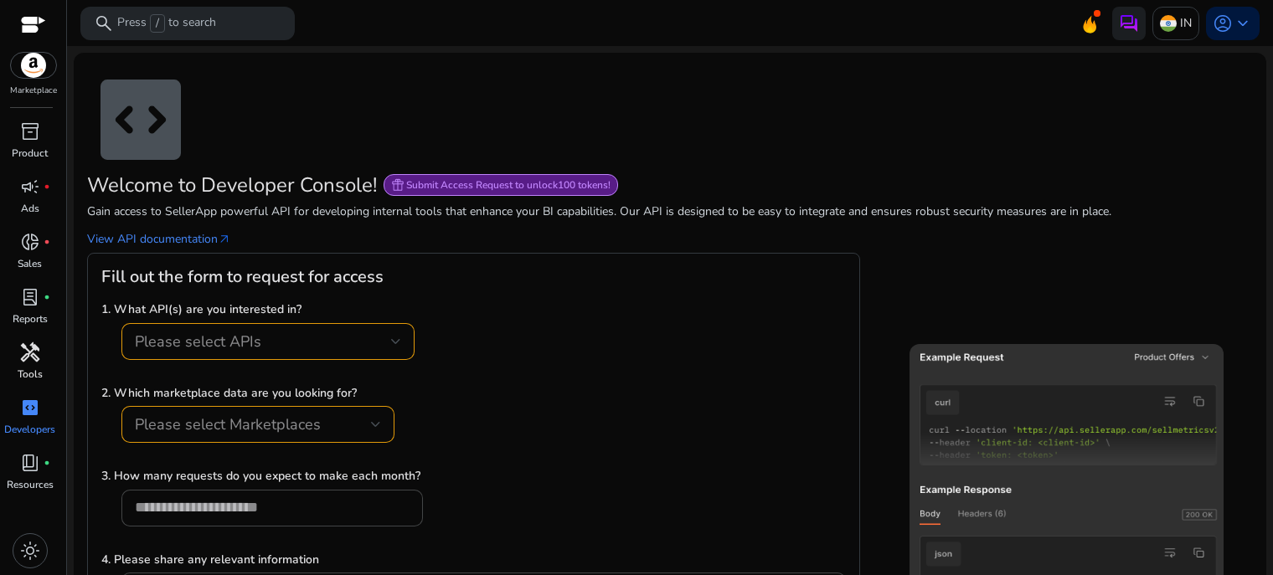
click at [37, 361] on span "handyman" at bounding box center [30, 353] width 20 height 20
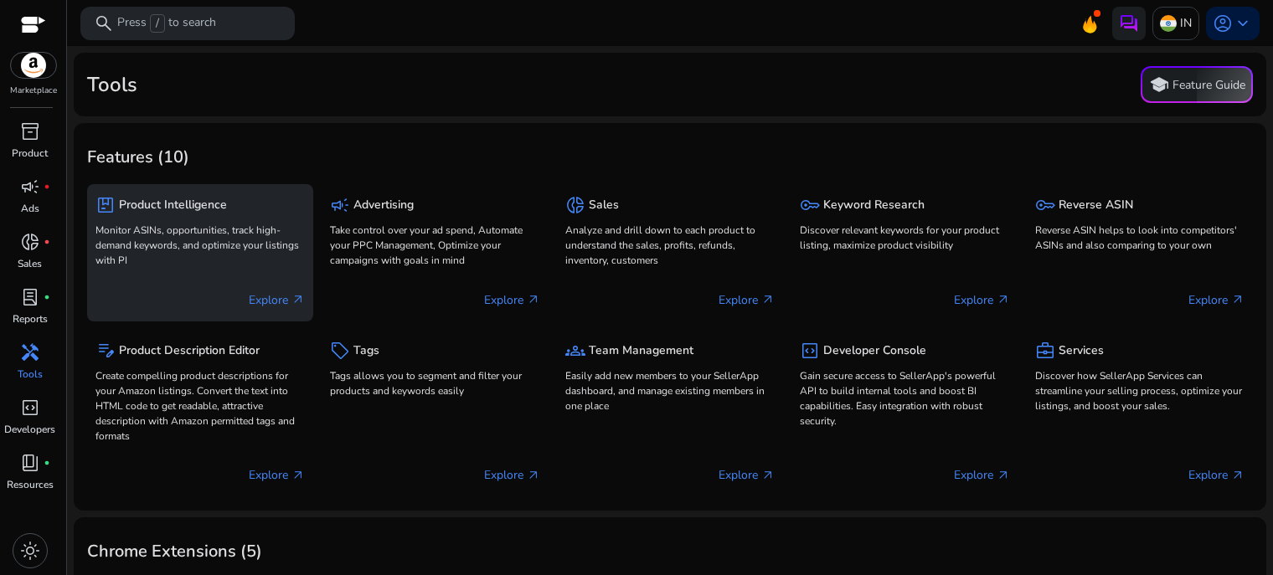
click at [266, 299] on p "Explore arrow_outward" at bounding box center [277, 301] width 56 height 18
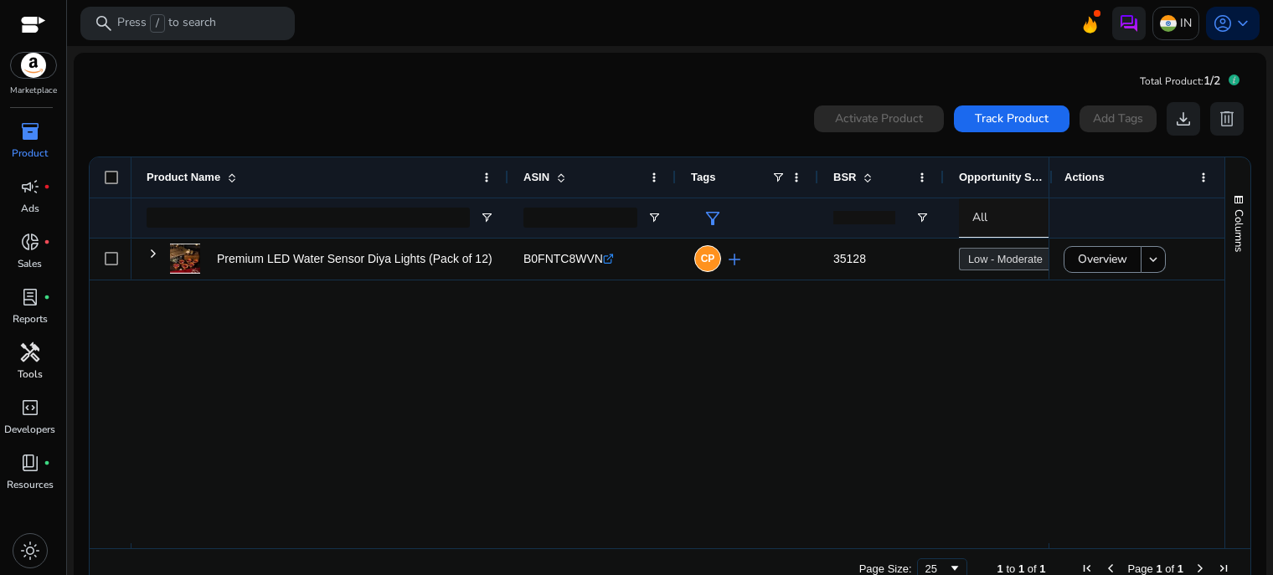
click at [29, 358] on span "handyman" at bounding box center [30, 353] width 20 height 20
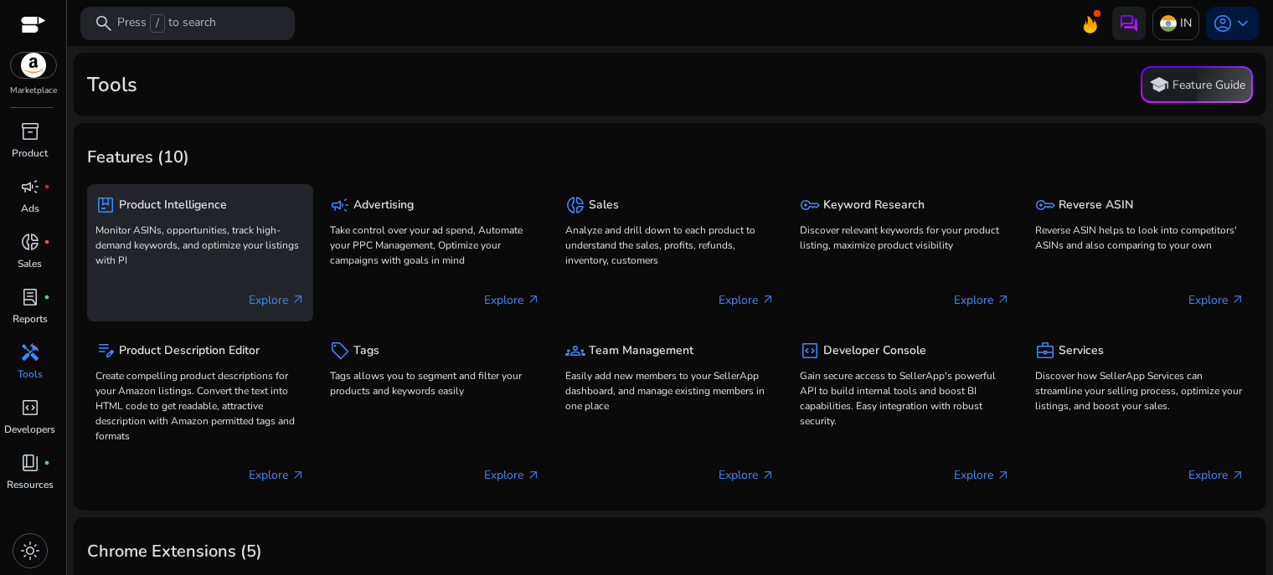
click at [181, 233] on p "Monitor ASINs, opportunities, track high-demand keywords, and optimize your lis…" at bounding box center [199, 245] width 209 height 45
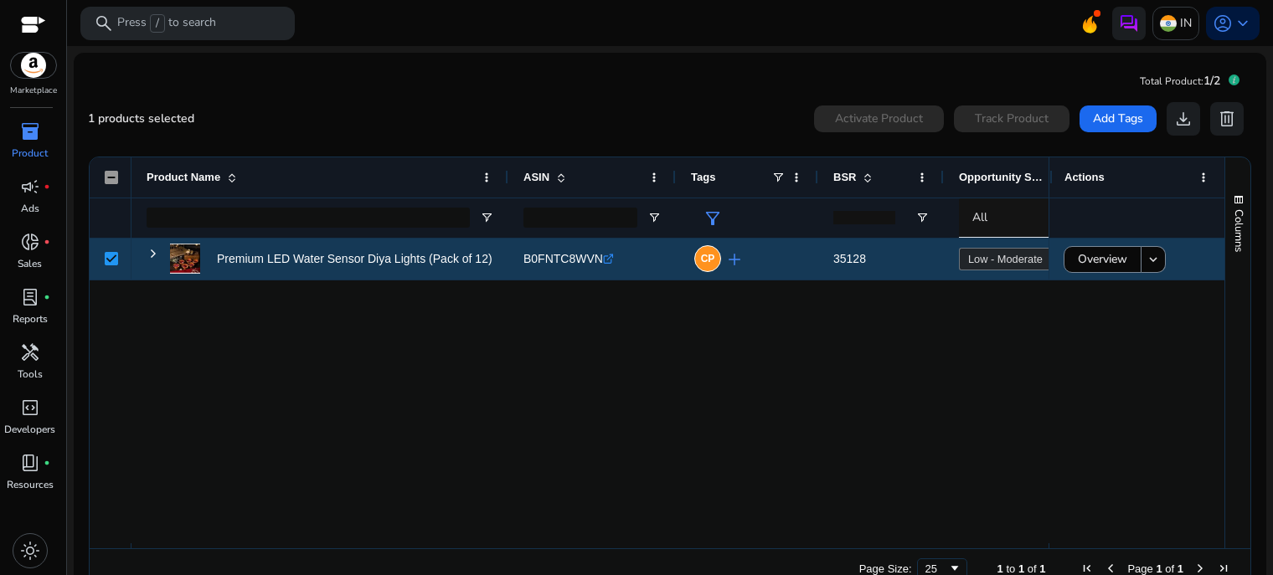
click at [885, 213] on input "*" at bounding box center [864, 217] width 62 height 13
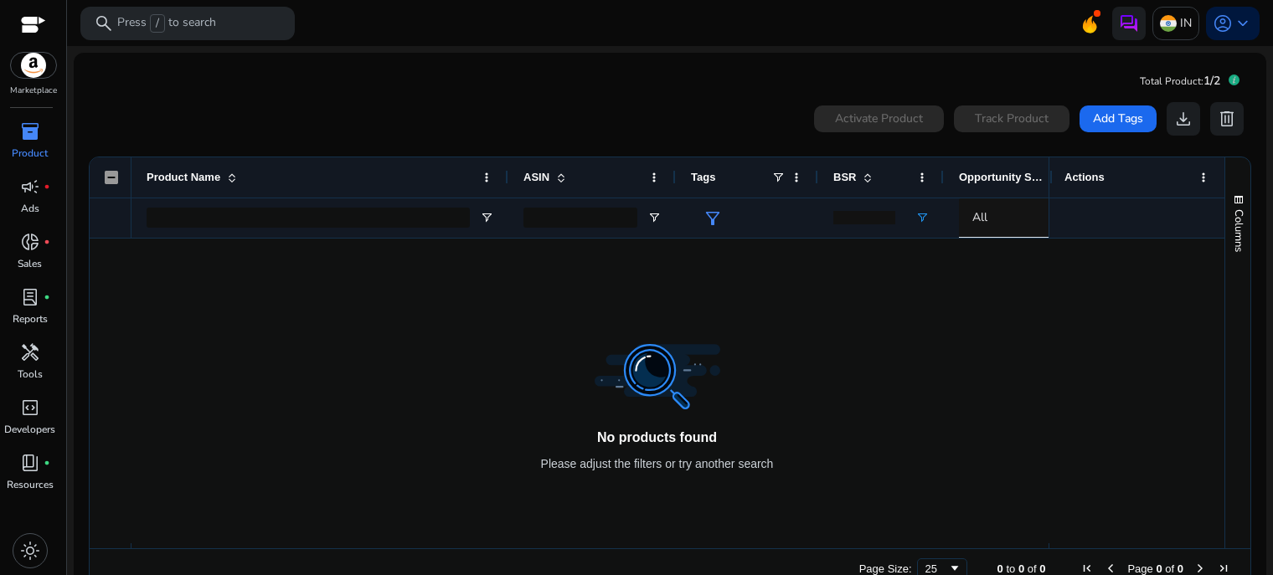
type input "*"
click at [888, 221] on input "*" at bounding box center [864, 217] width 62 height 13
click at [30, 354] on span "handyman" at bounding box center [30, 353] width 20 height 20
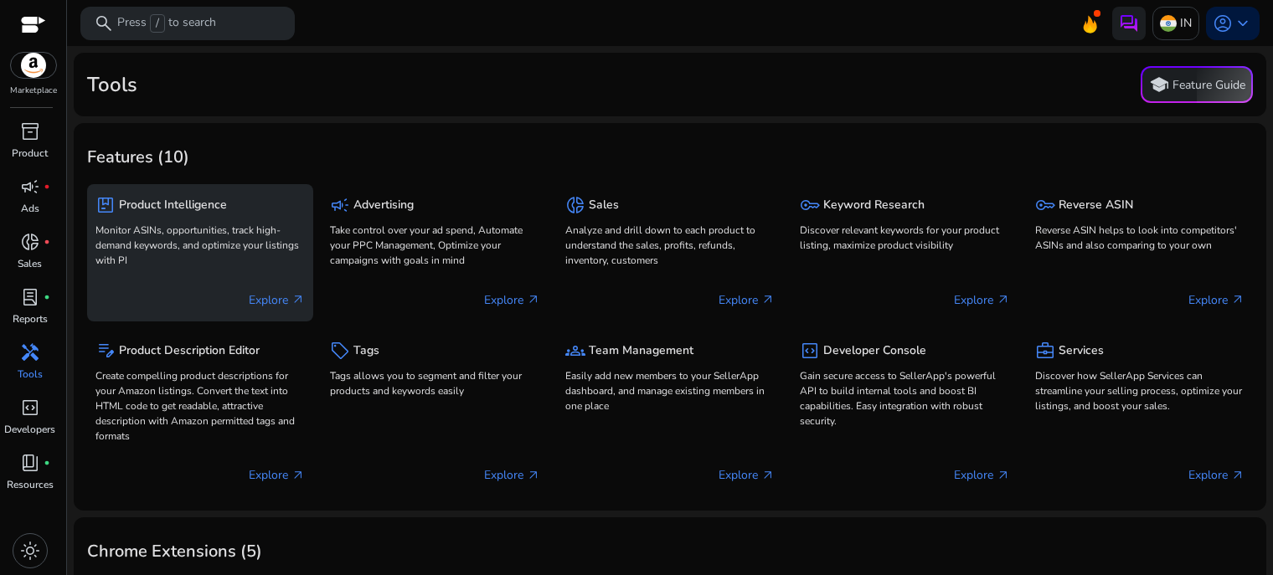
click at [199, 230] on p "Monitor ASINs, opportunities, track high-demand keywords, and optimize your lis…" at bounding box center [199, 245] width 209 height 45
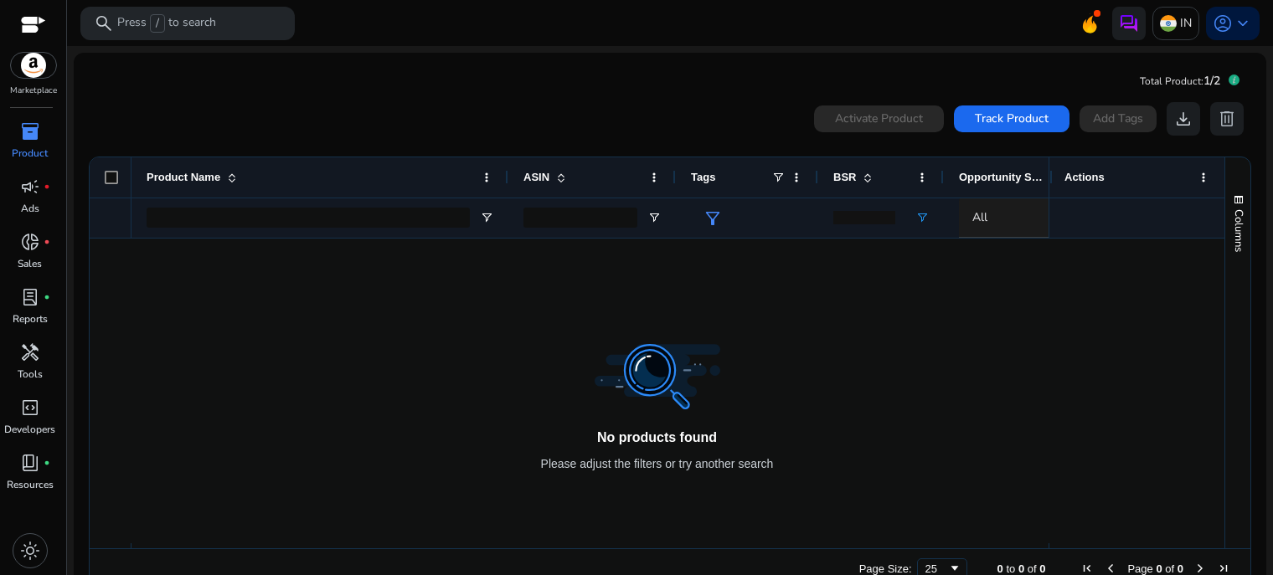
click at [975, 221] on span "All" at bounding box center [980, 217] width 15 height 16
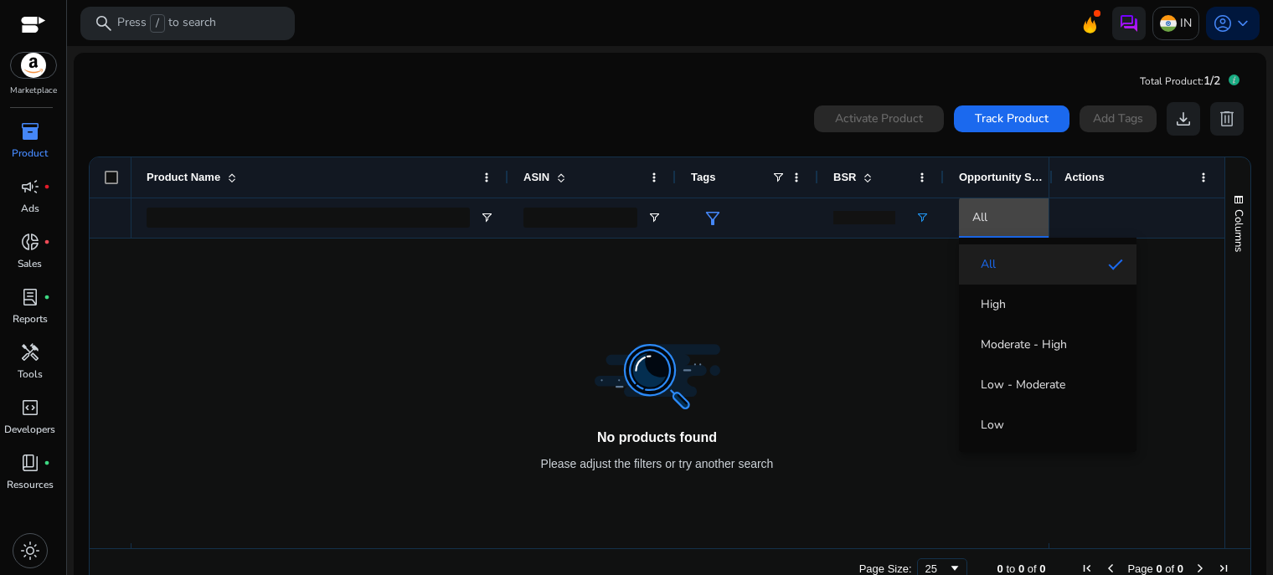
click at [833, 352] on div at bounding box center [636, 287] width 1273 height 575
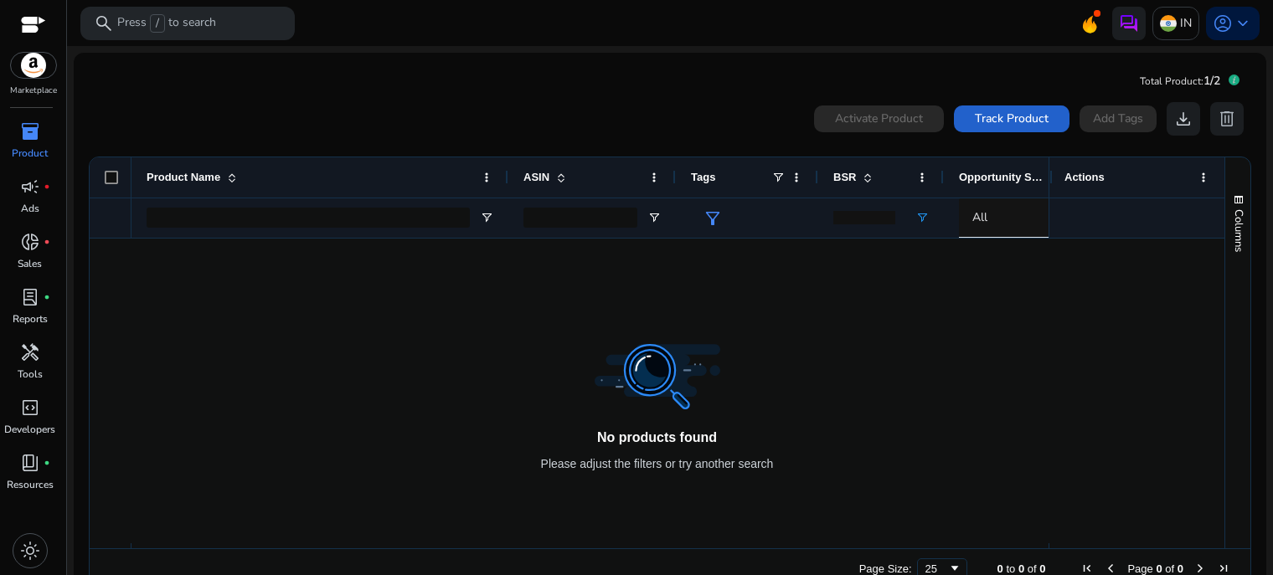
click at [1025, 118] on span "Track Product" at bounding box center [1012, 119] width 74 height 18
